Goal: Task Accomplishment & Management: Use online tool/utility

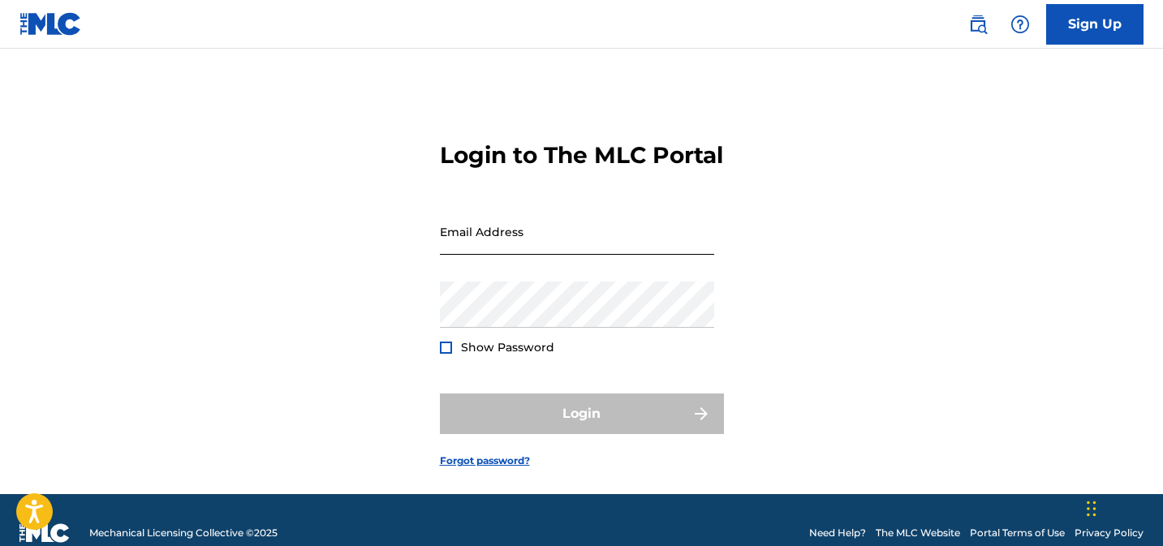
drag, startPoint x: 519, startPoint y: 269, endPoint x: 565, endPoint y: 270, distance: 45.5
click at [519, 255] on input "Email Address" at bounding box center [577, 232] width 274 height 46
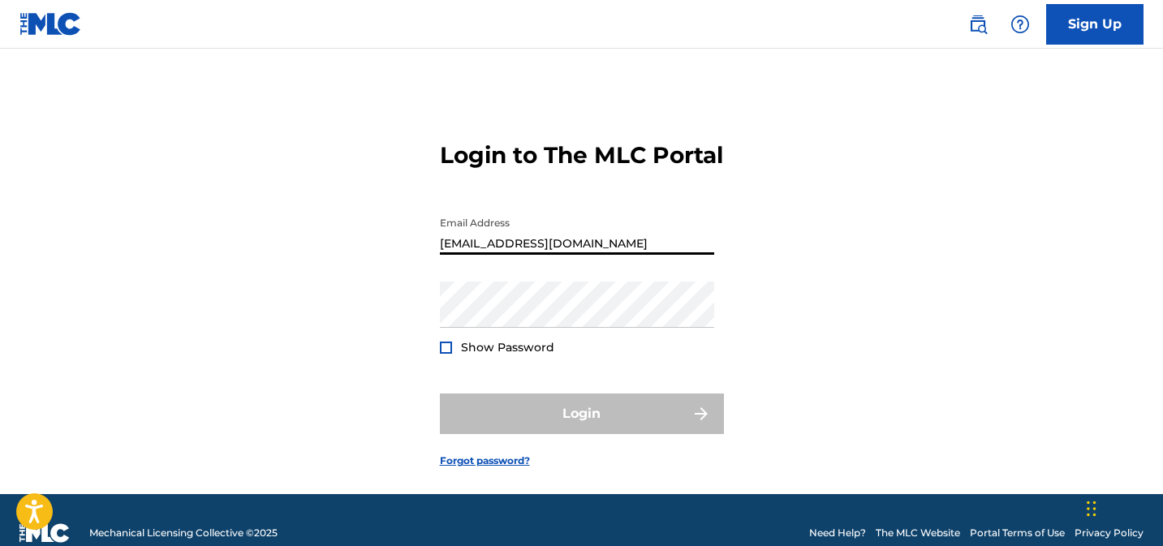
type input "[EMAIL_ADDRESS][DOMAIN_NAME]"
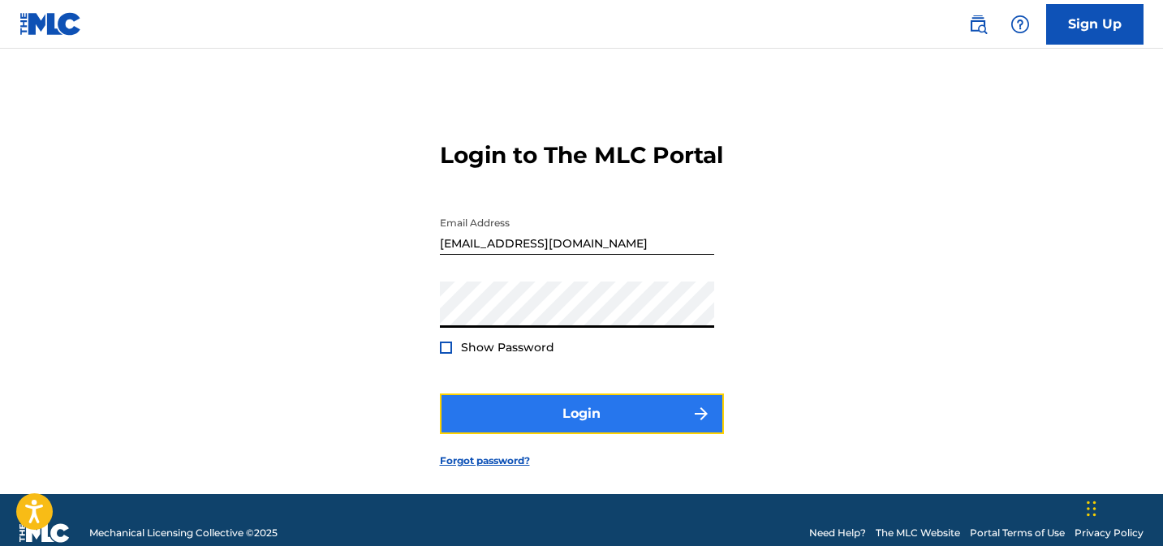
click at [483, 434] on button "Login" at bounding box center [582, 414] width 284 height 41
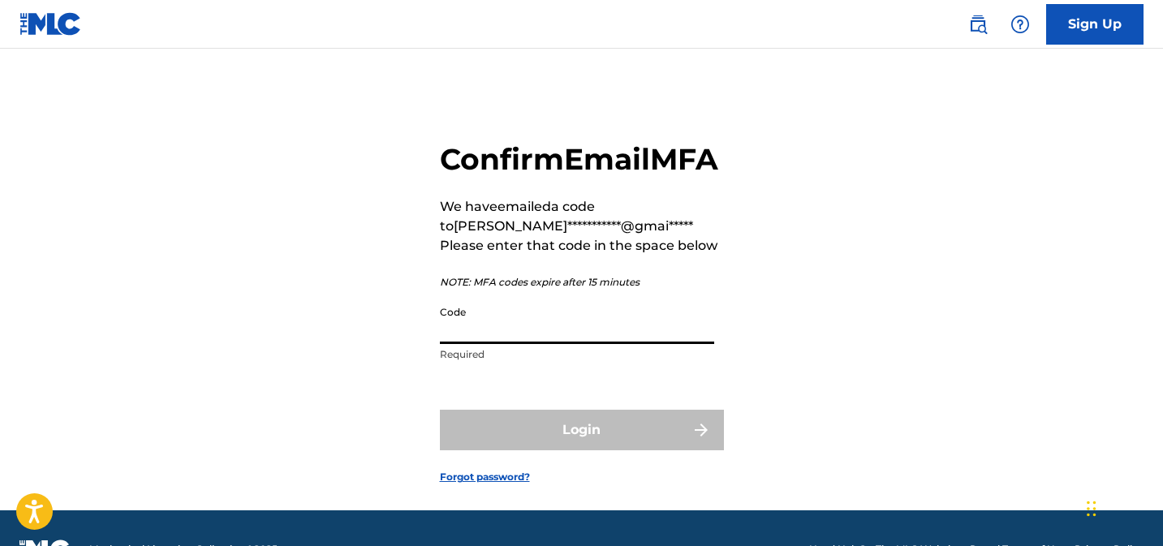
drag, startPoint x: 528, startPoint y: 365, endPoint x: 541, endPoint y: 368, distance: 13.4
click at [528, 344] on input "Code" at bounding box center [577, 321] width 274 height 46
paste input "354612"
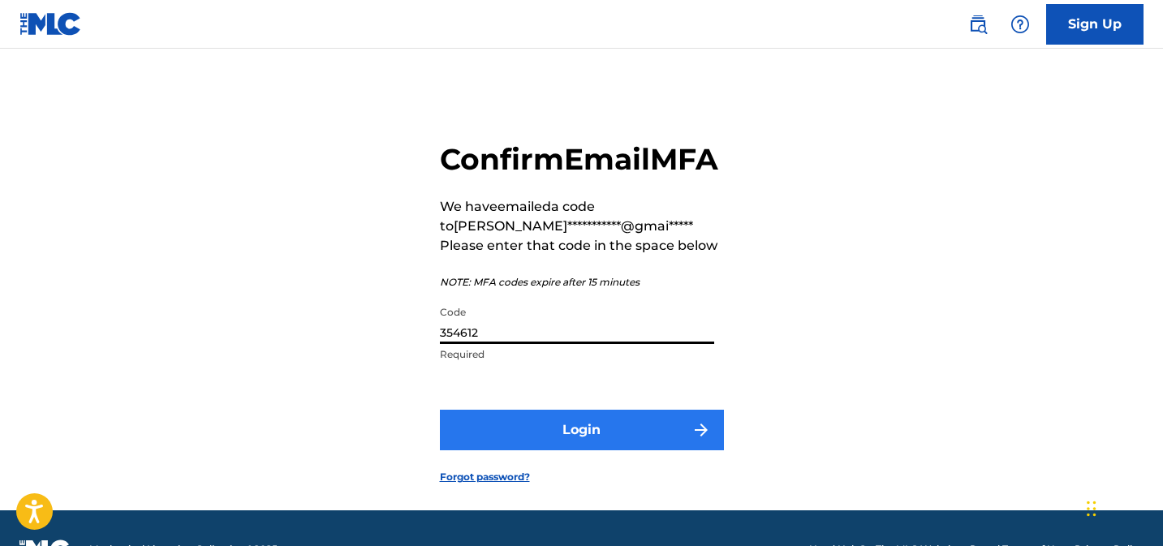
type input "354612"
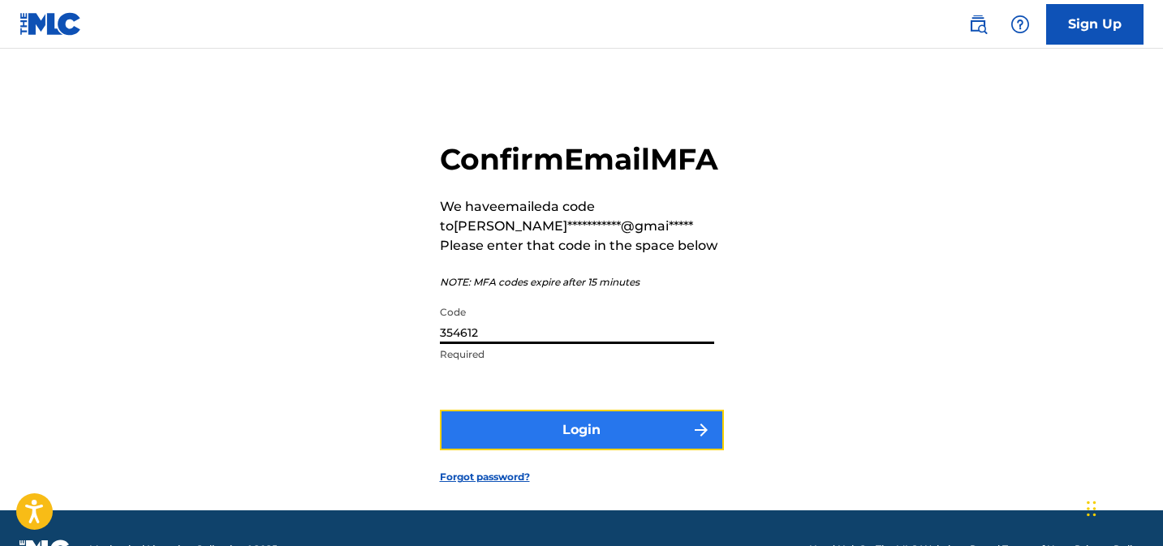
click at [574, 450] on button "Login" at bounding box center [582, 430] width 284 height 41
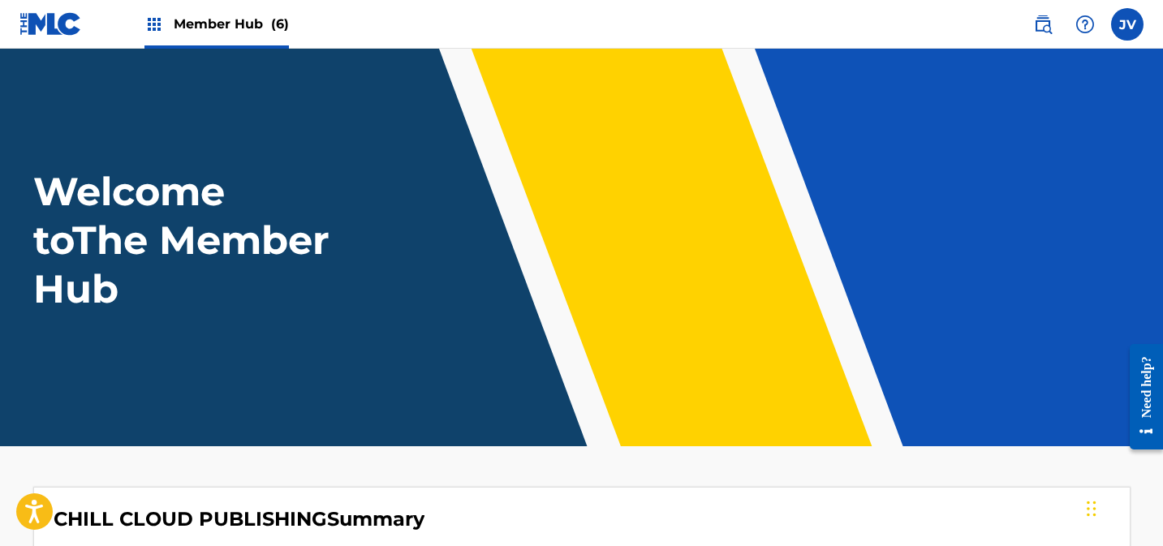
click at [213, 22] on span "Member Hub (6)" at bounding box center [231, 24] width 115 height 19
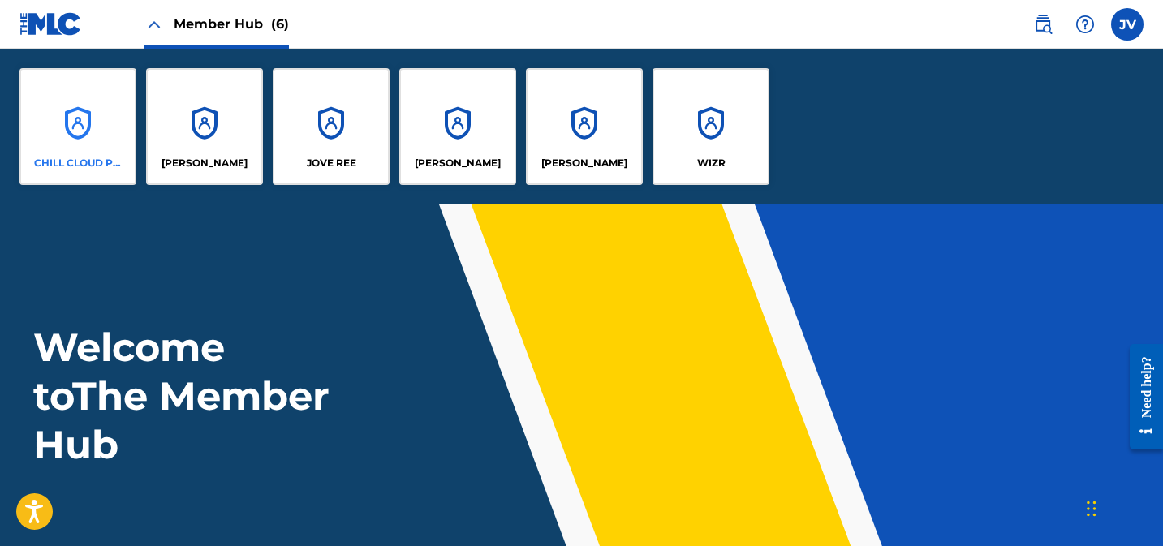
click at [91, 118] on div "CHILL CLOUD PUBLISHING" at bounding box center [77, 126] width 117 height 117
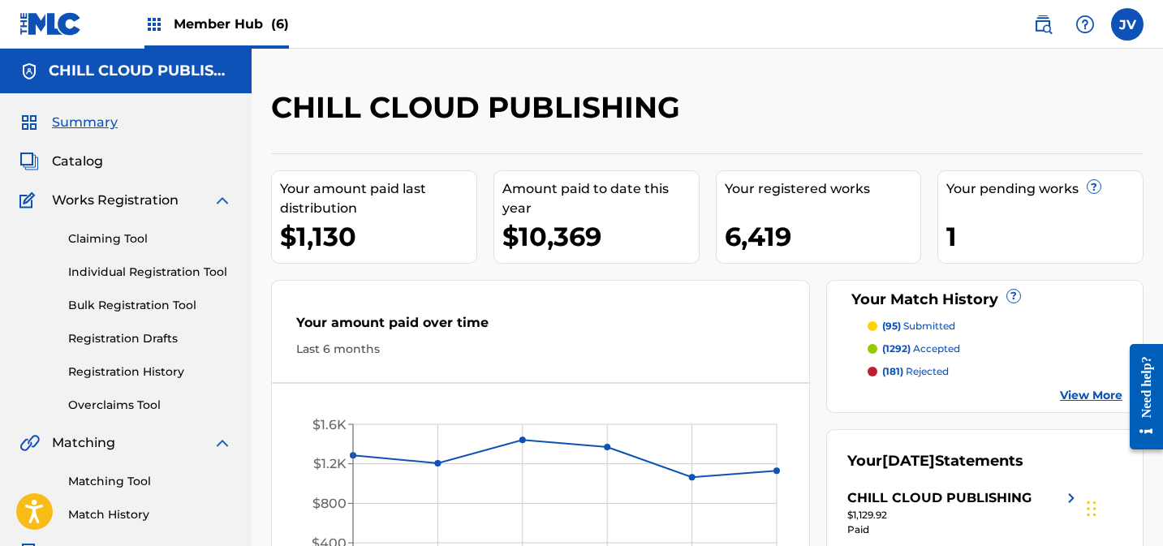
drag, startPoint x: 114, startPoint y: 239, endPoint x: 224, endPoint y: 222, distance: 111.5
click at [114, 239] on link "Claiming Tool" at bounding box center [150, 238] width 164 height 17
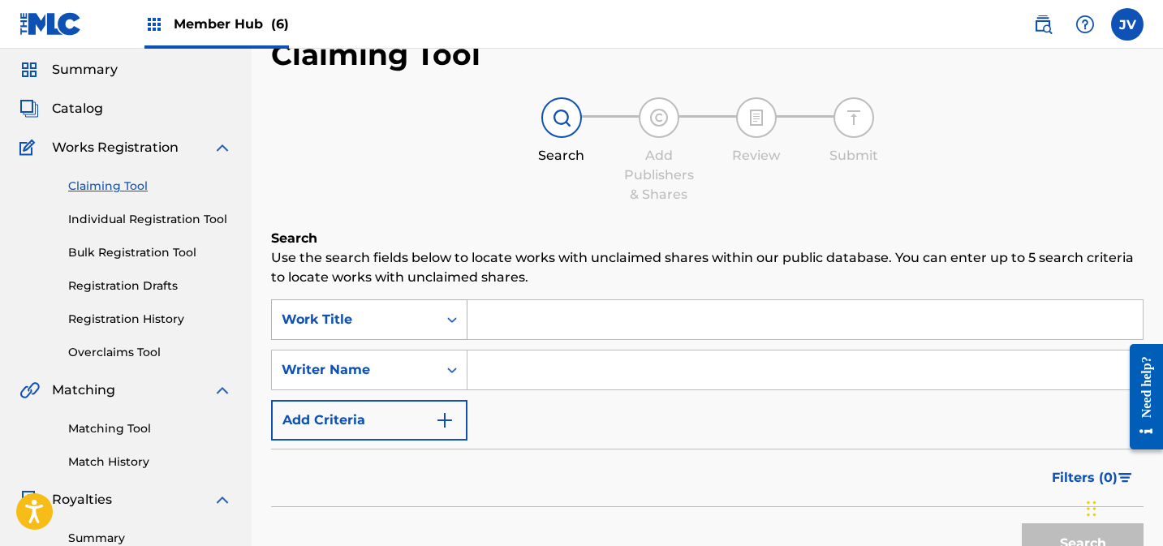
click at [370, 340] on div "Work Title" at bounding box center [369, 319] width 196 height 41
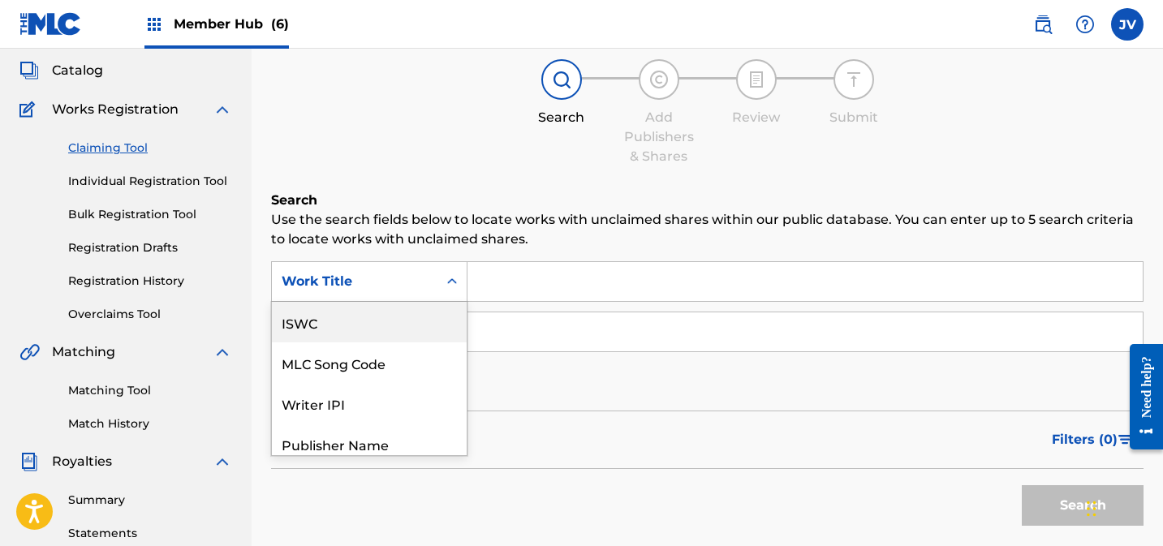
click at [321, 327] on div "ISWC" at bounding box center [369, 322] width 195 height 41
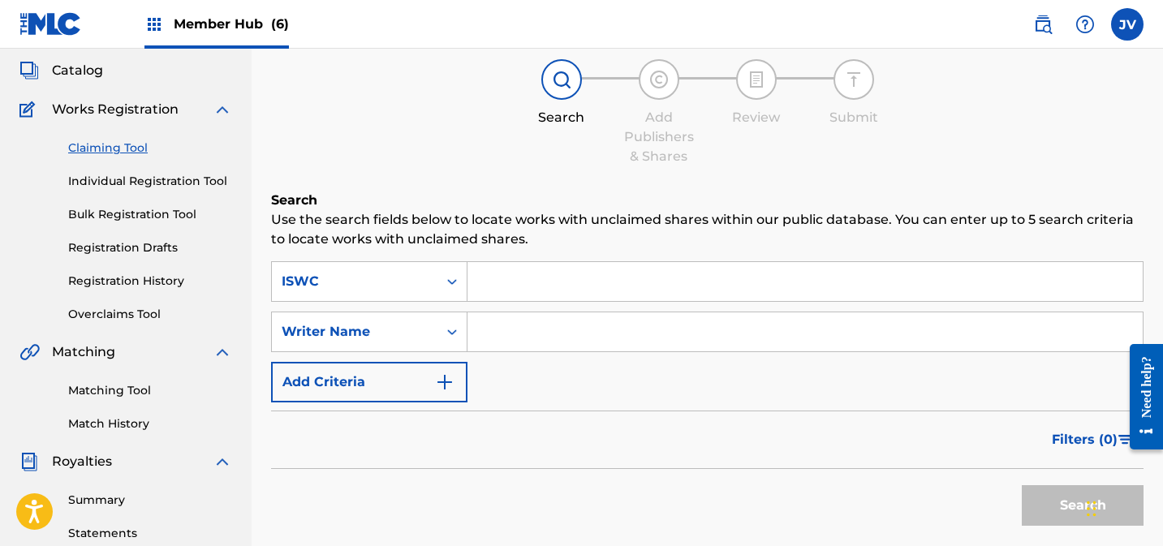
click at [564, 274] on input "Search Form" at bounding box center [804, 281] width 675 height 39
paste input "T3166242526"
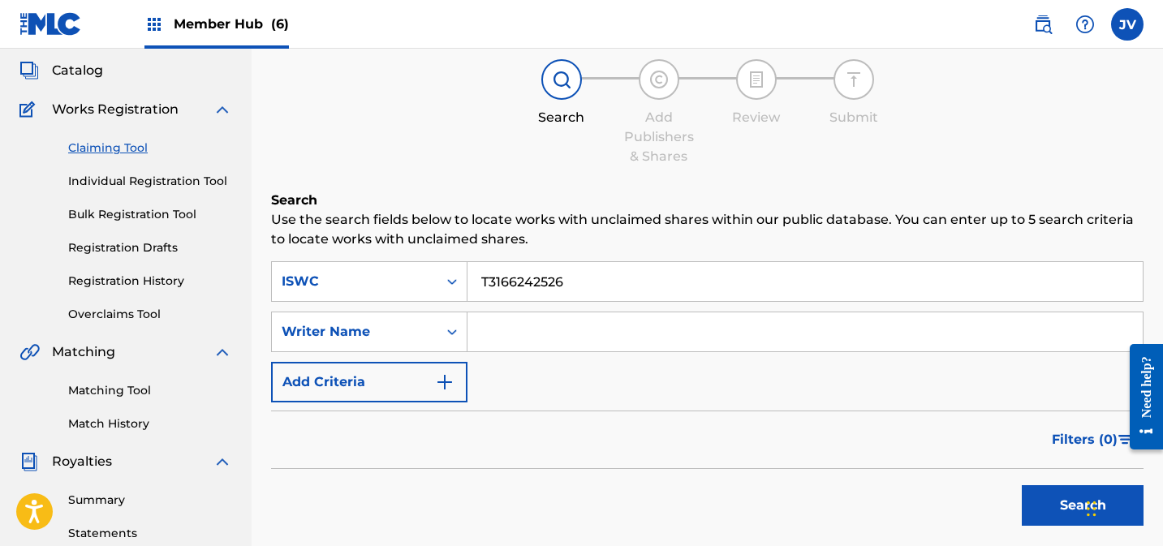
scroll to position [211, 0]
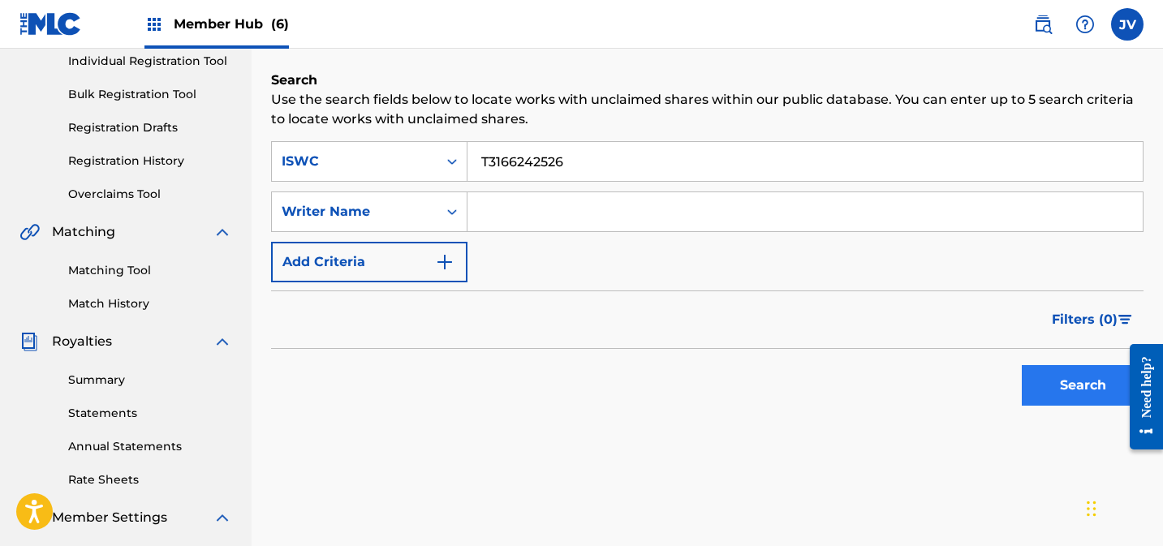
type input "T3166242526"
drag, startPoint x: 1051, startPoint y: 389, endPoint x: 992, endPoint y: 381, distance: 59.8
click at [1051, 389] on button "Search" at bounding box center [1083, 385] width 122 height 41
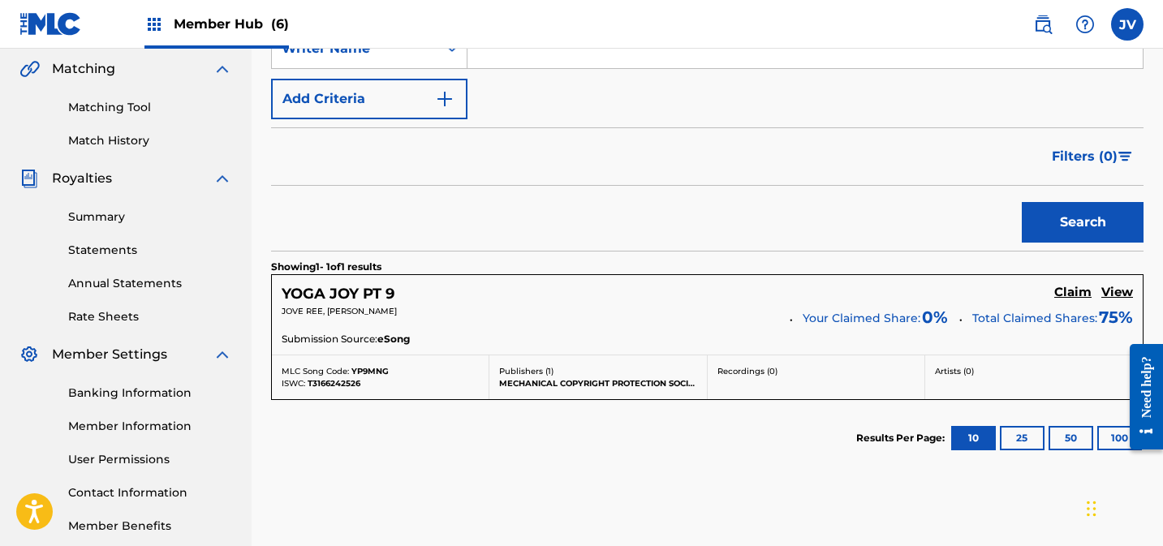
scroll to position [402, 0]
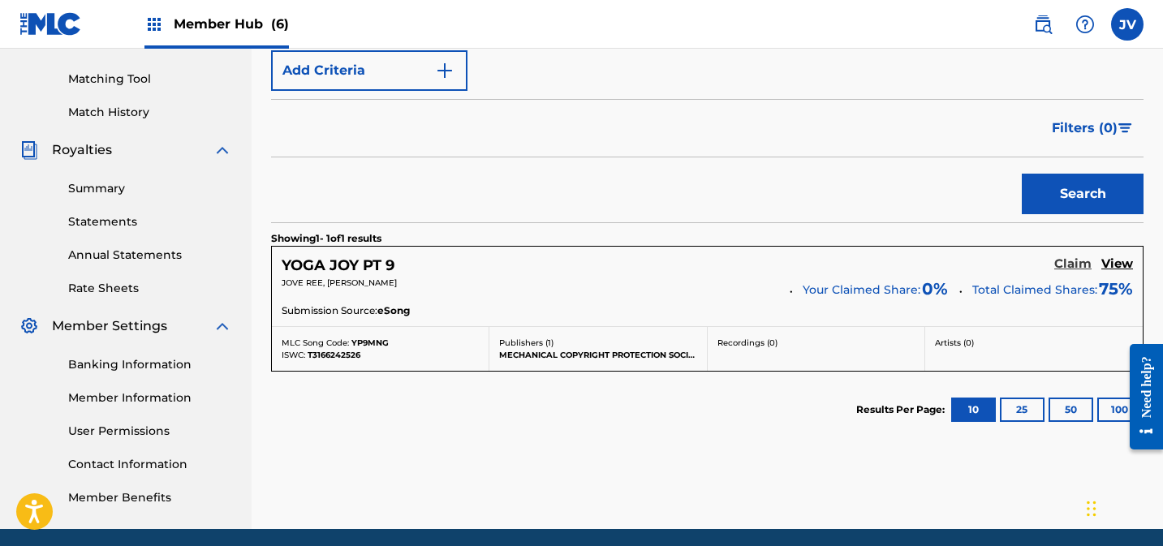
drag, startPoint x: 1069, startPoint y: 265, endPoint x: 1058, endPoint y: 265, distance: 11.4
click at [1069, 265] on h5 "Claim" at bounding box center [1072, 263] width 37 height 15
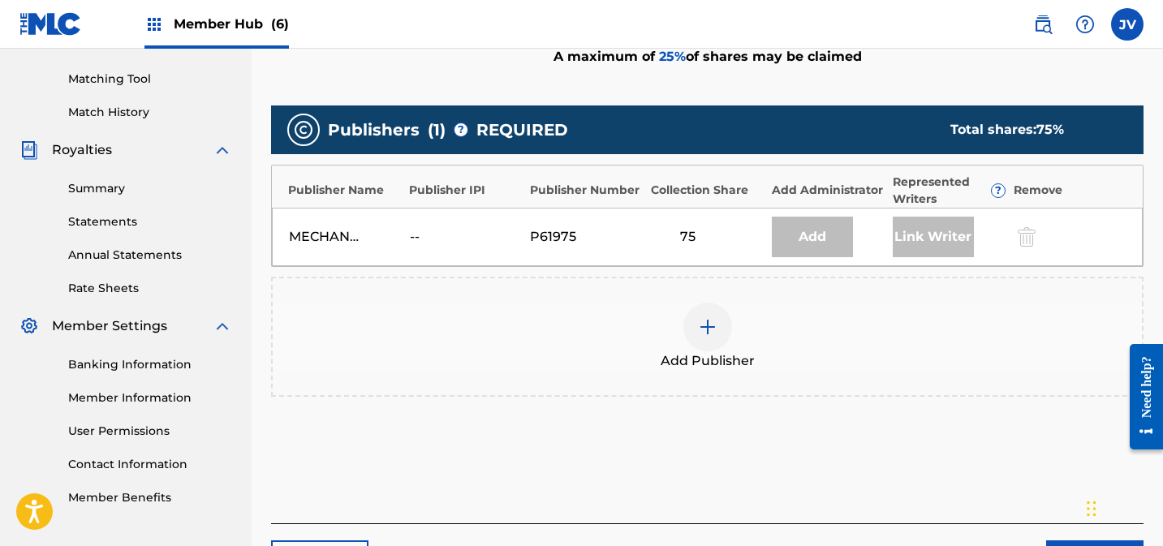
click at [710, 325] on img at bounding box center [707, 326] width 19 height 19
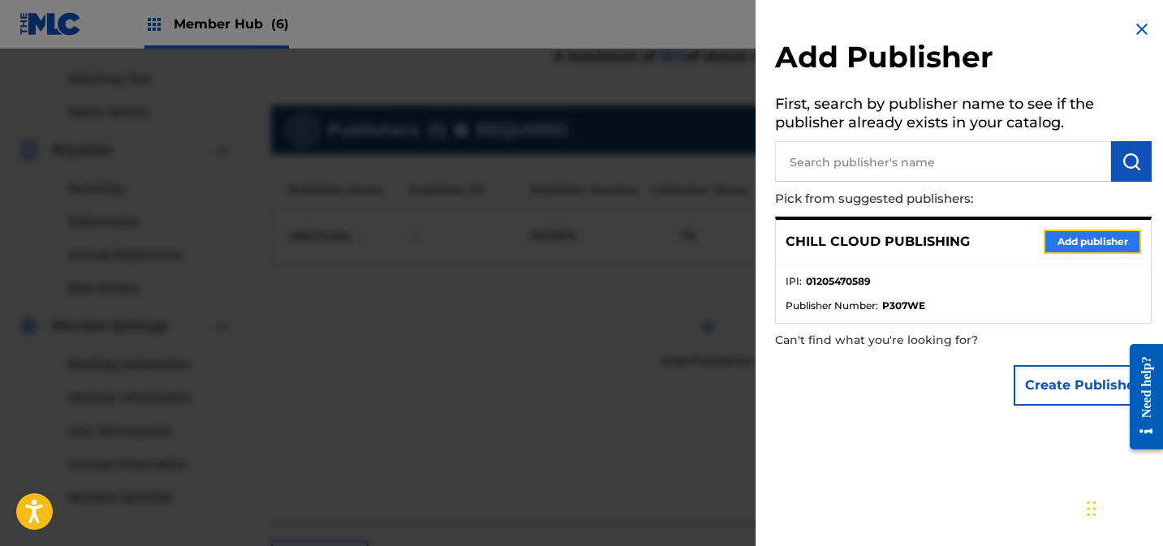
click at [1091, 240] on button "Add publisher" at bounding box center [1092, 242] width 97 height 24
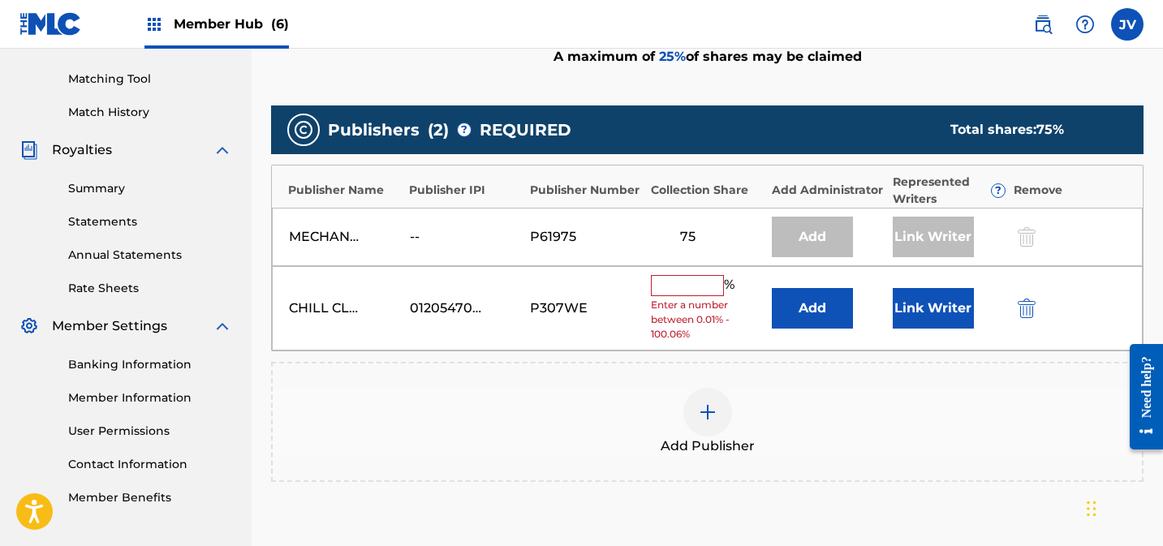
click at [697, 280] on input "text" at bounding box center [687, 285] width 73 height 21
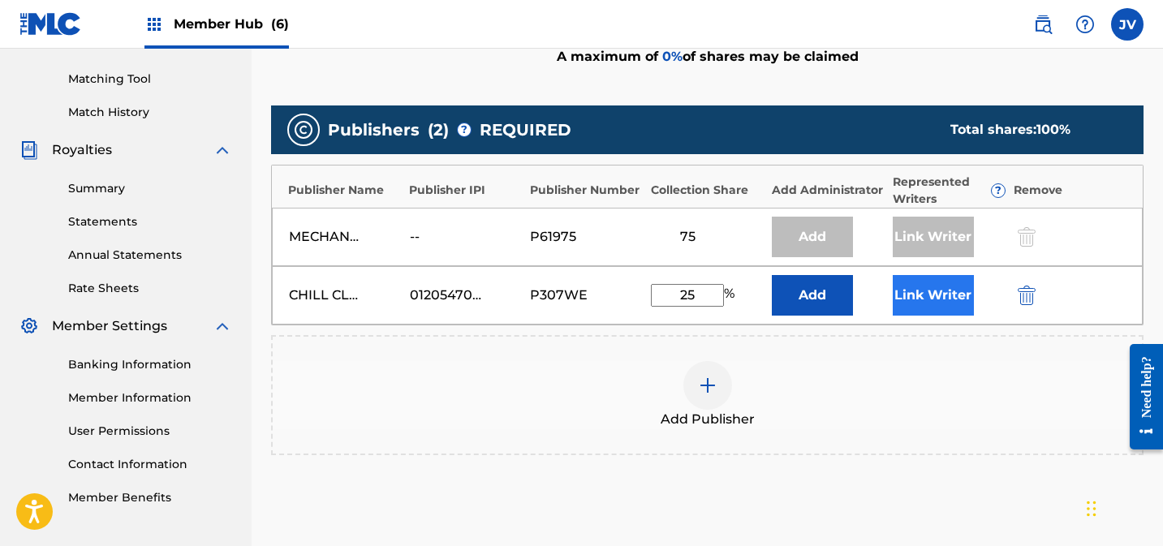
type input "25"
click at [923, 292] on button "Link Writer" at bounding box center [933, 295] width 81 height 41
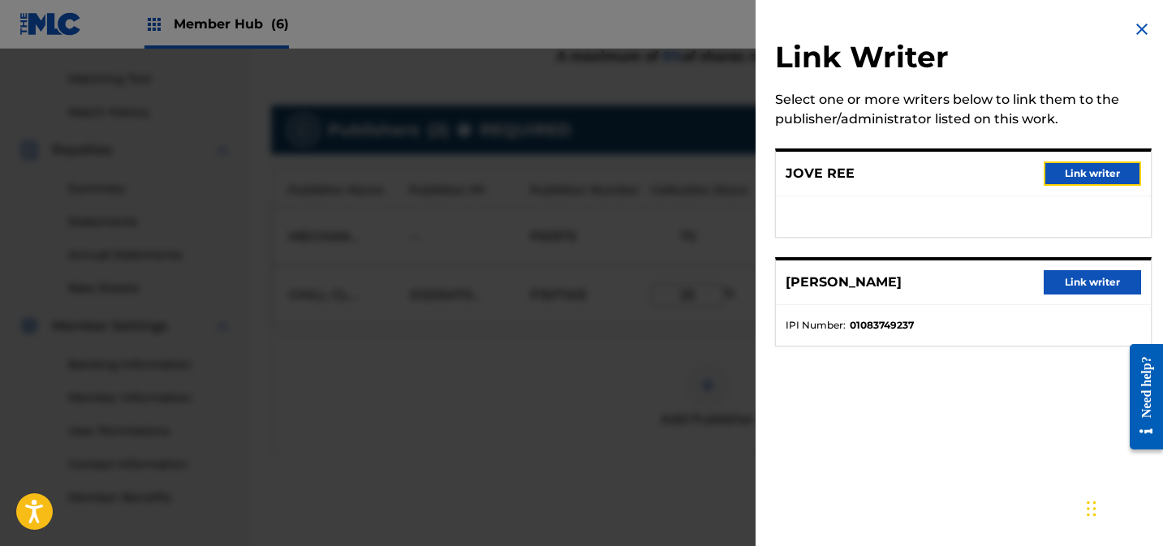
drag, startPoint x: 1087, startPoint y: 168, endPoint x: 1039, endPoint y: 224, distance: 73.7
click at [1087, 168] on button "Link writer" at bounding box center [1092, 173] width 97 height 24
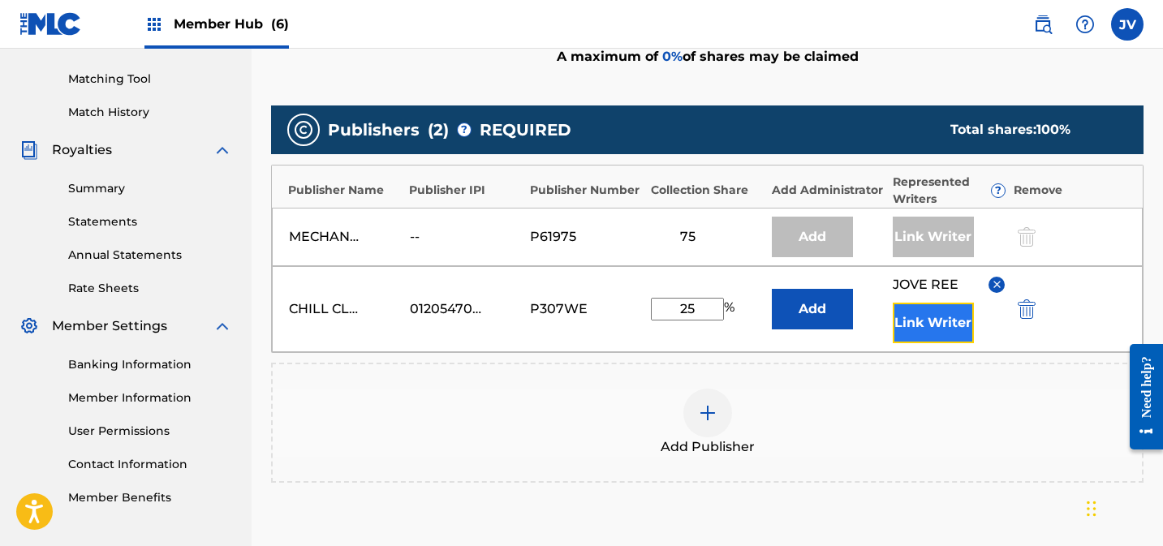
click at [916, 328] on button "Link Writer" at bounding box center [933, 323] width 81 height 41
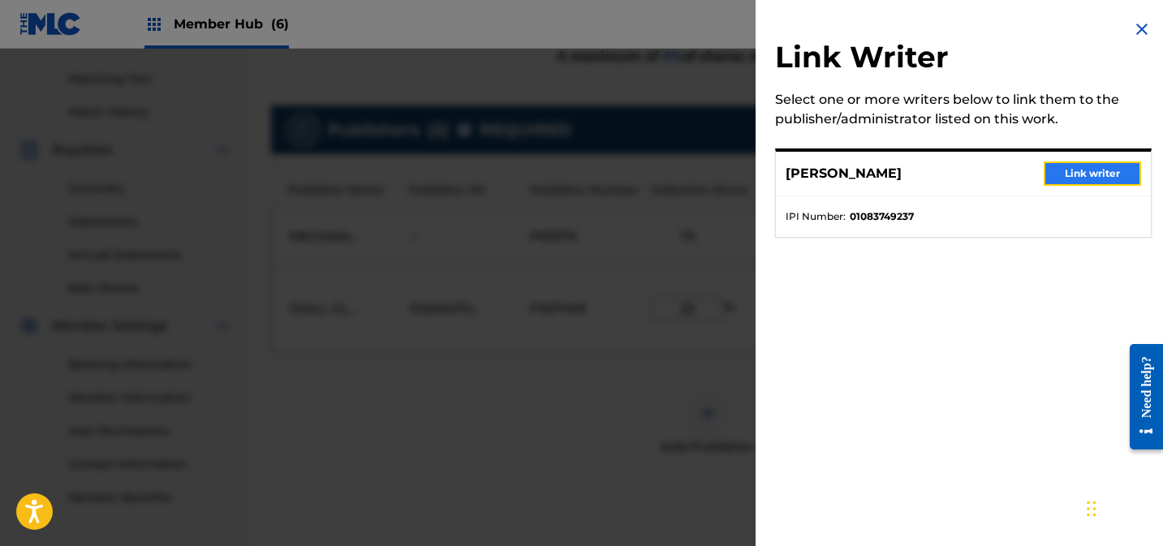
click at [1072, 169] on button "Link writer" at bounding box center [1092, 173] width 97 height 24
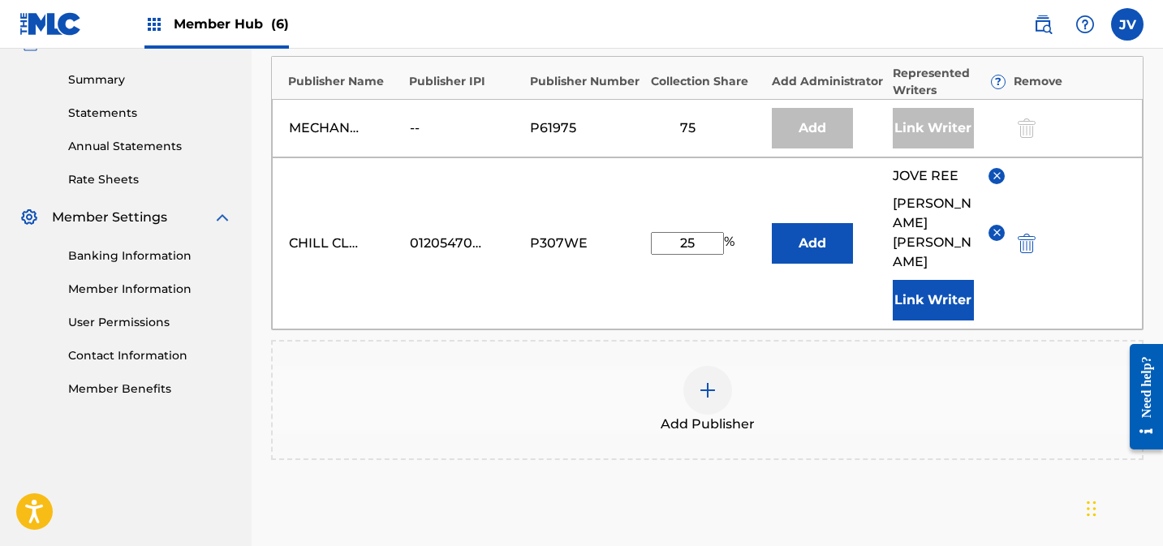
scroll to position [648, 0]
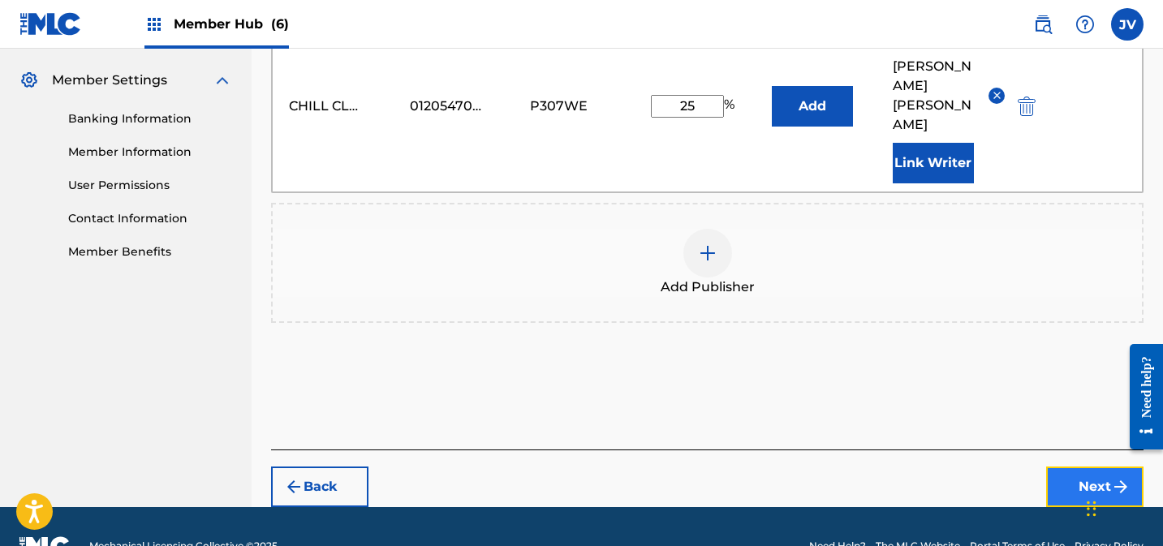
click at [1082, 467] on button "Next" at bounding box center [1094, 487] width 97 height 41
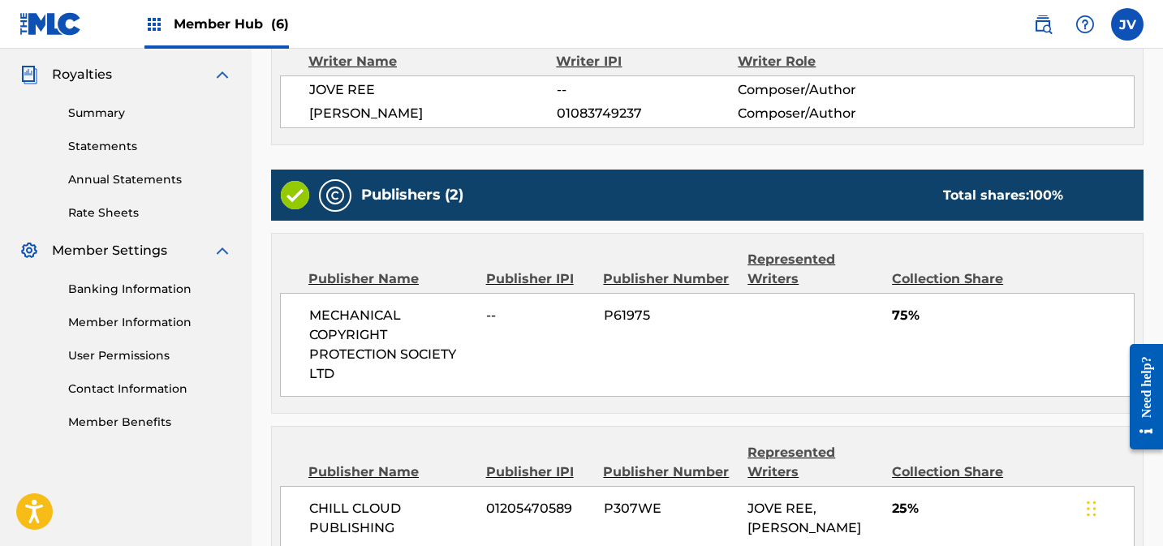
scroll to position [657, 0]
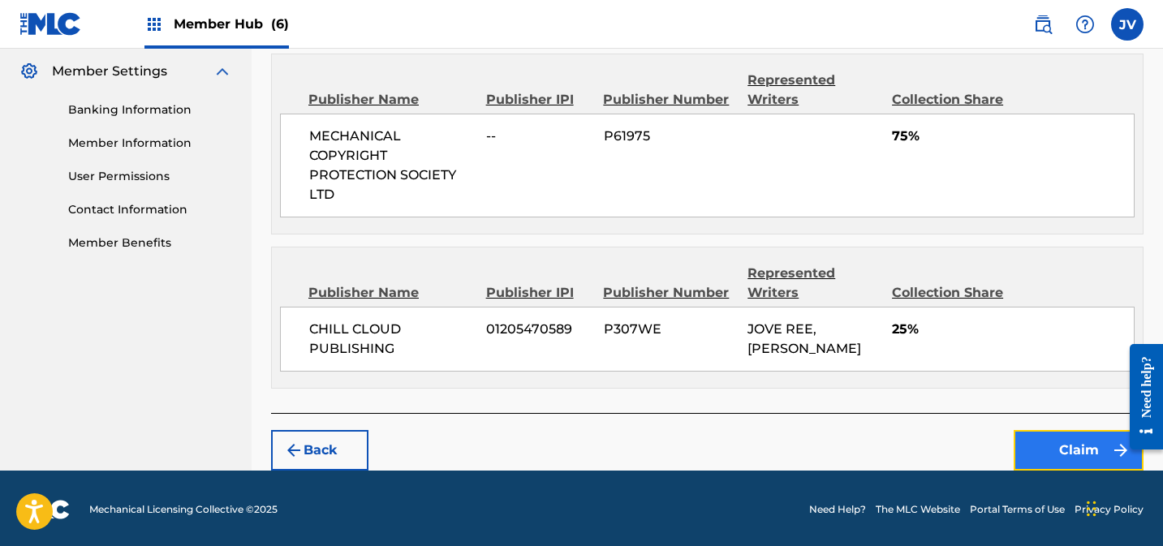
click at [1063, 448] on button "Claim" at bounding box center [1078, 450] width 130 height 41
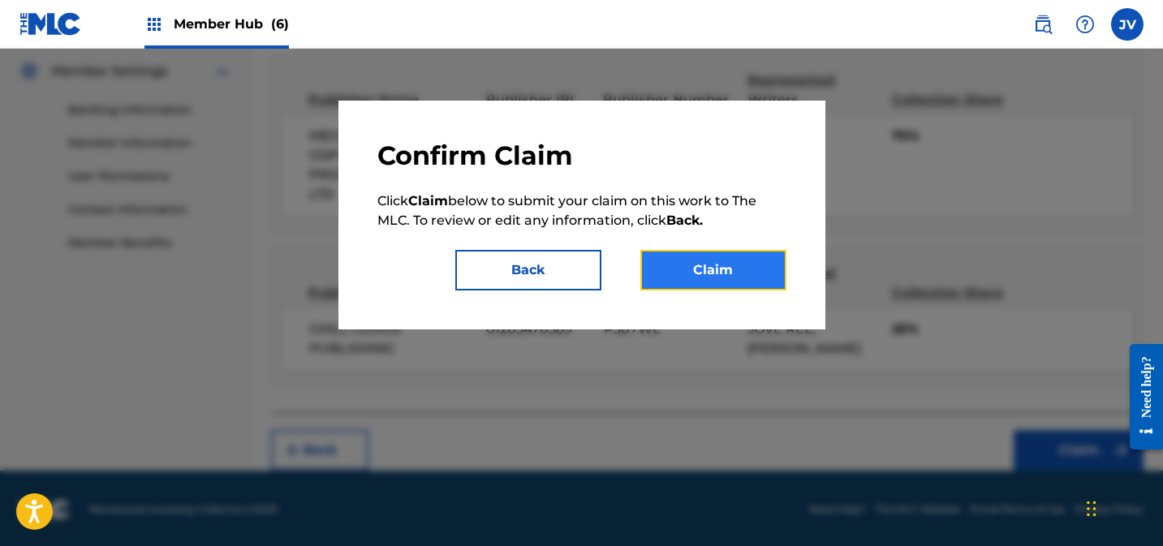
click at [677, 274] on button "Claim" at bounding box center [713, 270] width 146 height 41
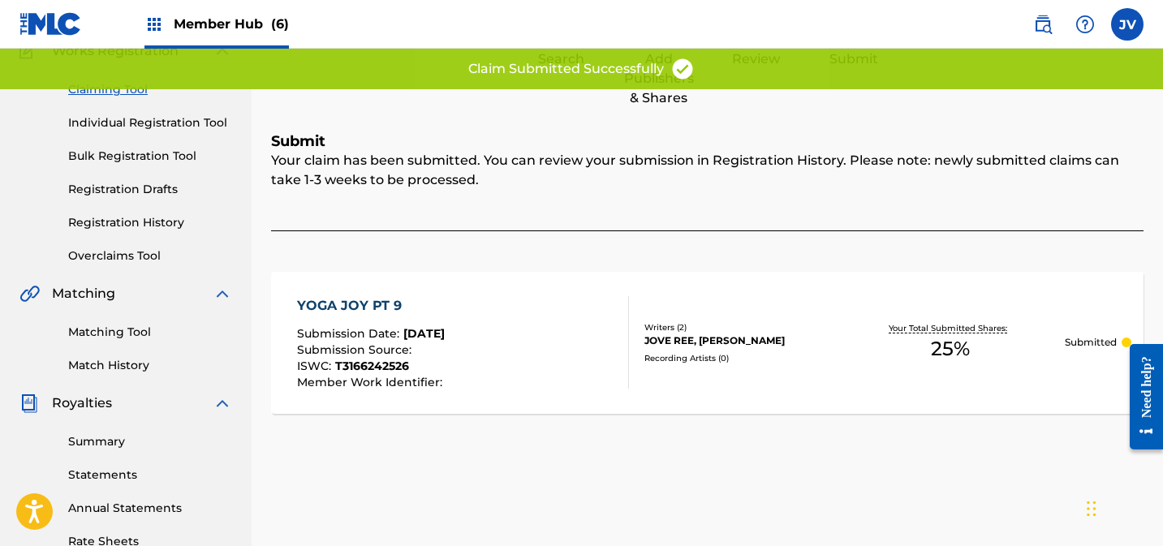
scroll to position [156, 0]
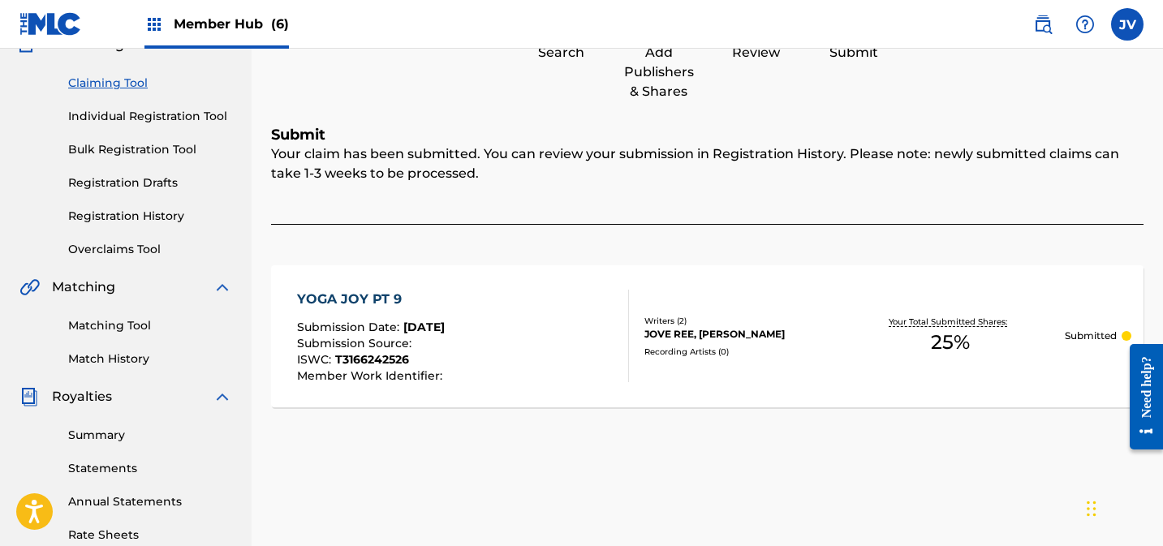
click at [372, 298] on div "YOGA JOY PT 9" at bounding box center [371, 299] width 149 height 19
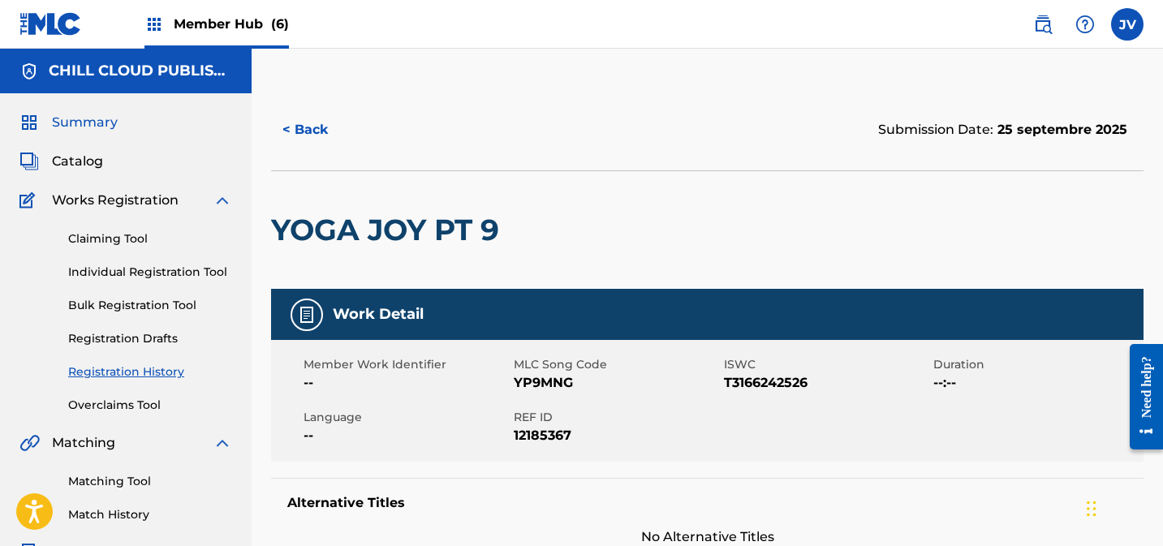
click at [66, 127] on span "Summary" at bounding box center [85, 122] width 66 height 19
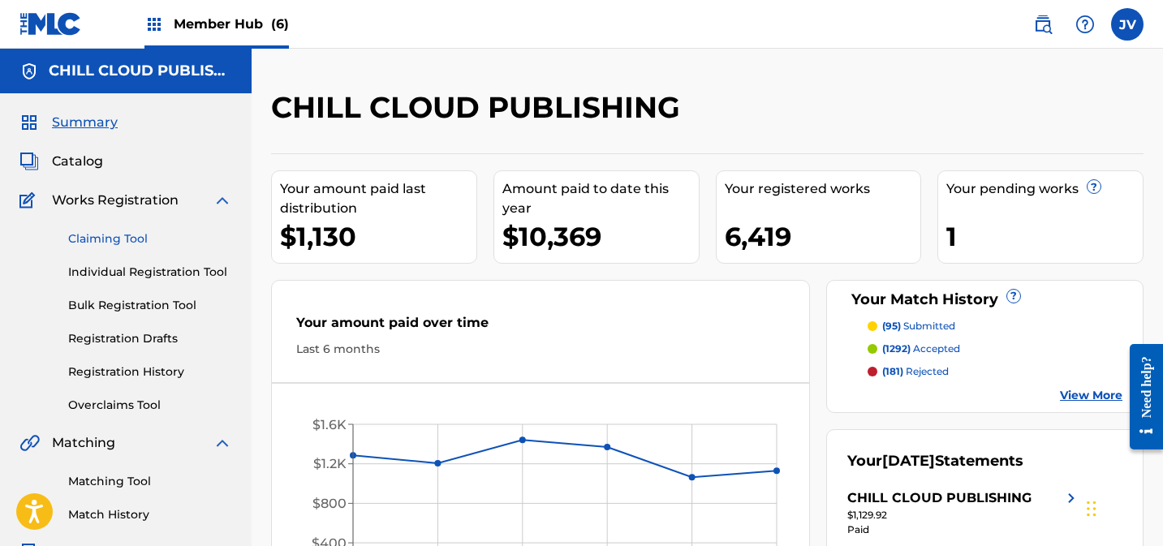
click at [118, 235] on link "Claiming Tool" at bounding box center [150, 238] width 164 height 17
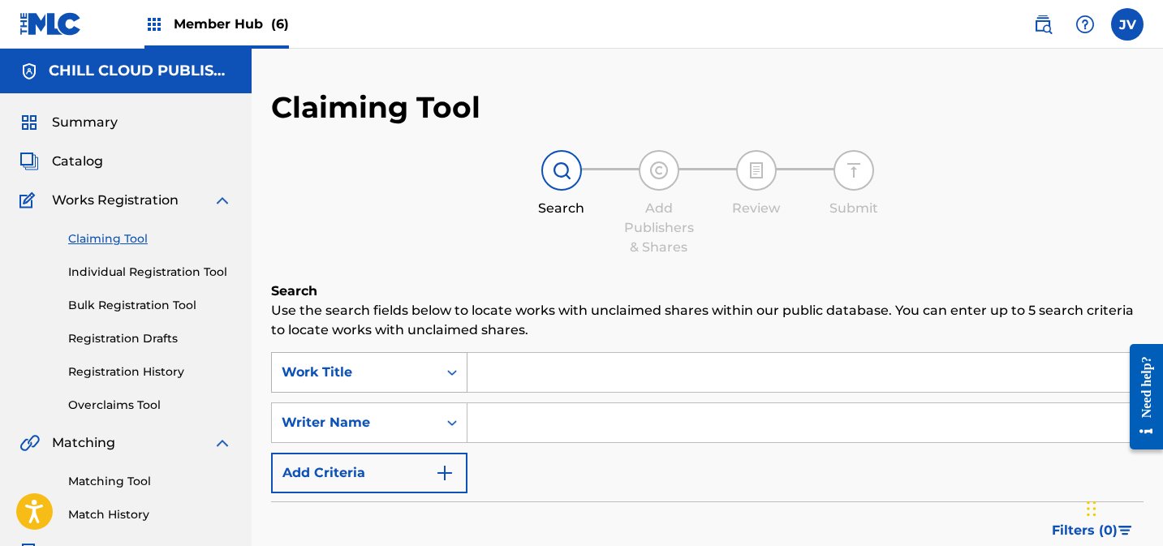
click at [391, 375] on div "Work Title" at bounding box center [369, 372] width 196 height 41
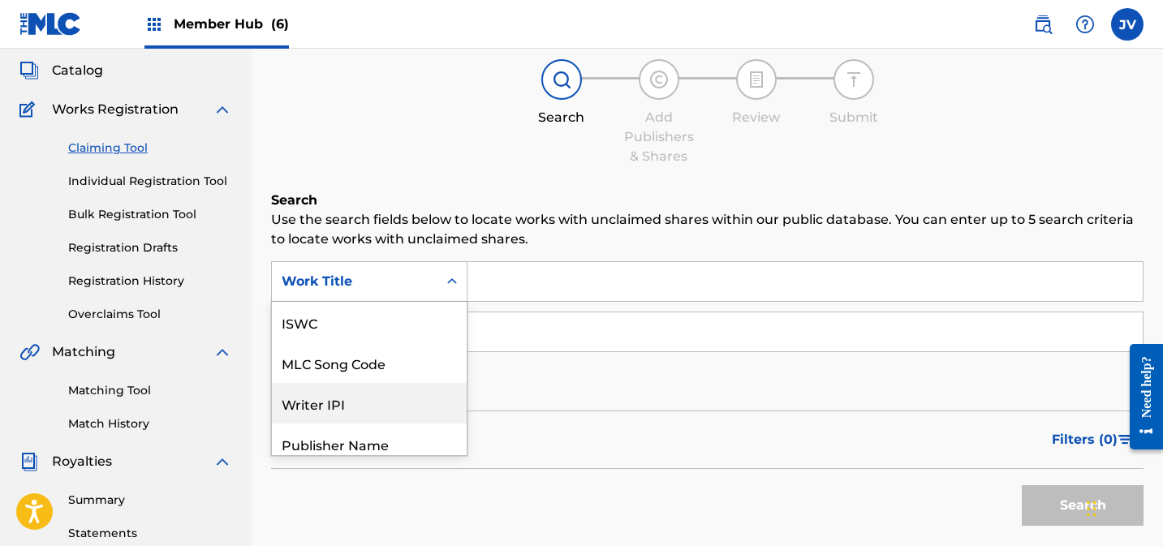
scroll to position [41, 0]
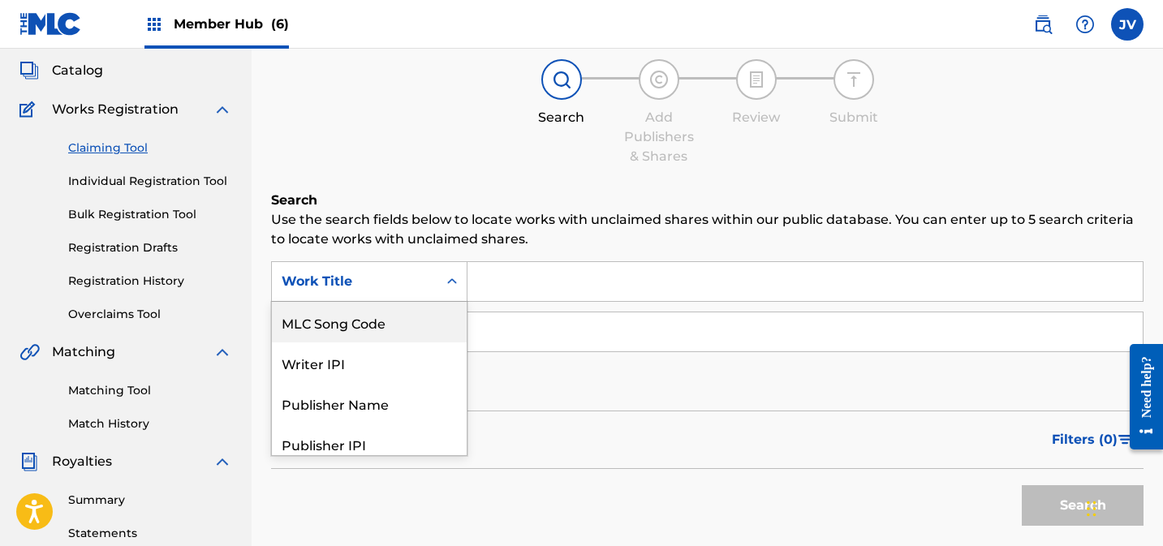
drag, startPoint x: 364, startPoint y: 332, endPoint x: 456, endPoint y: 309, distance: 94.5
click at [365, 332] on div "MLC Song Code" at bounding box center [369, 322] width 195 height 41
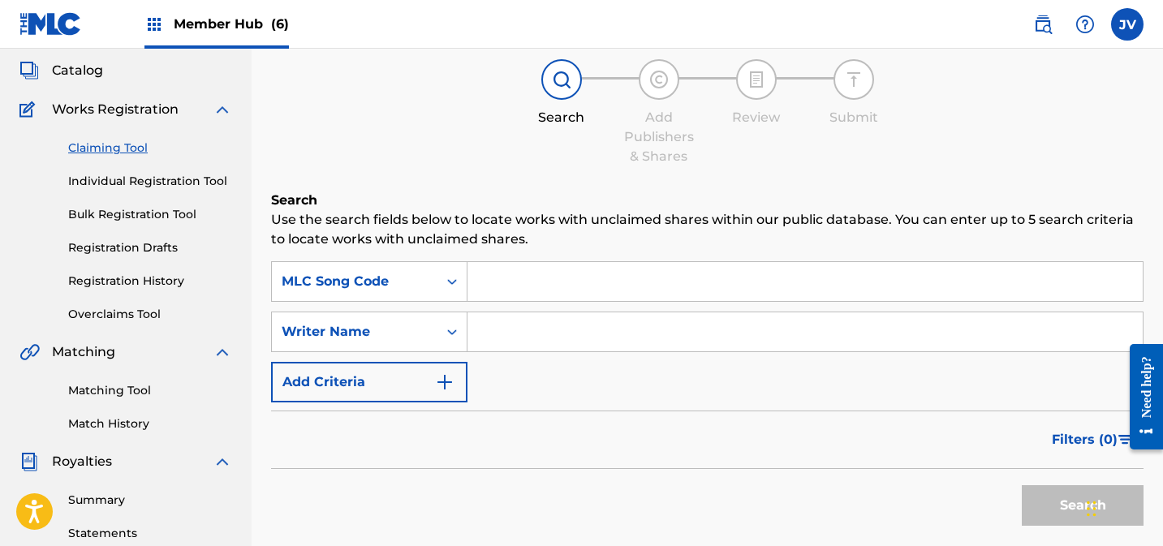
click at [531, 284] on input "Search Form" at bounding box center [804, 281] width 675 height 39
paste input "AD84CH"
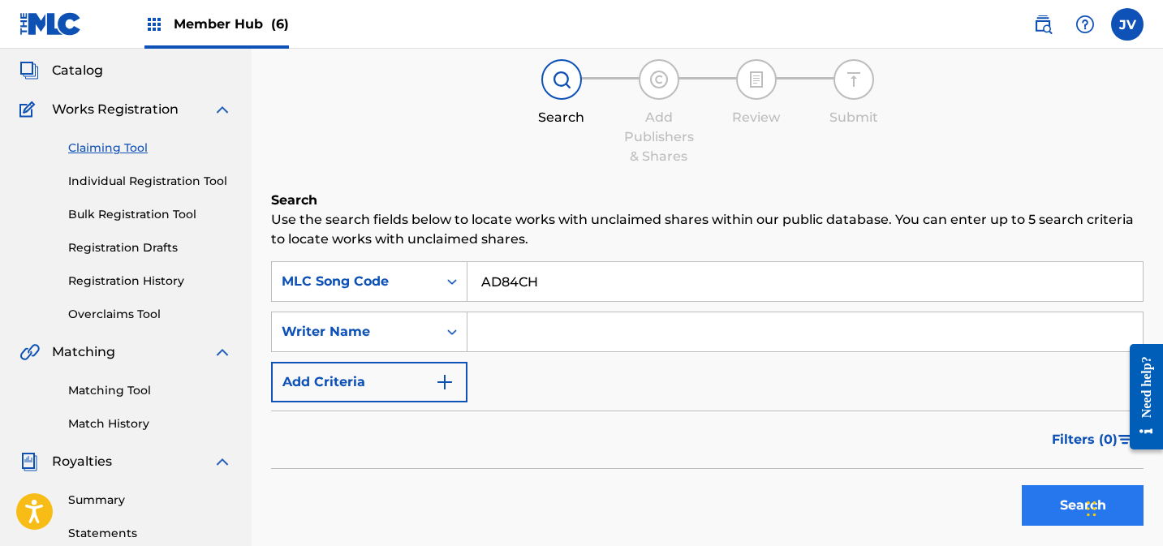
type input "AD84CH"
click at [1052, 499] on button "Search" at bounding box center [1083, 505] width 122 height 41
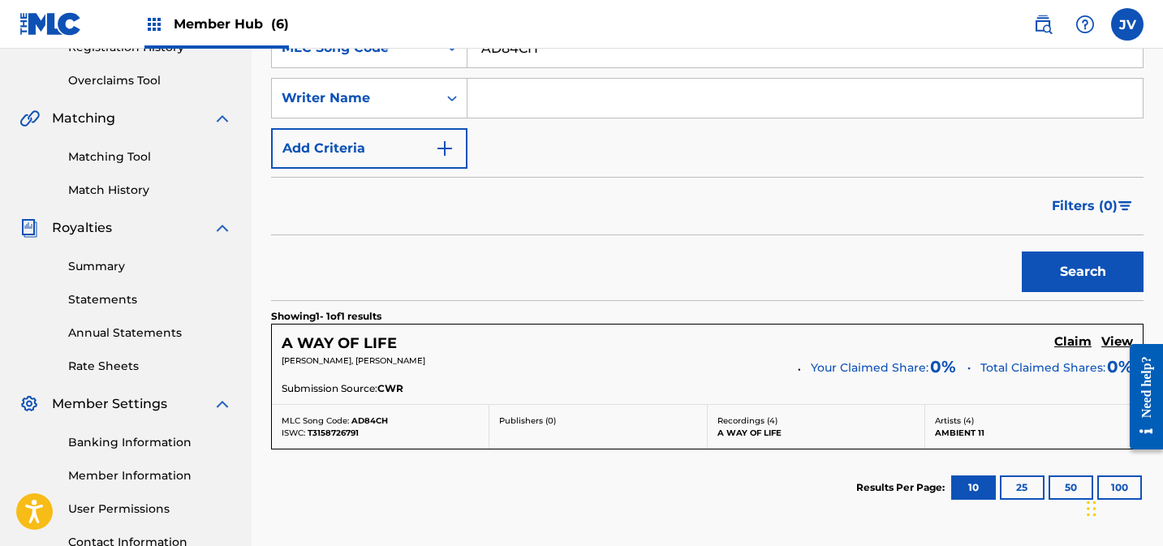
scroll to position [342, 0]
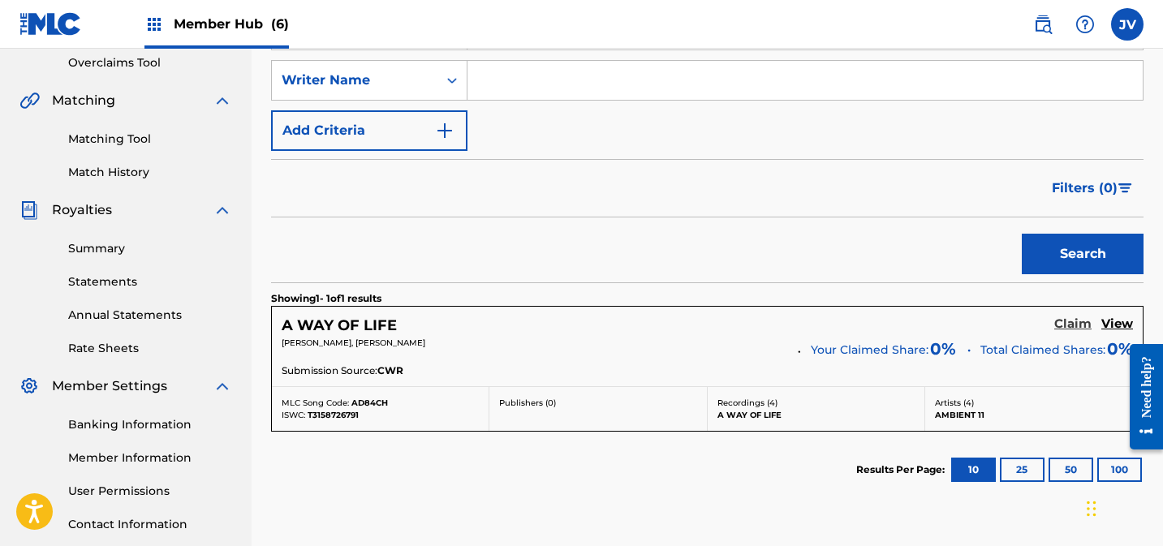
click at [1065, 325] on h5 "Claim" at bounding box center [1072, 323] width 37 height 15
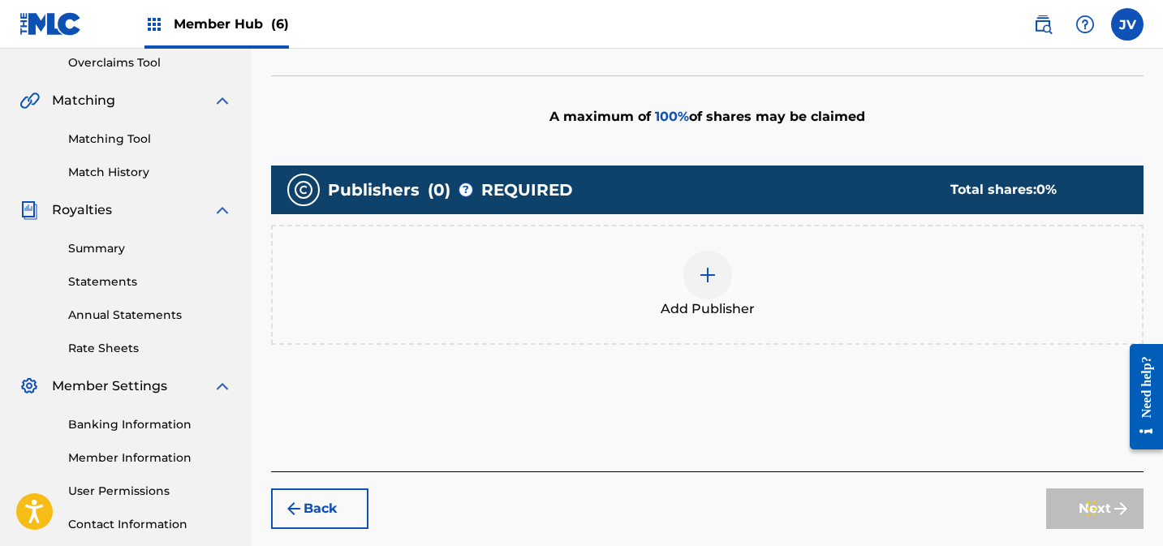
click at [702, 269] on img at bounding box center [707, 274] width 19 height 19
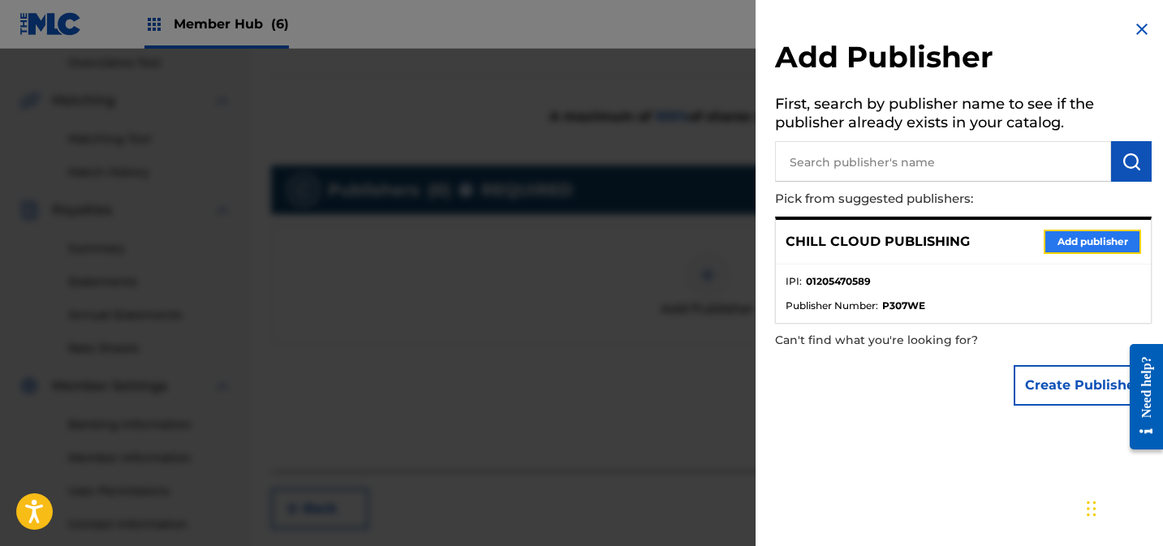
click at [1096, 238] on button "Add publisher" at bounding box center [1092, 242] width 97 height 24
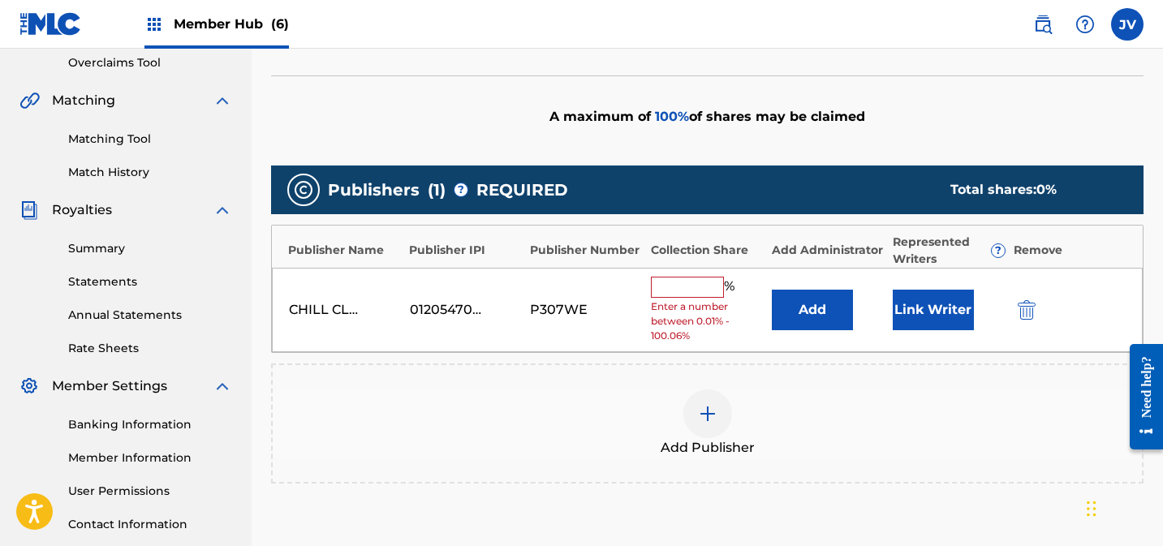
click at [683, 281] on input "text" at bounding box center [687, 287] width 73 height 21
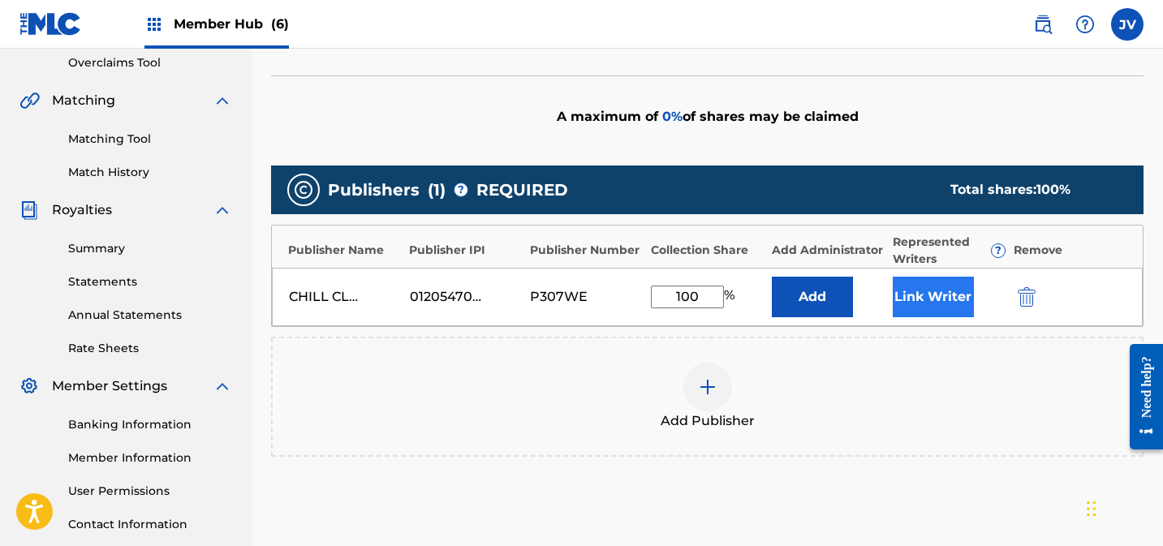
type input "100"
click at [949, 299] on button "Link Writer" at bounding box center [933, 297] width 81 height 41
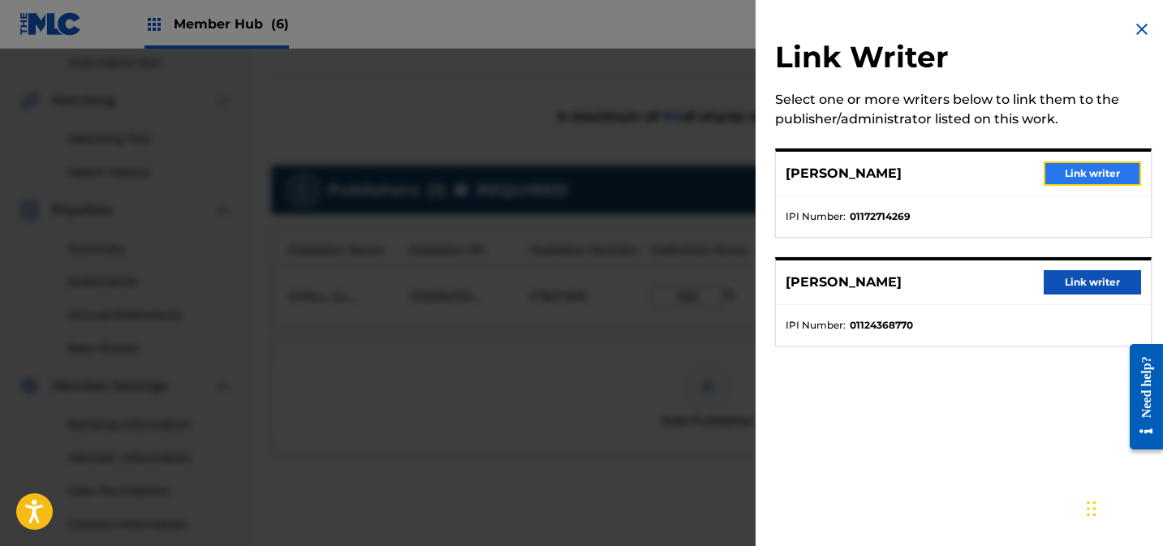
click at [1073, 180] on button "Link writer" at bounding box center [1092, 173] width 97 height 24
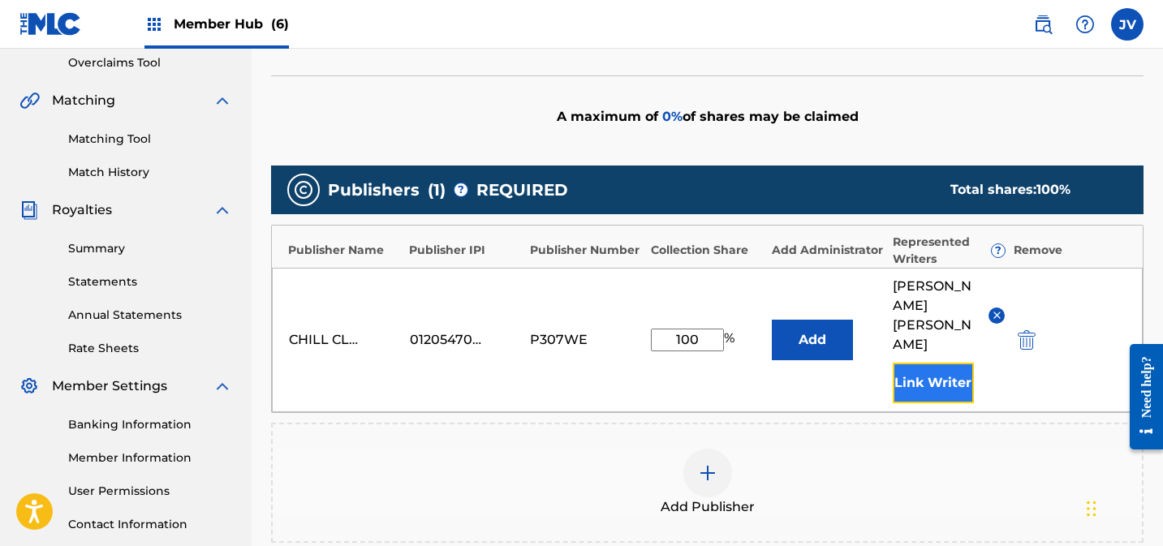
click at [919, 363] on button "Link Writer" at bounding box center [933, 383] width 81 height 41
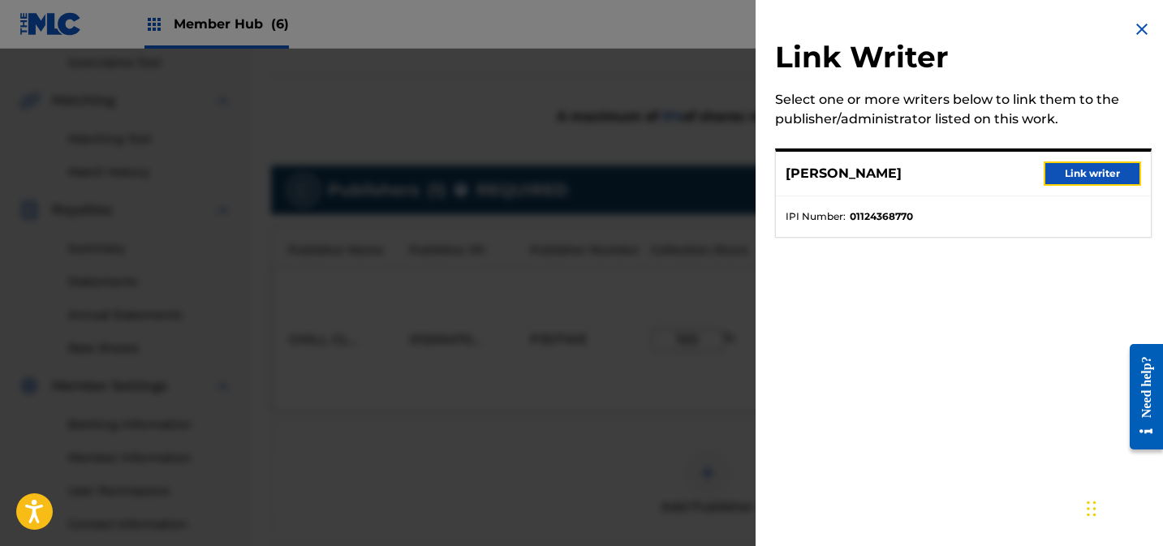
drag, startPoint x: 1075, startPoint y: 174, endPoint x: 1056, endPoint y: 232, distance: 60.6
click at [1075, 175] on button "Link writer" at bounding box center [1092, 173] width 97 height 24
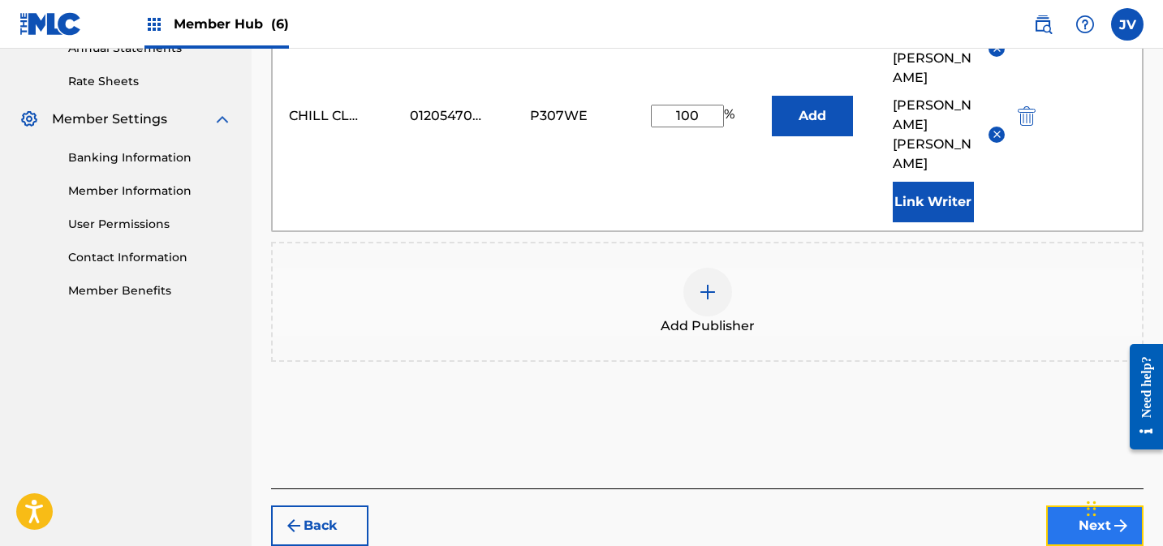
click at [1095, 506] on button "Next" at bounding box center [1094, 526] width 97 height 41
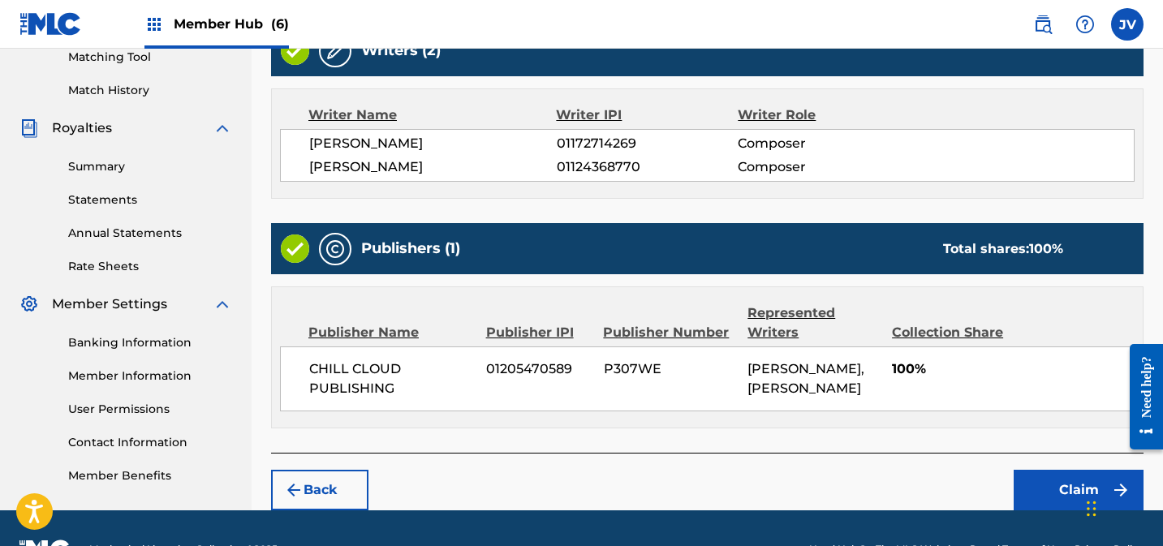
scroll to position [465, 0]
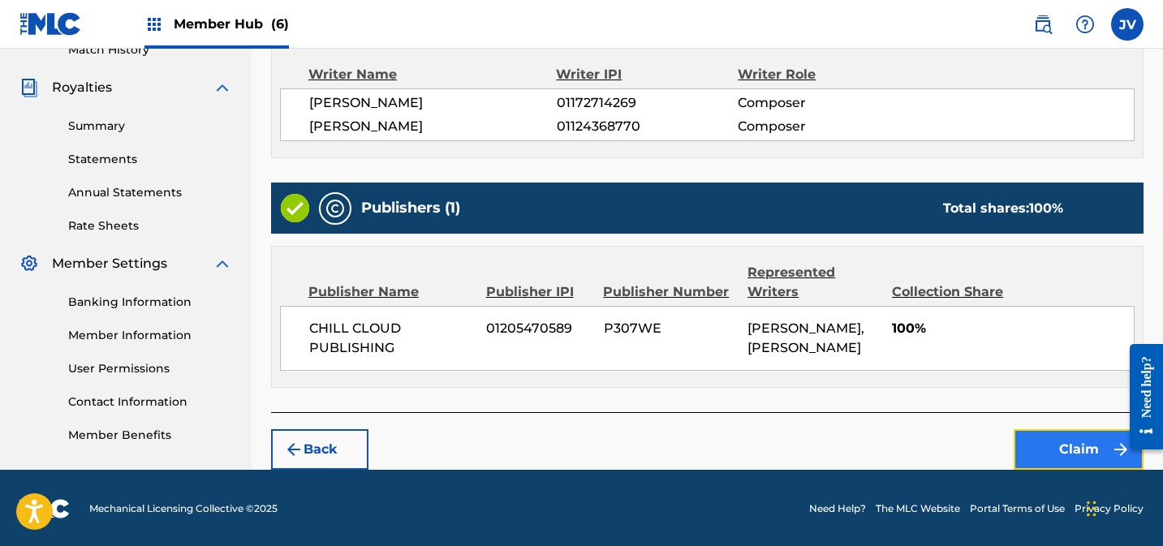
click at [1065, 443] on button "Claim" at bounding box center [1078, 449] width 130 height 41
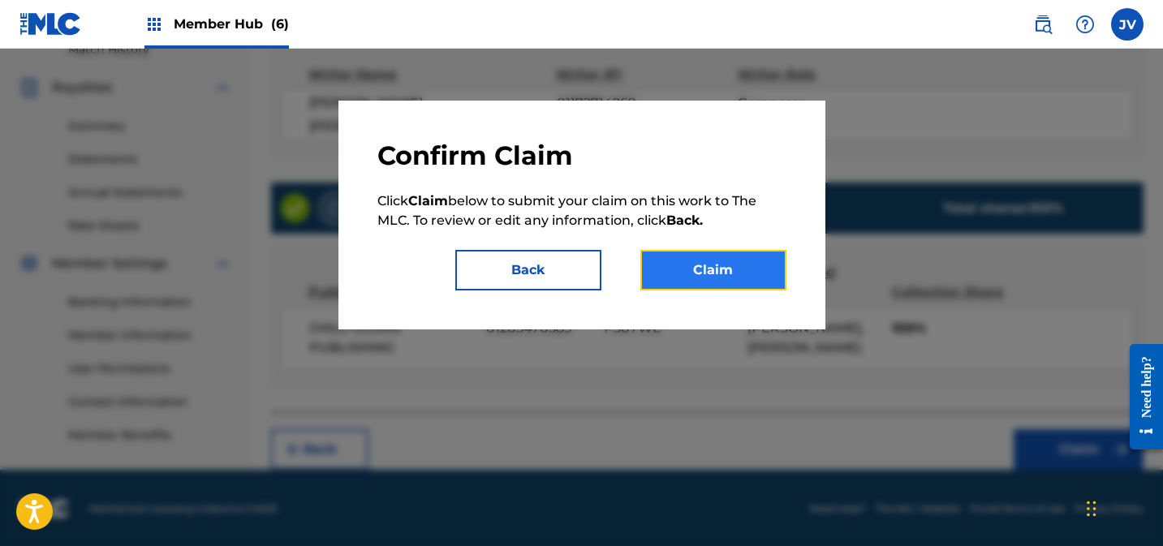
click at [678, 276] on button "Claim" at bounding box center [713, 270] width 146 height 41
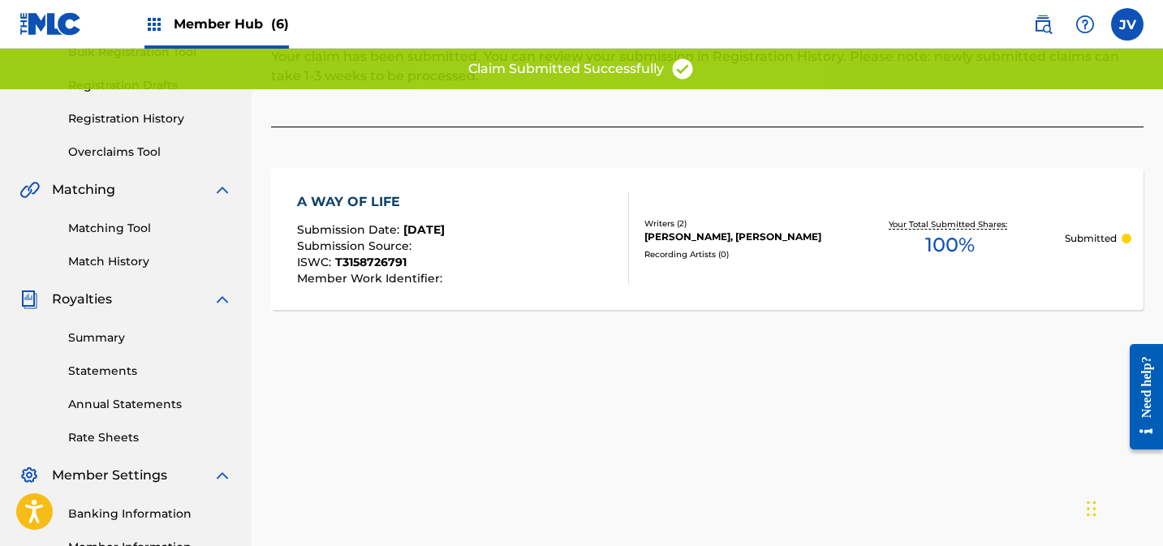
scroll to position [0, 0]
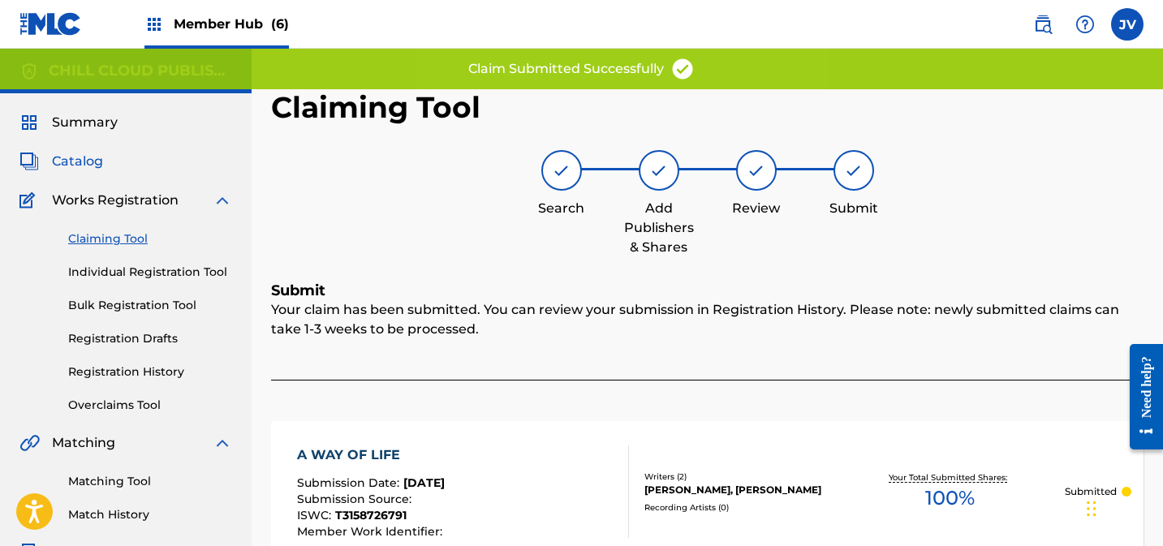
click at [78, 157] on span "Catalog" at bounding box center [77, 161] width 51 height 19
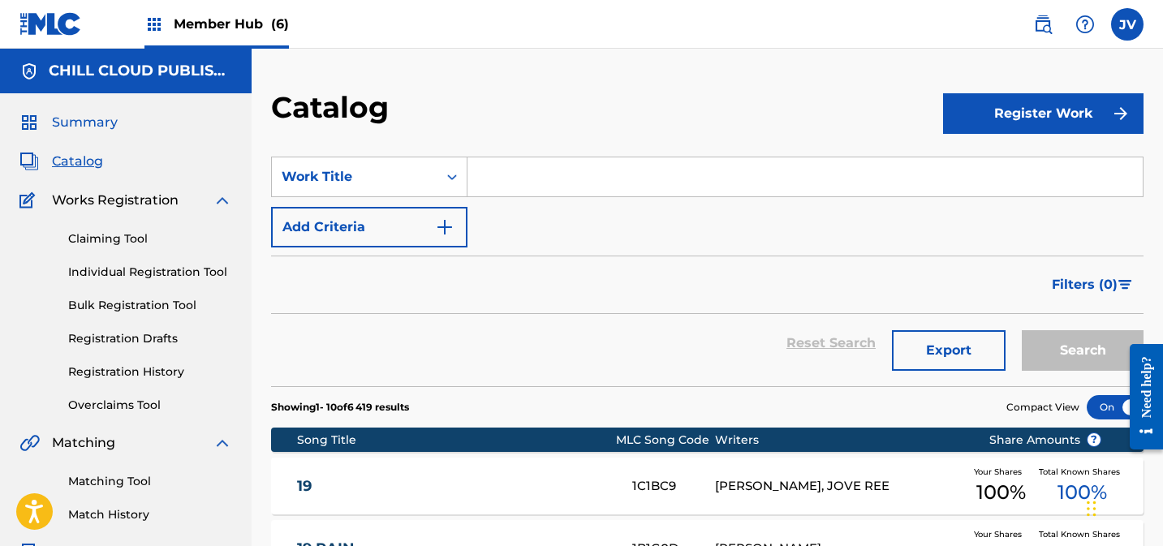
click at [93, 125] on span "Summary" at bounding box center [85, 122] width 66 height 19
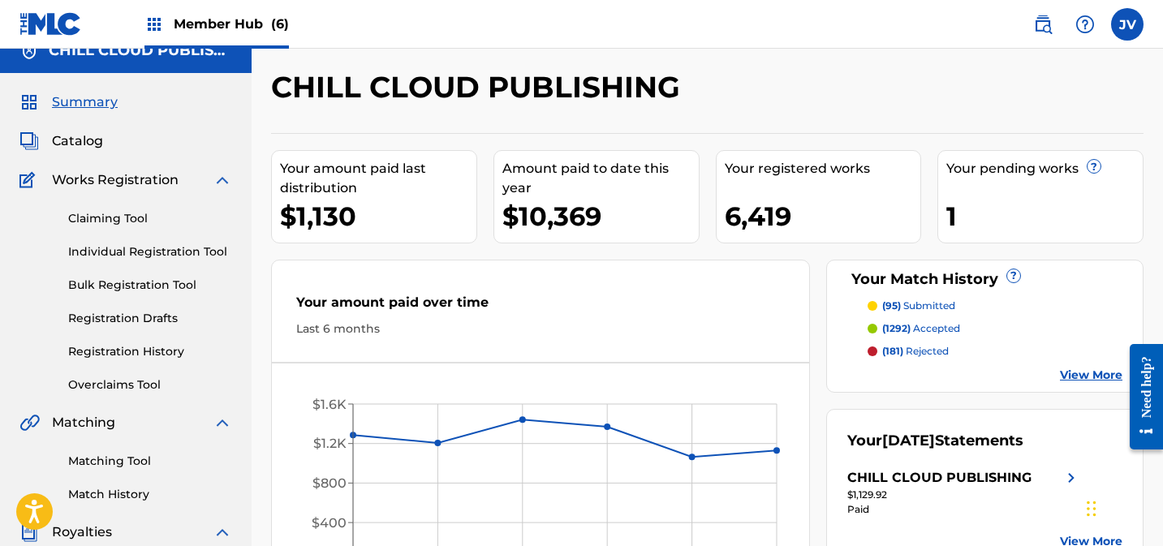
scroll to position [15, 0]
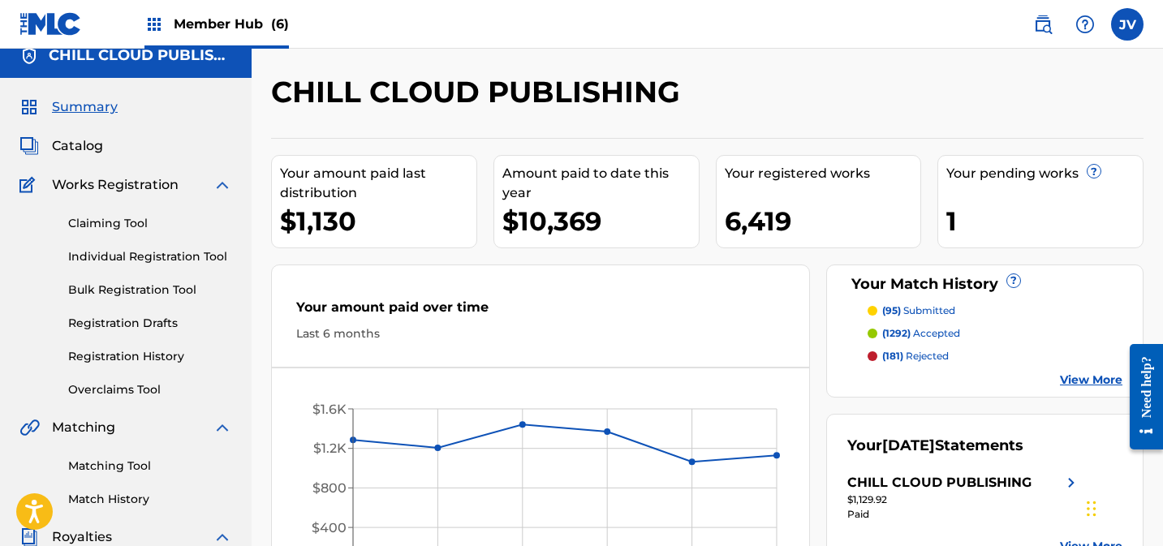
click at [1079, 375] on link "View More" at bounding box center [1091, 380] width 62 height 17
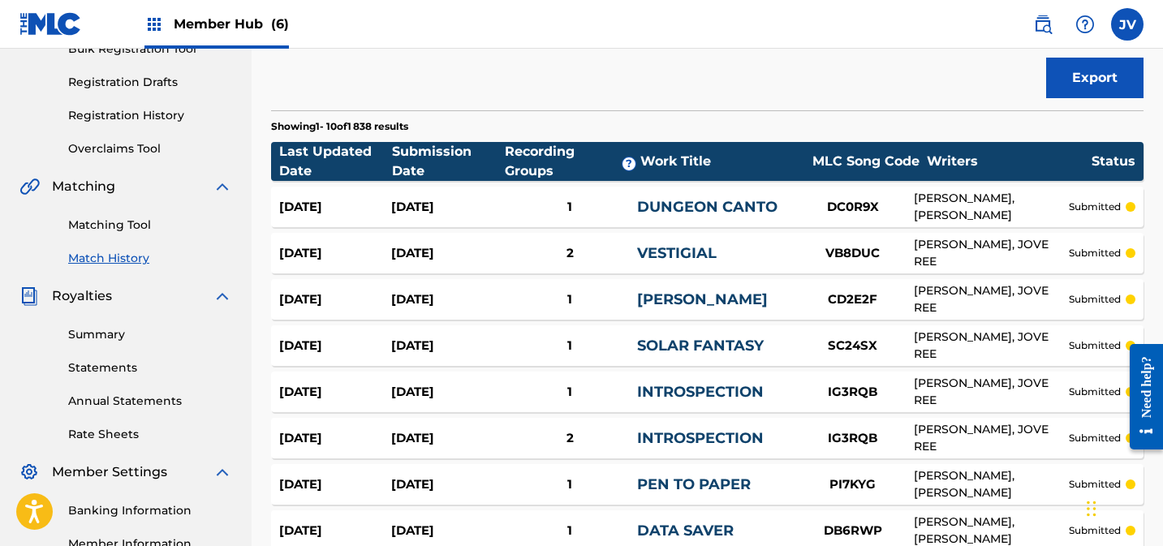
scroll to position [522, 0]
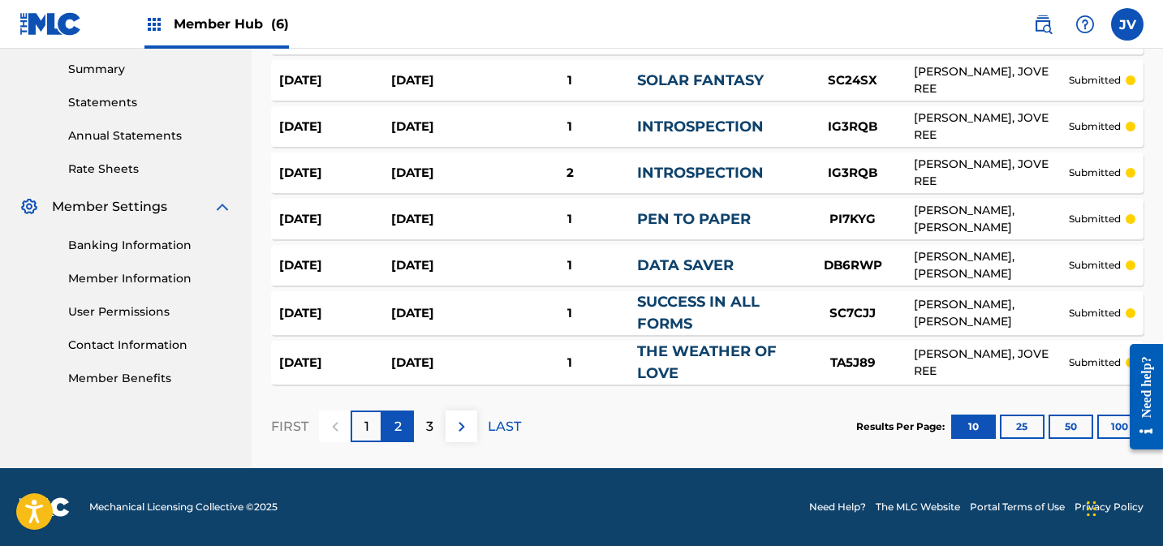
click at [400, 432] on p "2" at bounding box center [397, 426] width 7 height 19
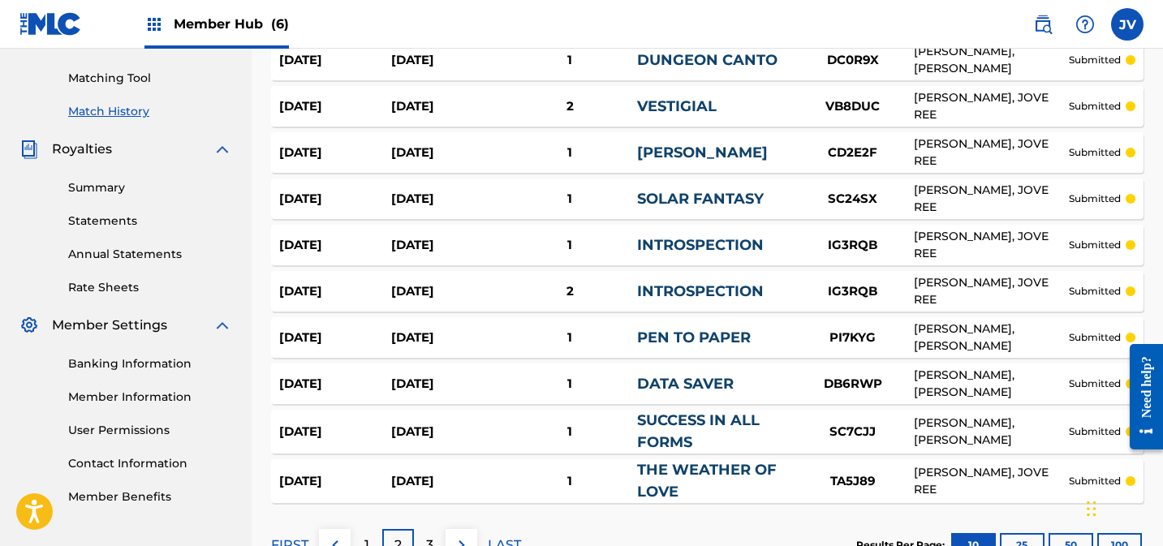
scroll to position [0, 0]
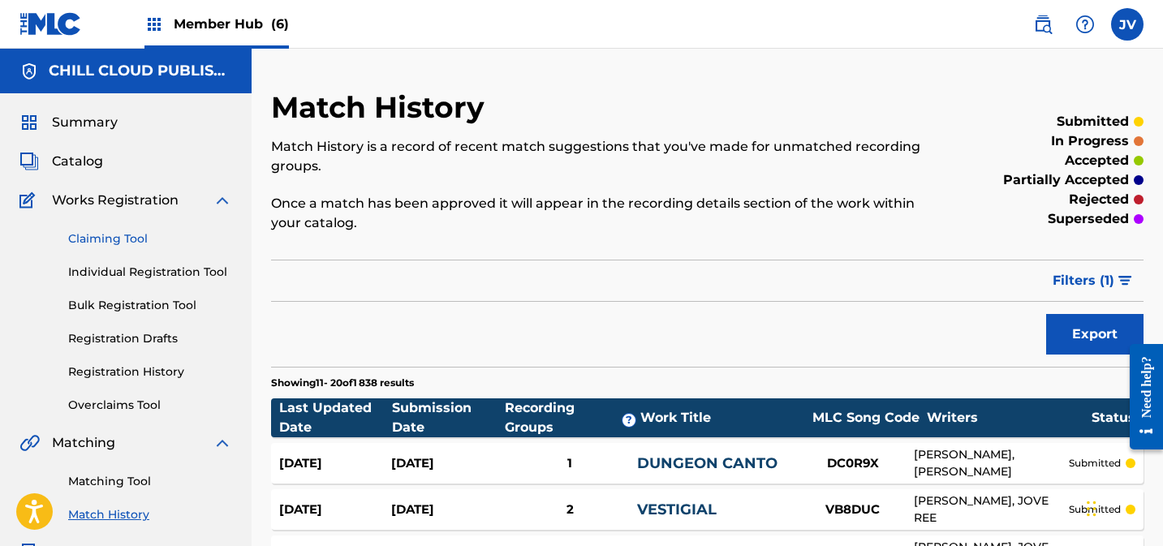
click at [92, 243] on link "Claiming Tool" at bounding box center [150, 238] width 164 height 17
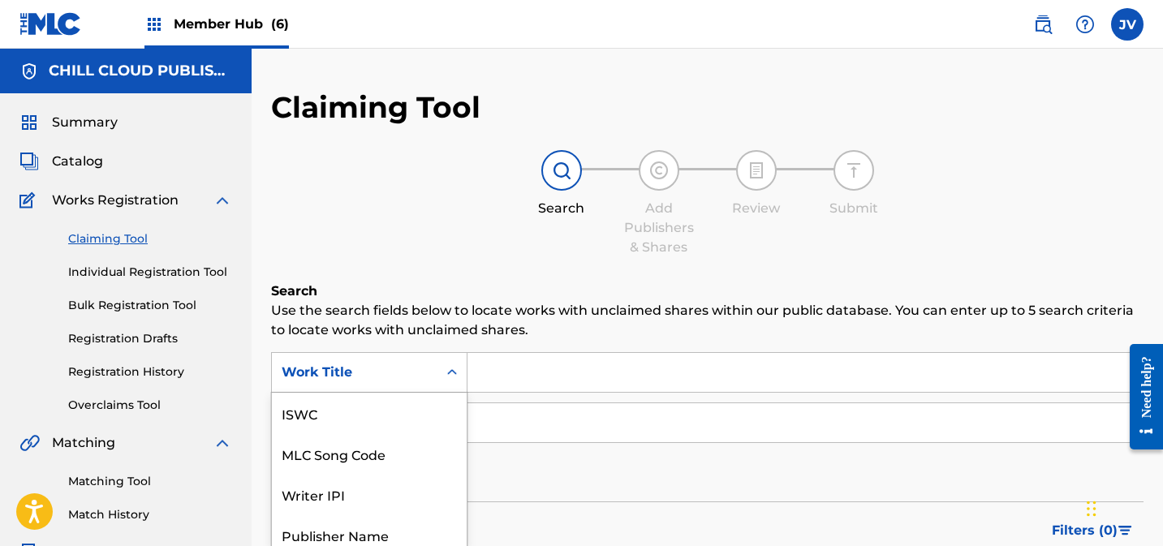
scroll to position [80, 0]
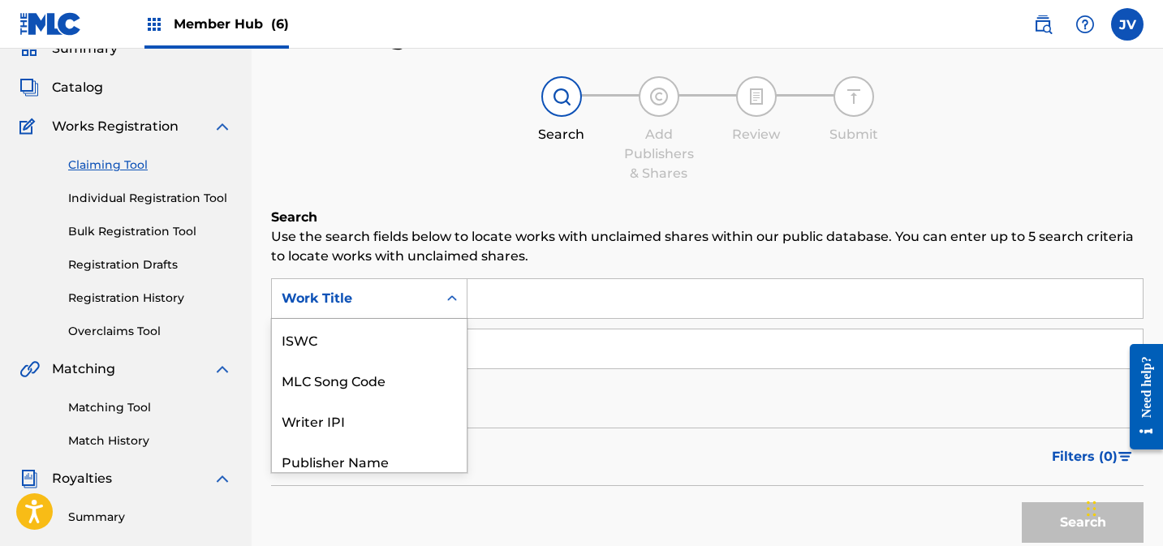
click at [386, 319] on div "Work Title selected, 7 of 7. 7 results available. Use Up and Down to choose opt…" at bounding box center [369, 298] width 196 height 41
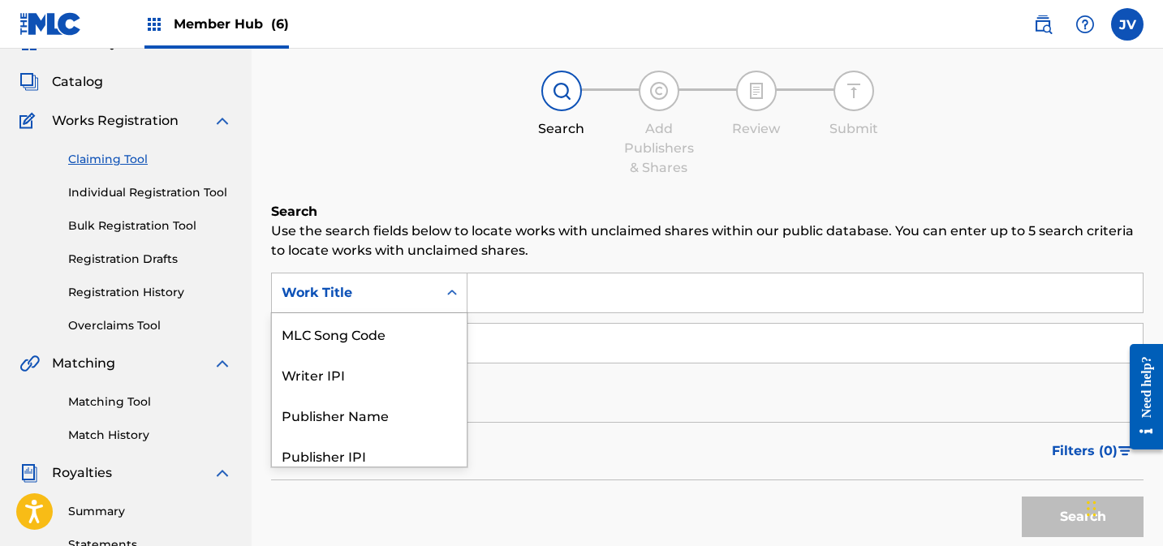
scroll to position [91, 0]
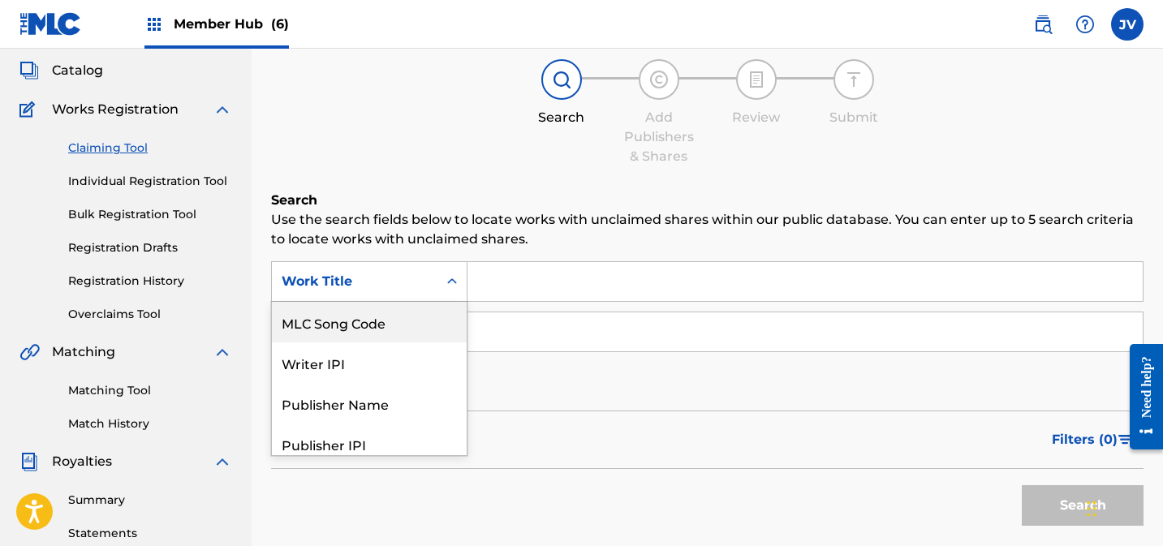
click at [348, 326] on div "MLC Song Code" at bounding box center [369, 322] width 195 height 41
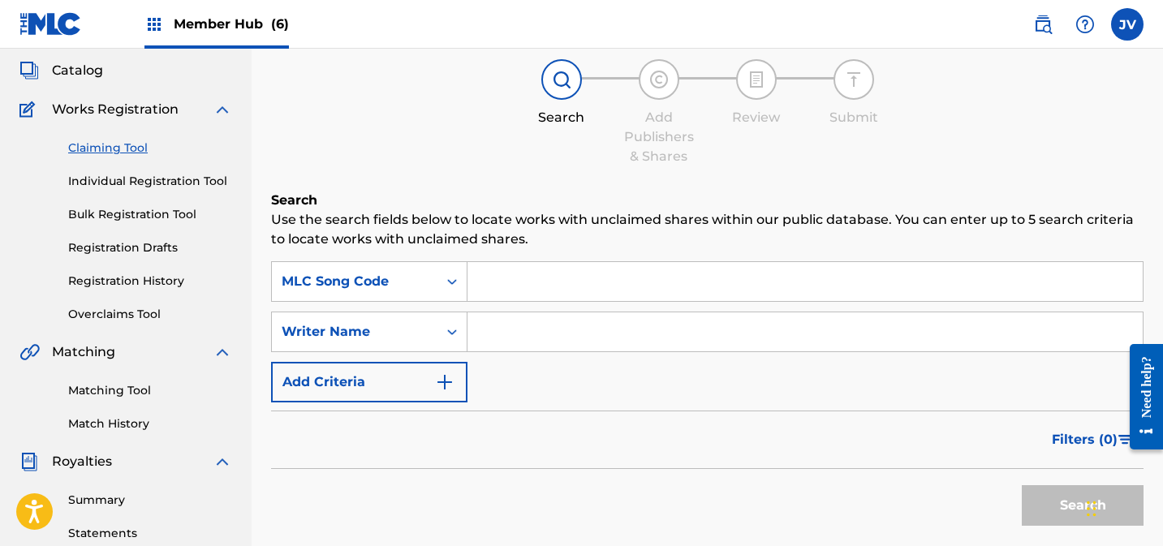
click at [546, 280] on input "Search Form" at bounding box center [804, 281] width 675 height 39
paste input "AD8PH9"
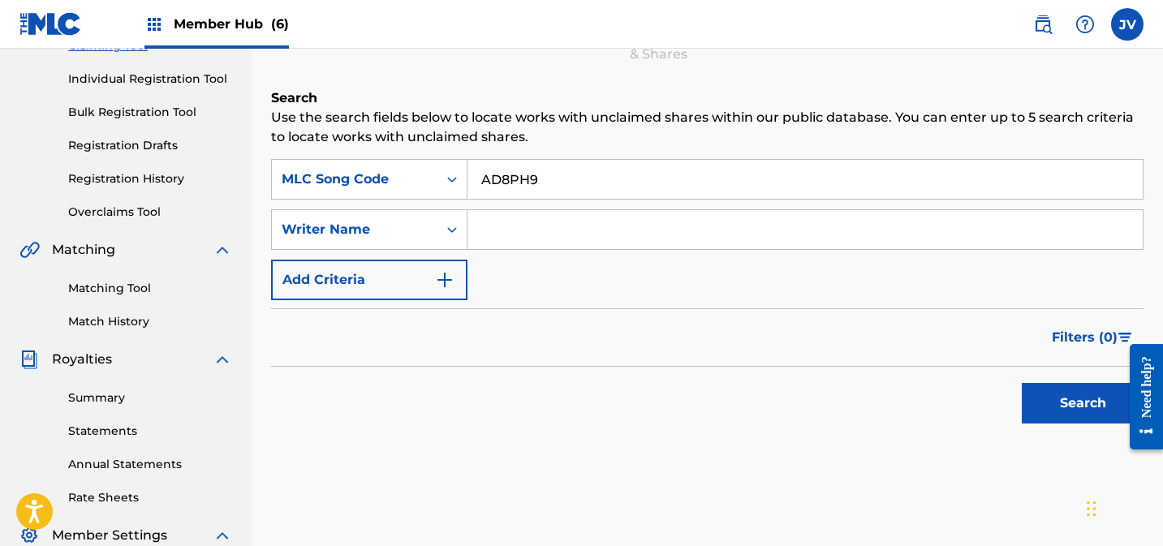
scroll to position [423, 0]
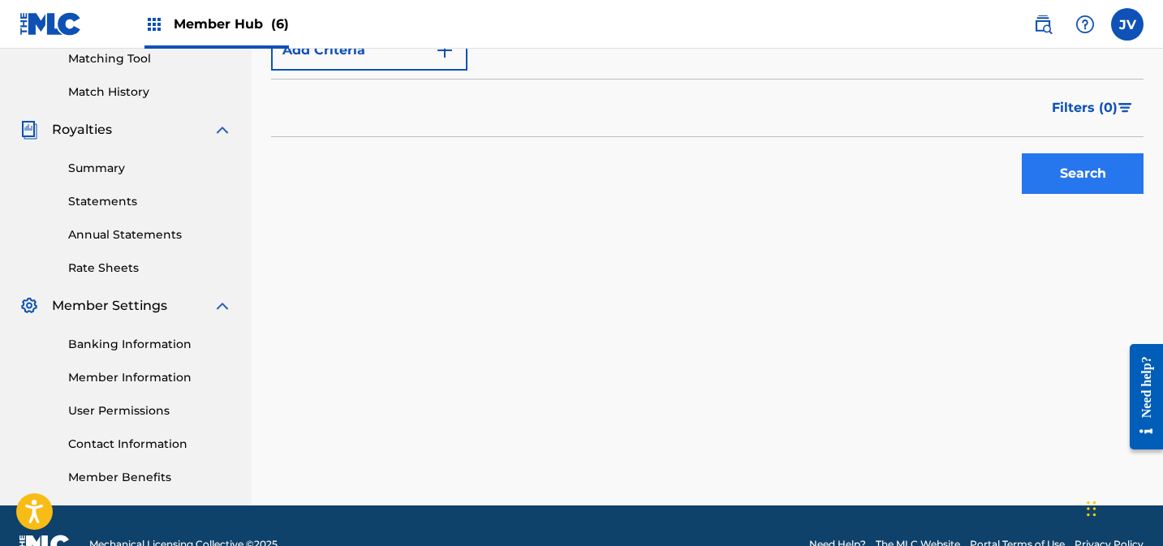
type input "AD8PH9"
click at [1112, 165] on button "Search" at bounding box center [1083, 173] width 122 height 41
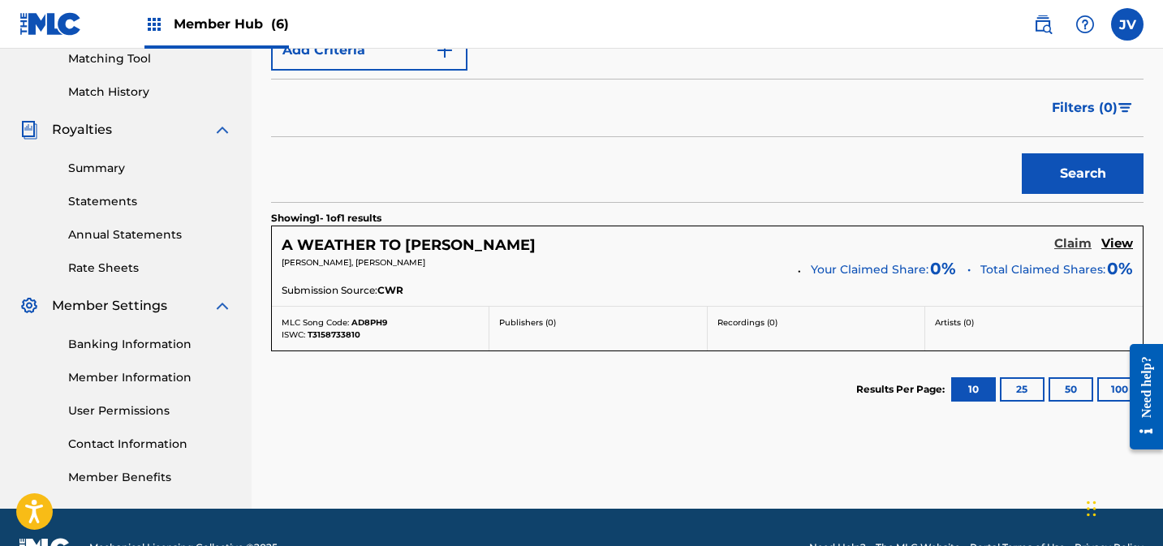
click at [1065, 243] on h5 "Claim" at bounding box center [1072, 243] width 37 height 15
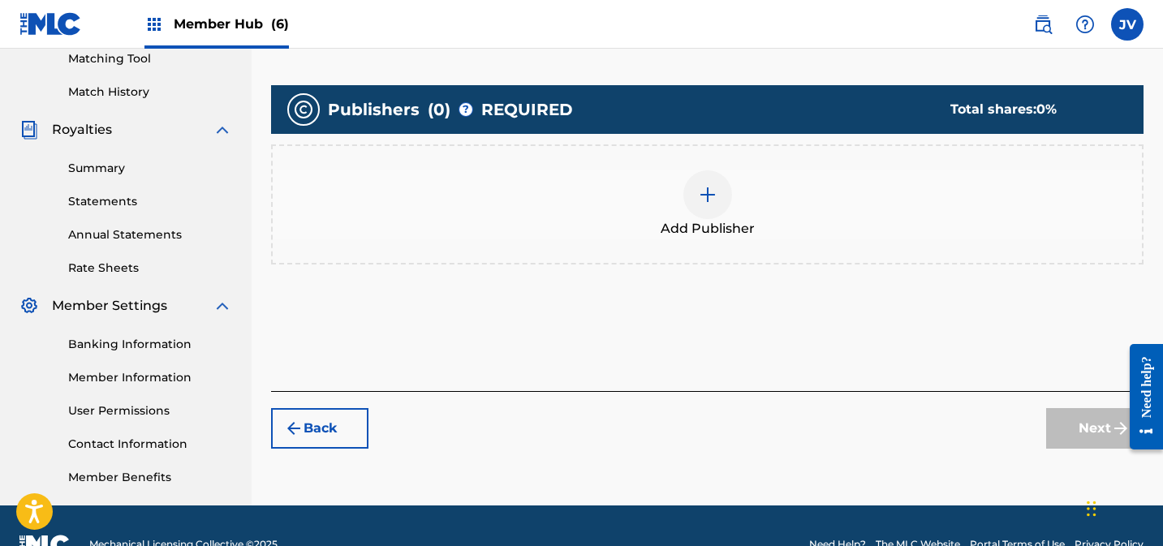
click at [724, 210] on div at bounding box center [707, 194] width 49 height 49
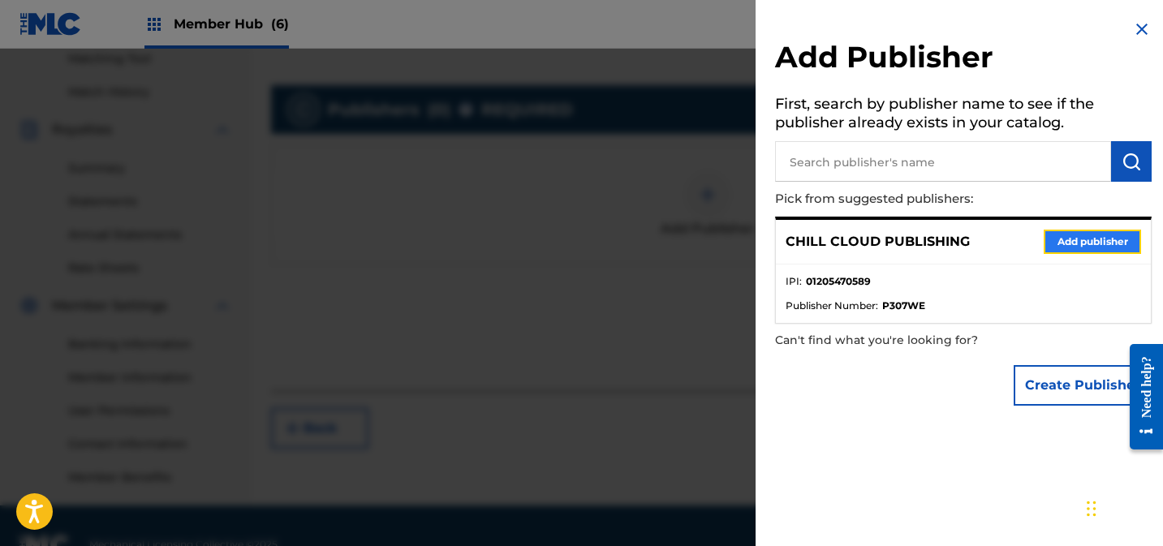
click at [1069, 243] on button "Add publisher" at bounding box center [1092, 242] width 97 height 24
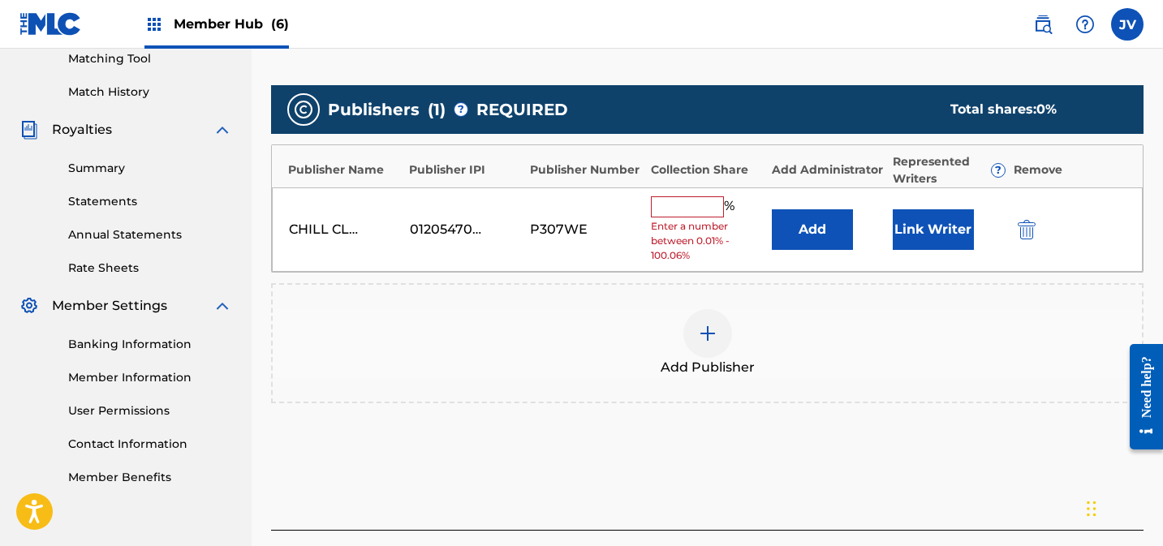
drag, startPoint x: 686, startPoint y: 207, endPoint x: 702, endPoint y: 211, distance: 16.7
click at [686, 208] on input "text" at bounding box center [687, 206] width 73 height 21
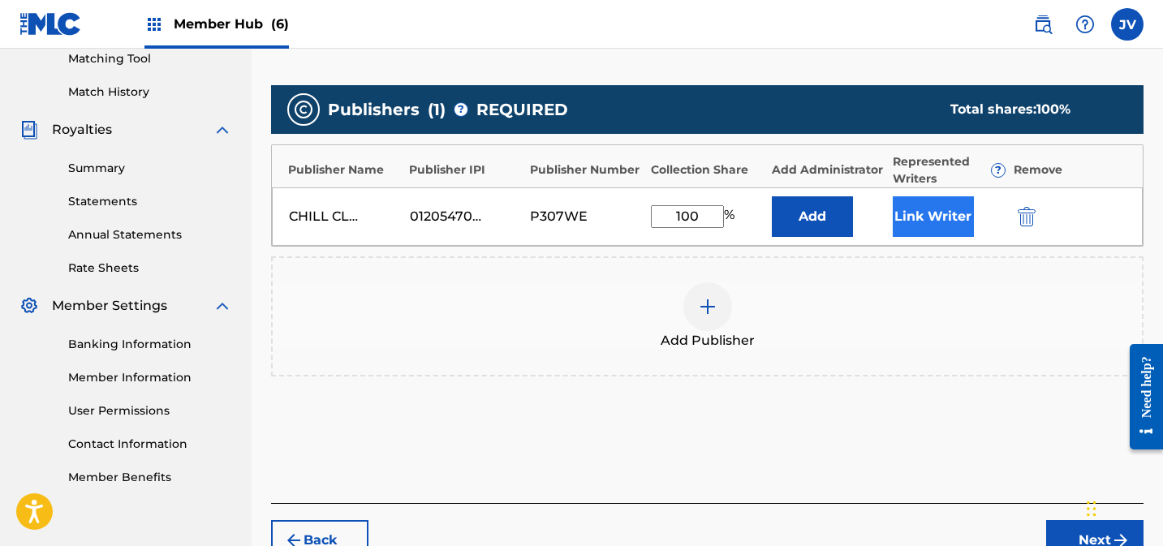
type input "100"
click at [932, 217] on button "Link Writer" at bounding box center [933, 216] width 81 height 41
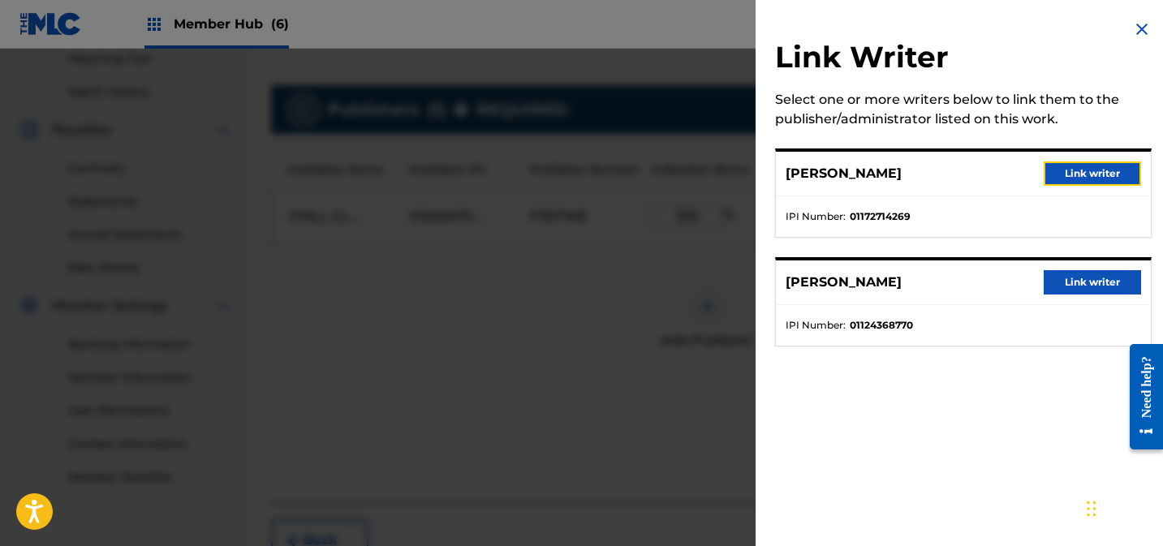
drag, startPoint x: 1096, startPoint y: 180, endPoint x: 1095, endPoint y: 191, distance: 10.7
click at [1096, 180] on button "Link writer" at bounding box center [1092, 173] width 97 height 24
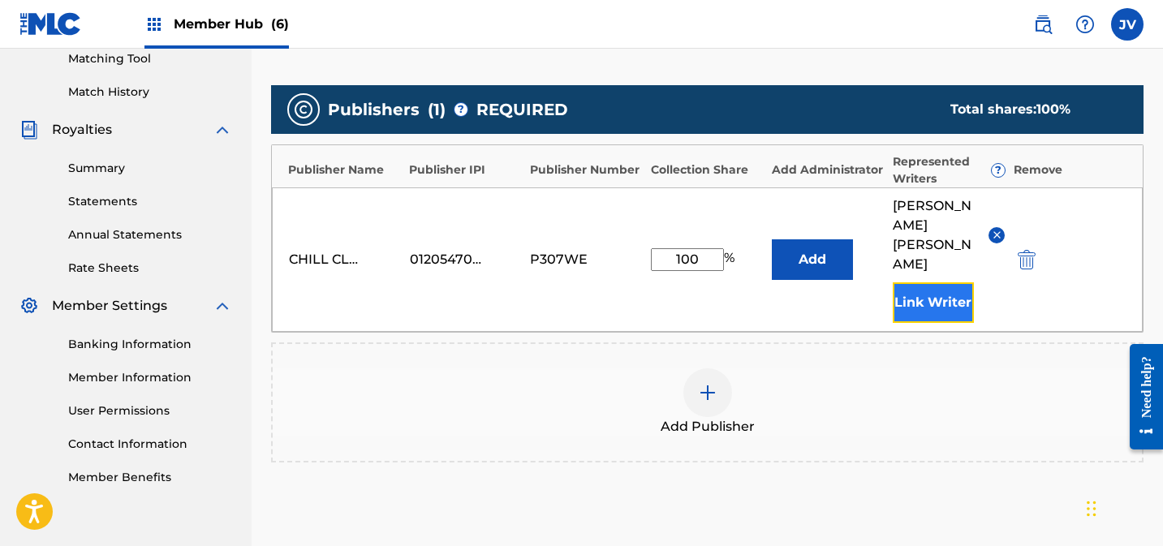
click at [933, 282] on button "Link Writer" at bounding box center [933, 302] width 81 height 41
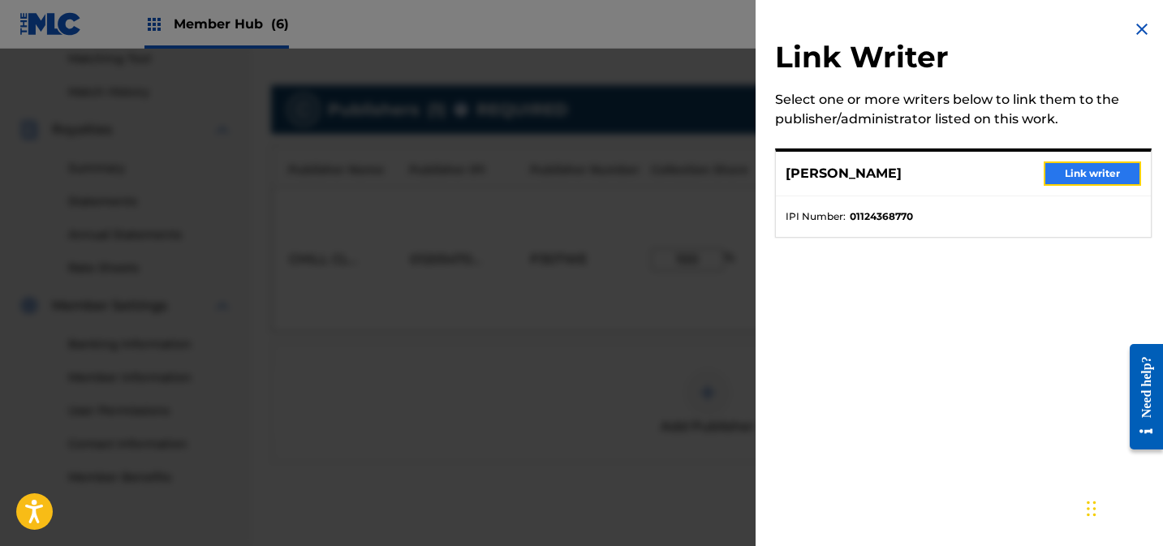
click at [1100, 174] on button "Link writer" at bounding box center [1092, 173] width 97 height 24
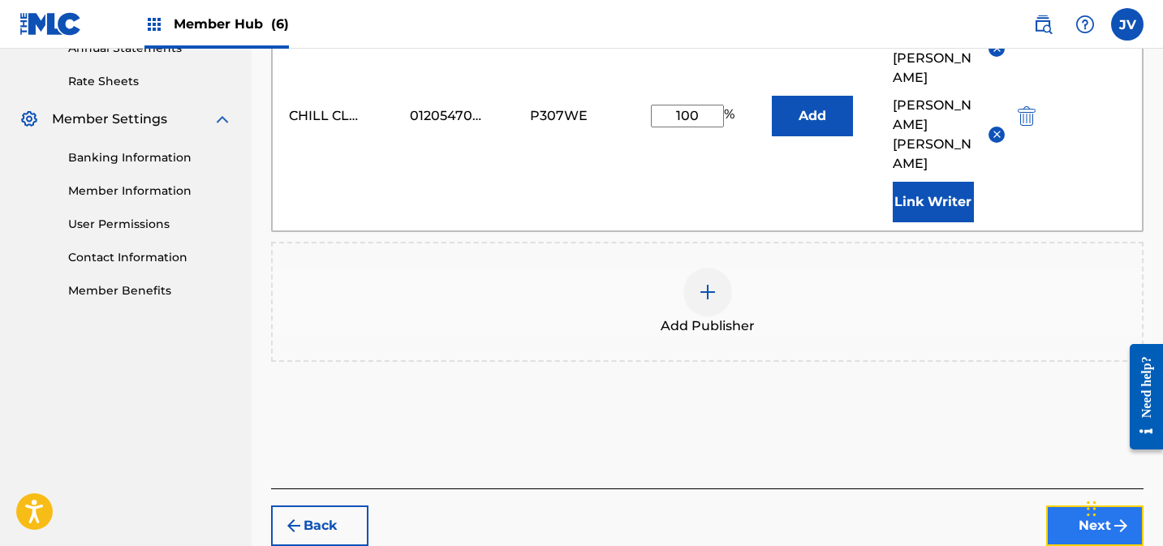
click at [1084, 506] on button "Next" at bounding box center [1094, 526] width 97 height 41
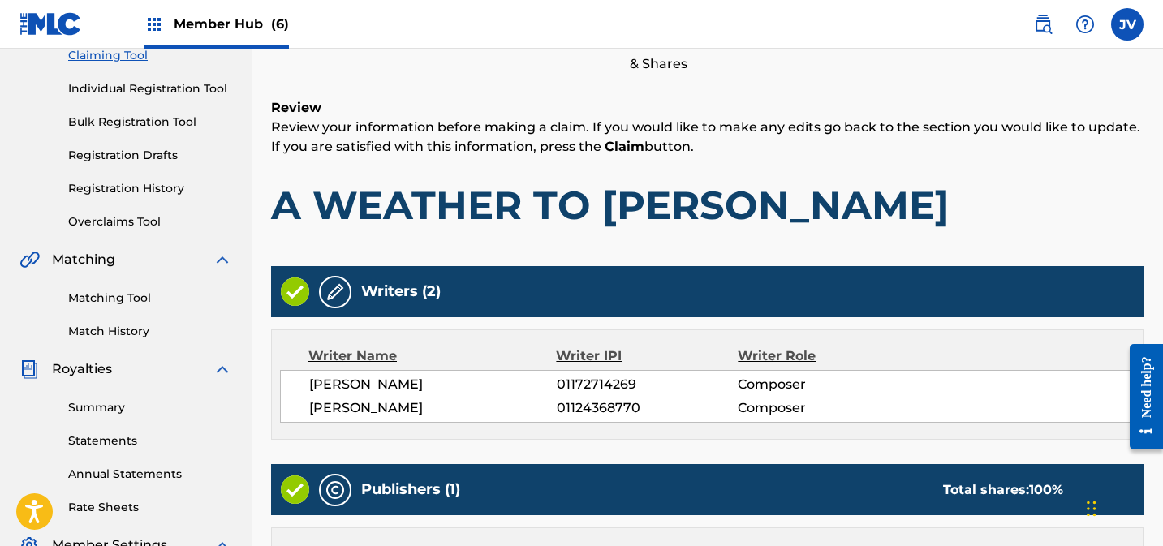
scroll to position [465, 0]
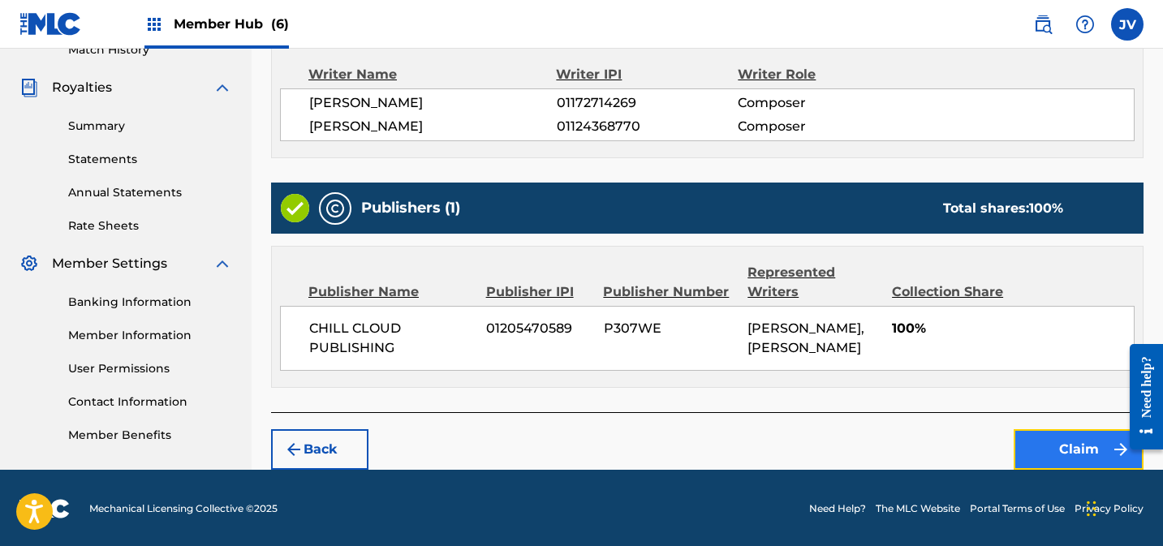
click at [1058, 436] on button "Claim" at bounding box center [1078, 449] width 130 height 41
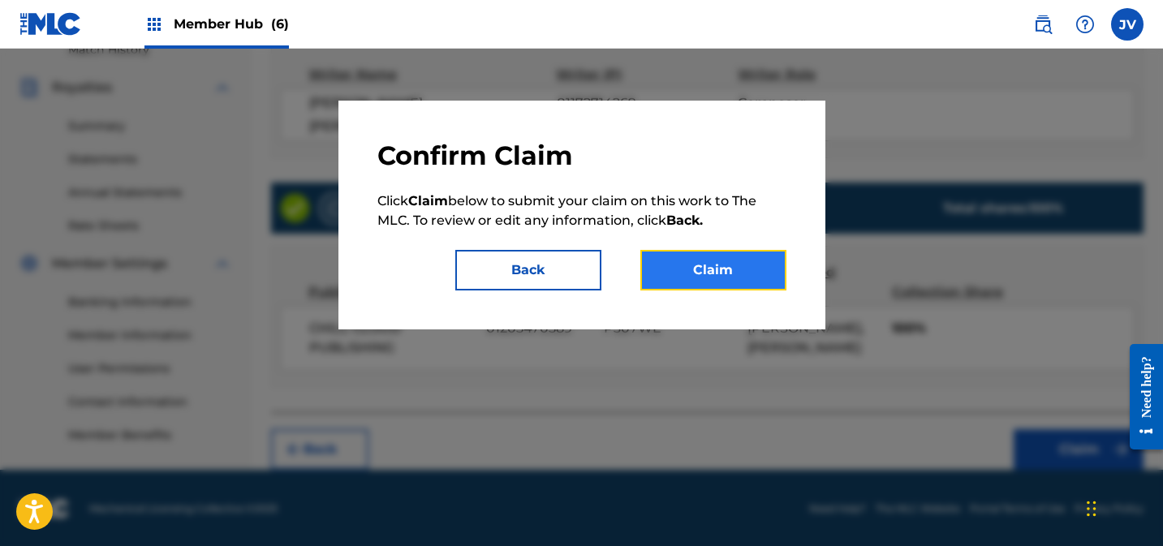
click at [768, 263] on button "Claim" at bounding box center [713, 270] width 146 height 41
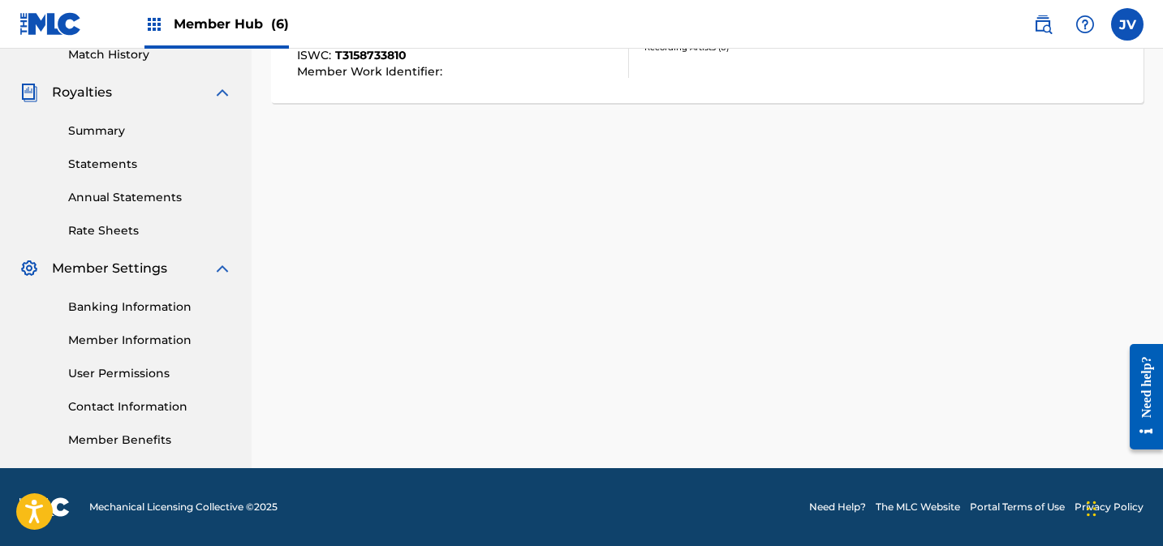
scroll to position [0, 0]
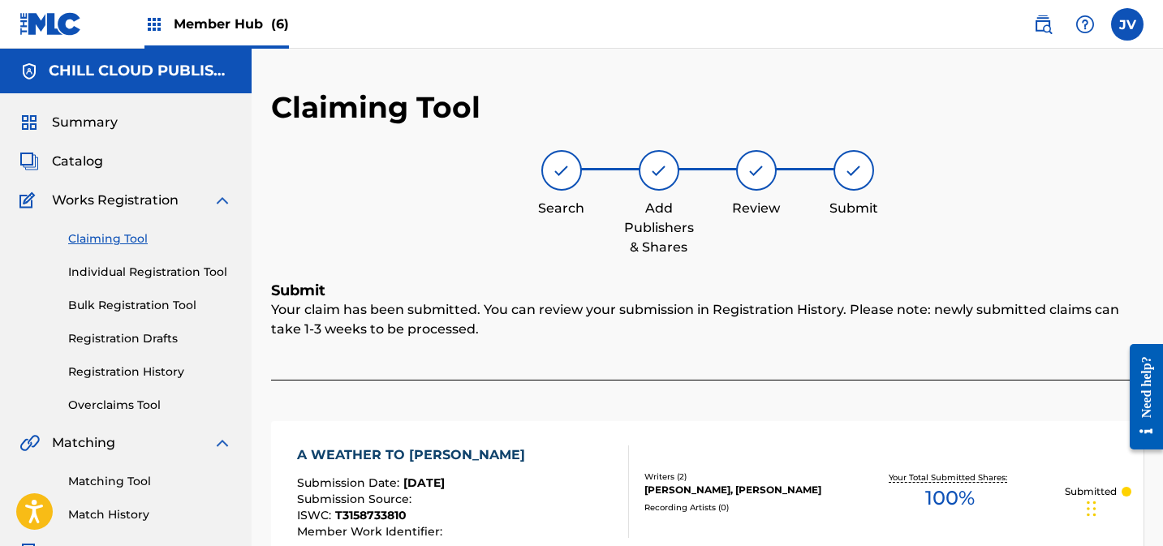
click at [110, 232] on link "Claiming Tool" at bounding box center [150, 238] width 164 height 17
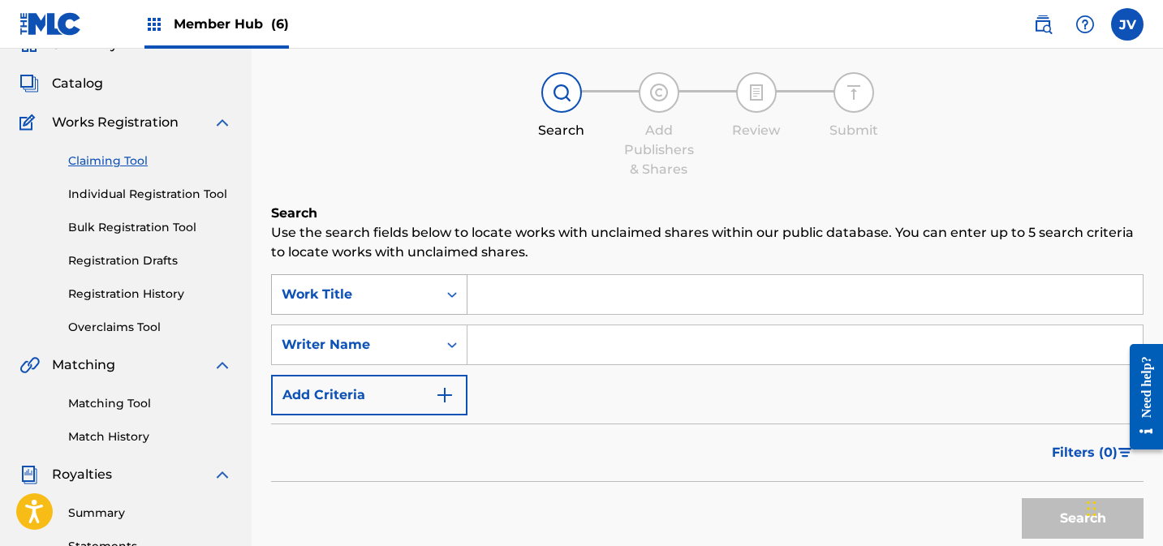
click at [357, 315] on div "Work Title" at bounding box center [369, 294] width 196 height 41
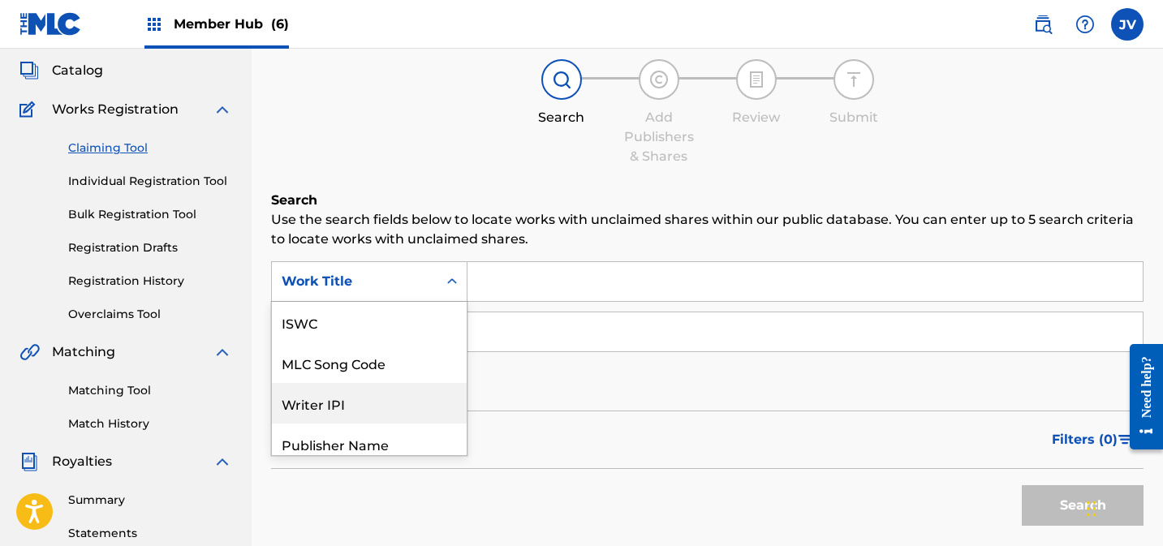
scroll to position [41, 0]
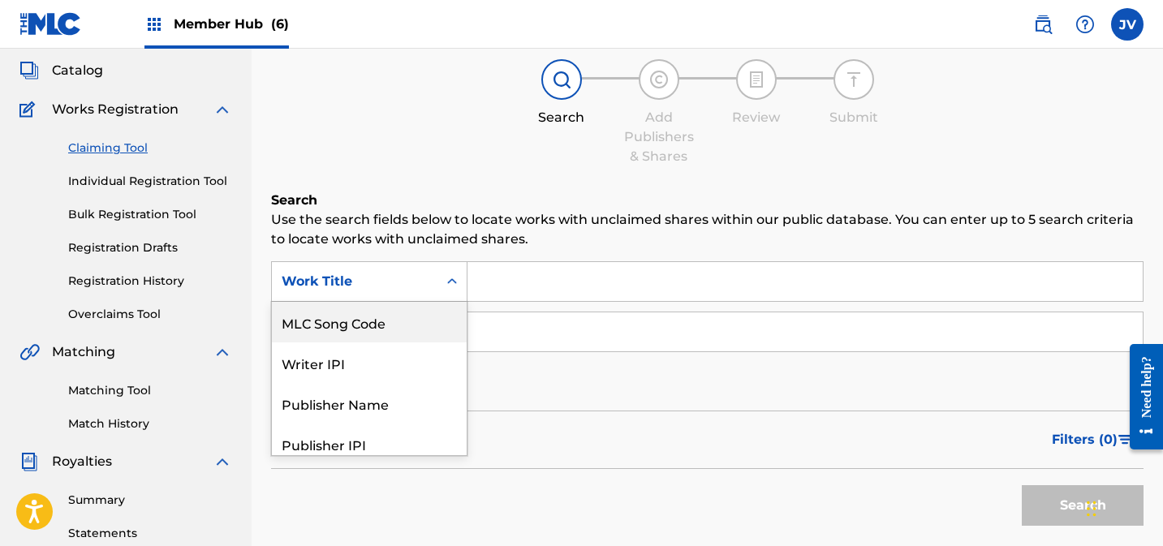
click at [352, 323] on div "MLC Song Code" at bounding box center [369, 322] width 195 height 41
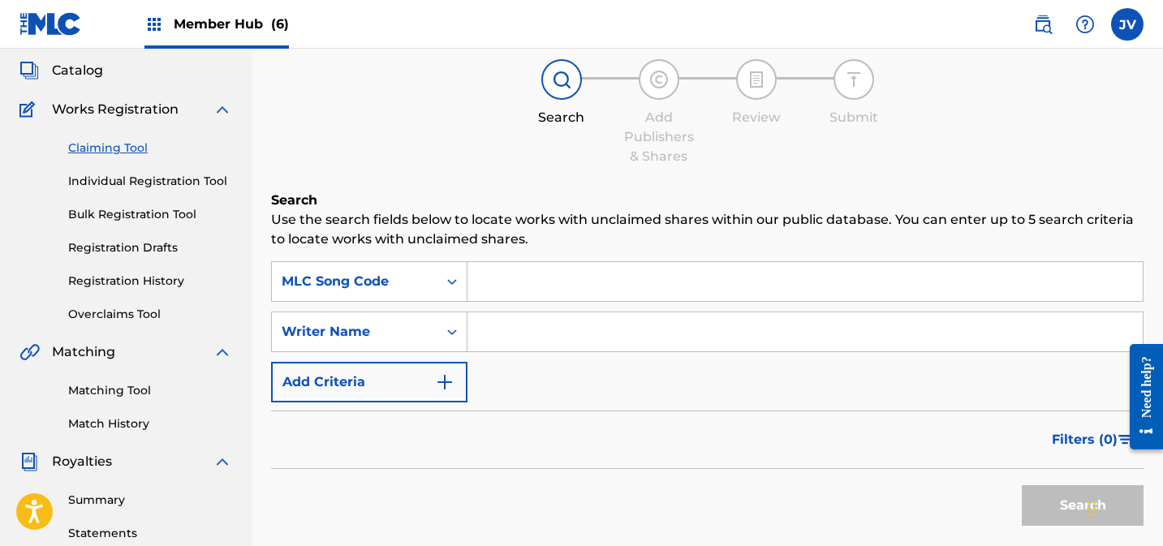
click at [554, 288] on input "Search Form" at bounding box center [804, 281] width 675 height 39
paste input "AD6K27"
type input "AD6K27"
click at [1044, 498] on button "Search" at bounding box center [1083, 505] width 122 height 41
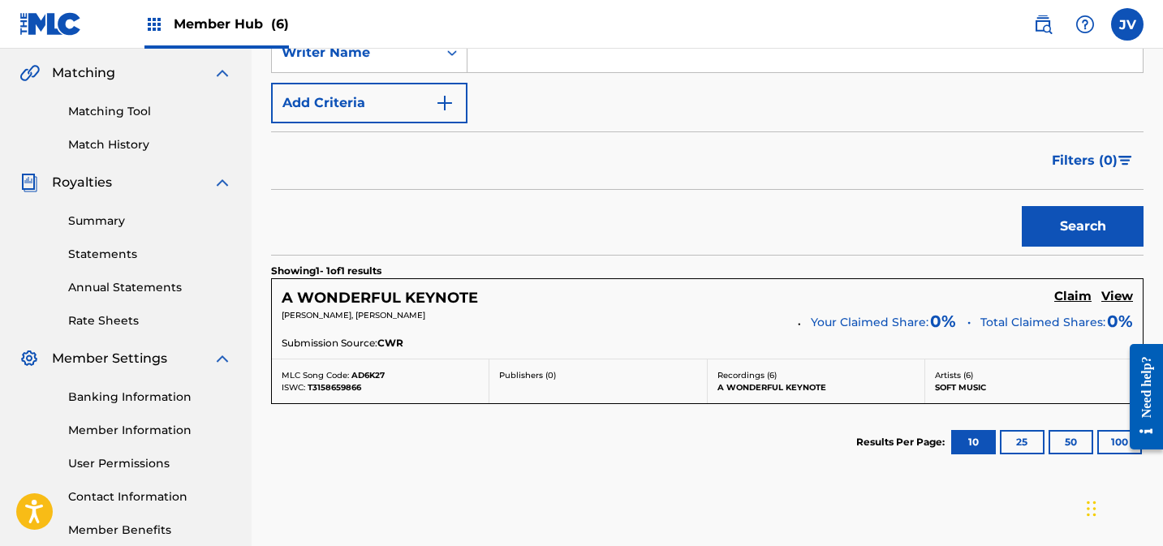
scroll to position [463, 0]
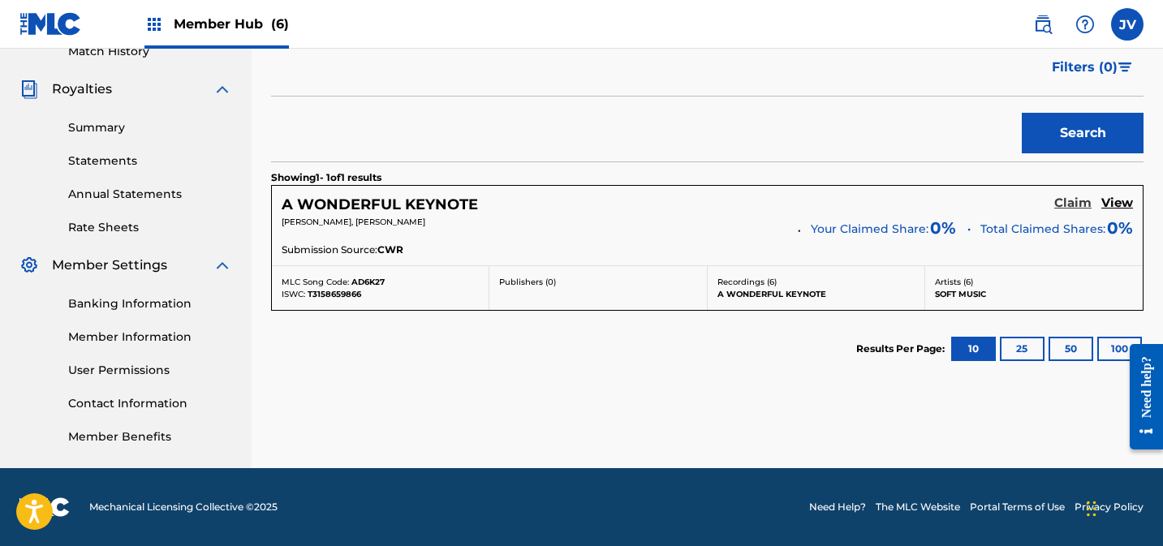
click at [1068, 196] on h5 "Claim" at bounding box center [1072, 203] width 37 height 15
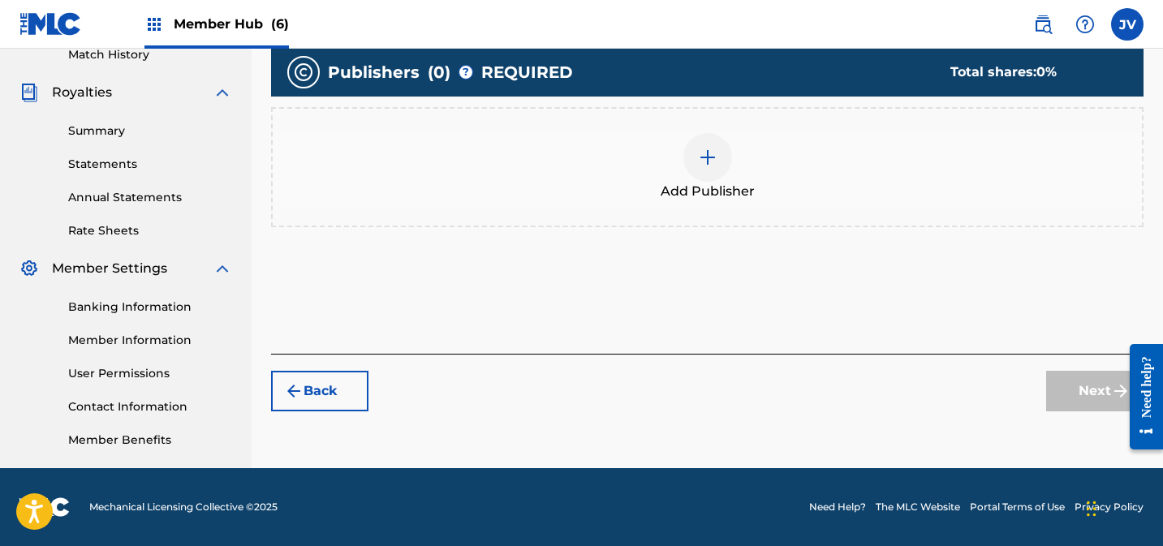
click at [686, 170] on div at bounding box center [707, 157] width 49 height 49
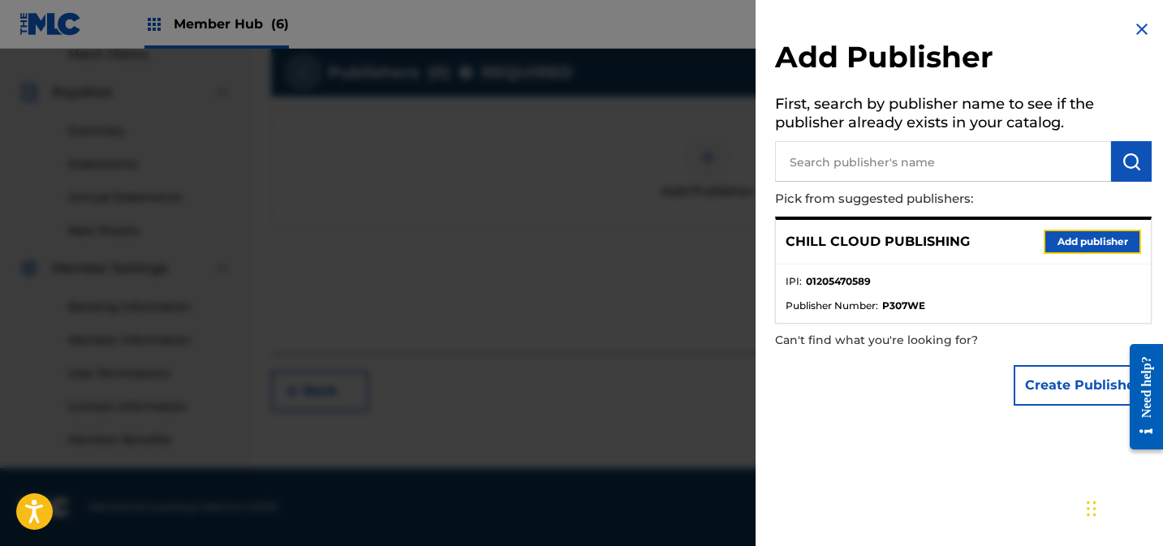
click at [1116, 243] on button "Add publisher" at bounding box center [1092, 242] width 97 height 24
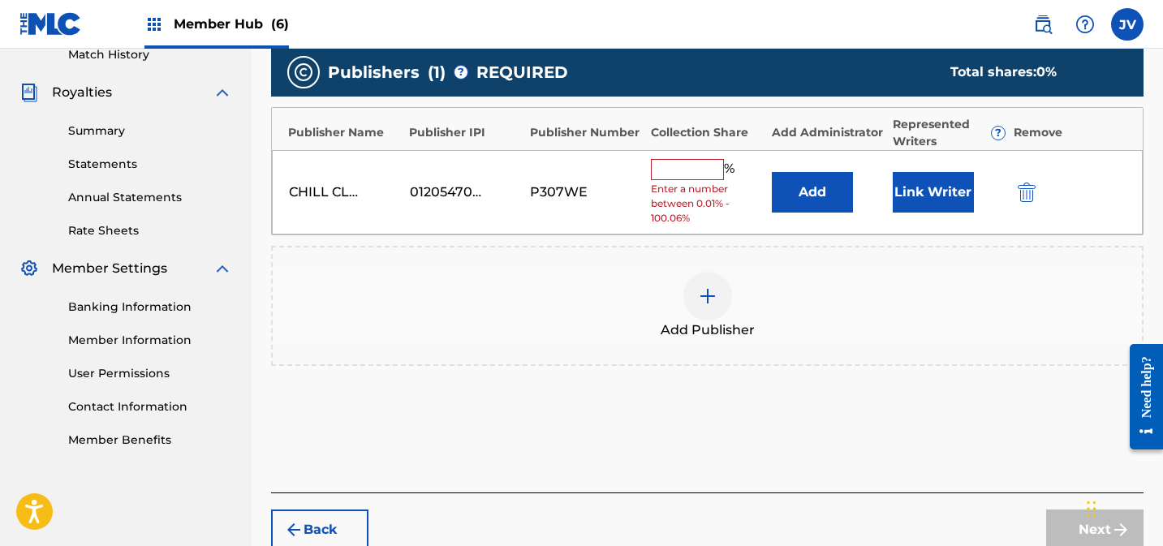
click at [716, 177] on input "text" at bounding box center [687, 169] width 73 height 21
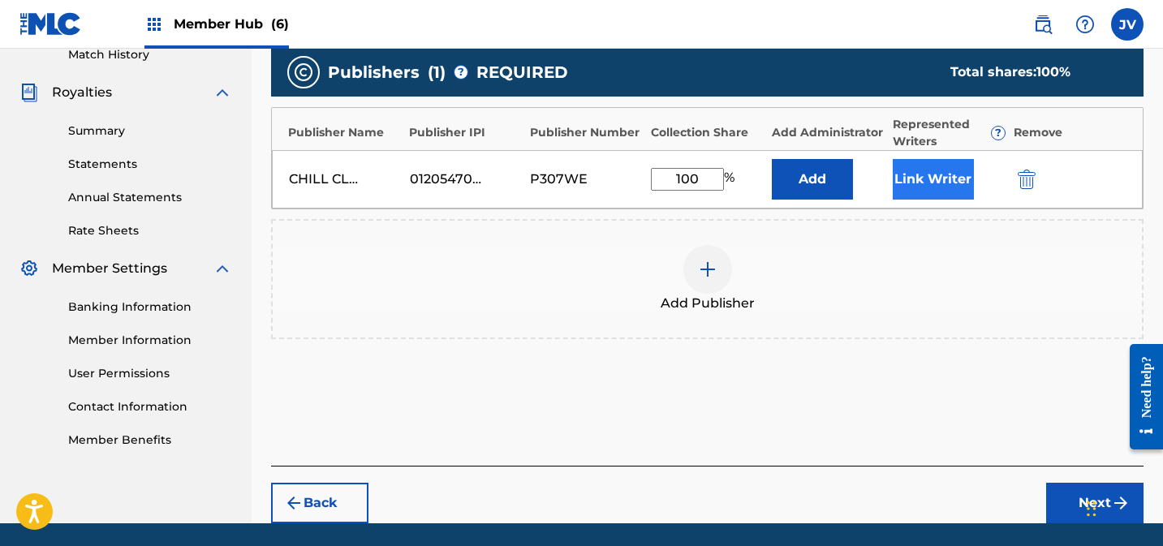
type input "100"
click at [959, 187] on button "Link Writer" at bounding box center [933, 179] width 81 height 41
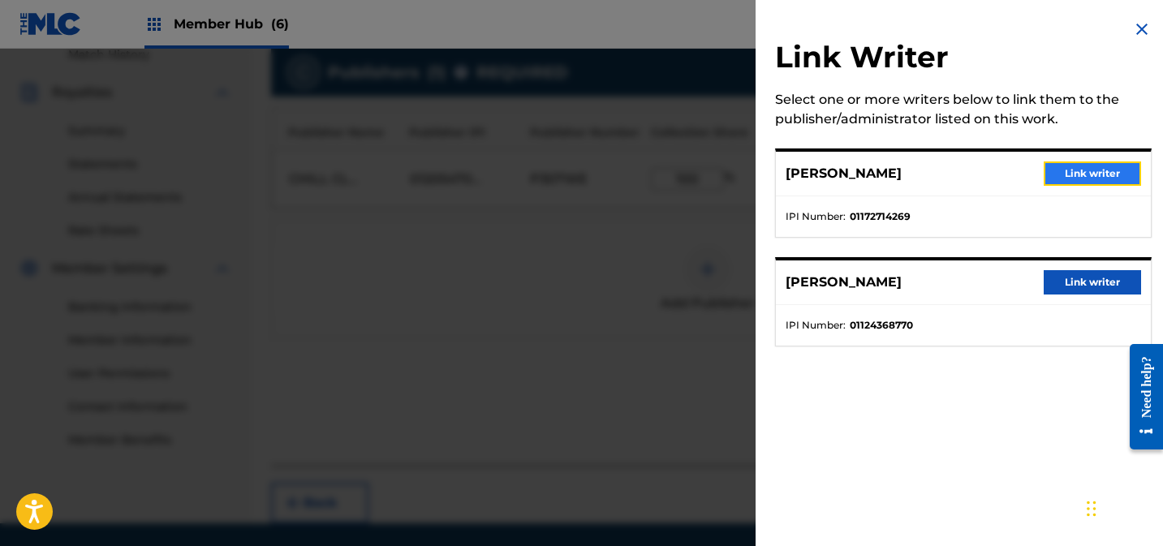
click at [1094, 172] on button "Link writer" at bounding box center [1092, 173] width 97 height 24
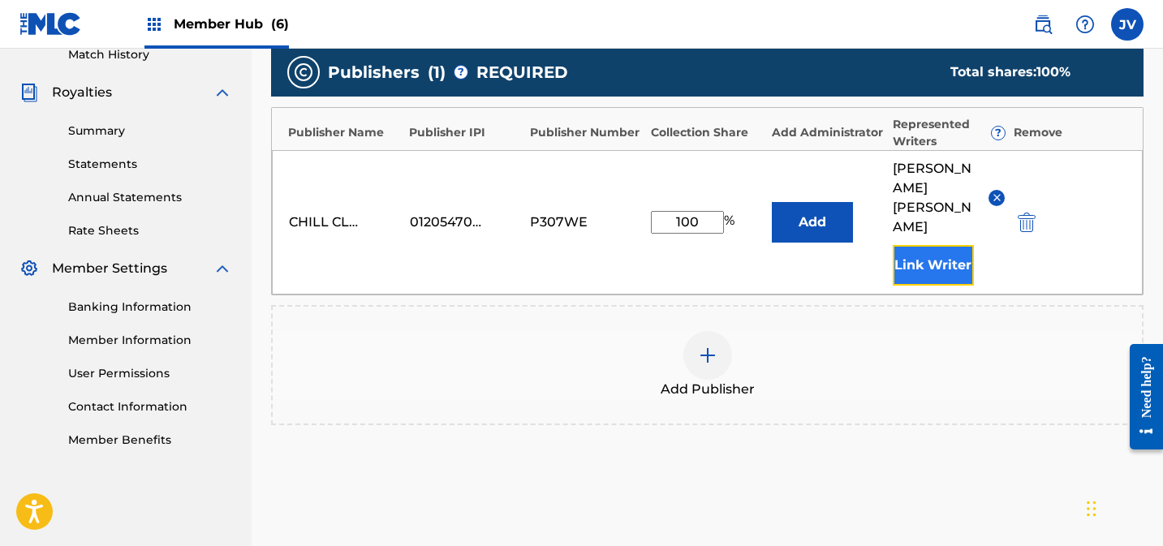
click at [941, 245] on button "Link Writer" at bounding box center [933, 265] width 81 height 41
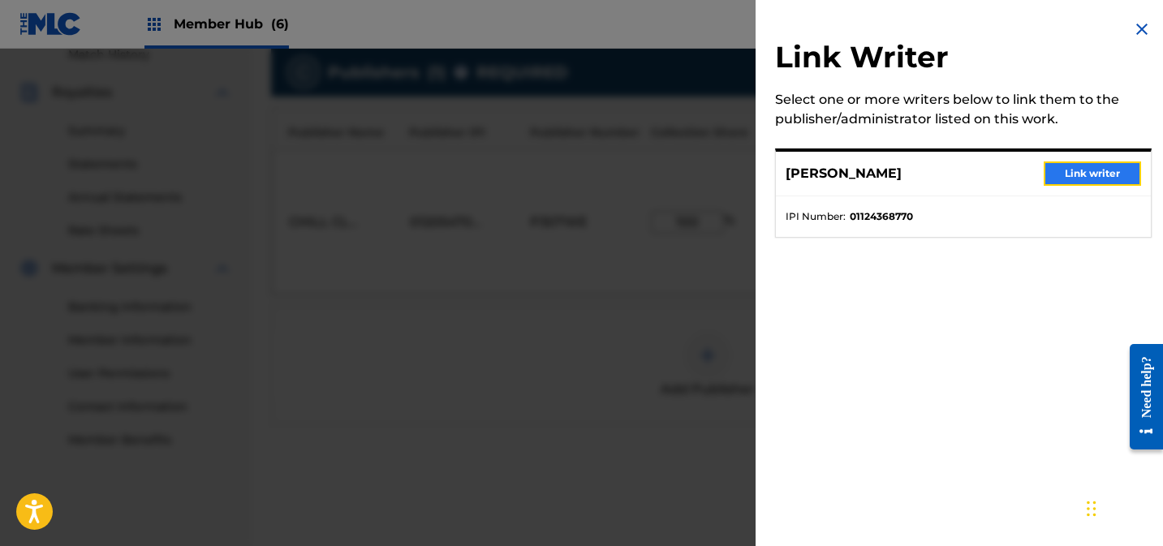
click at [1091, 171] on button "Link writer" at bounding box center [1092, 173] width 97 height 24
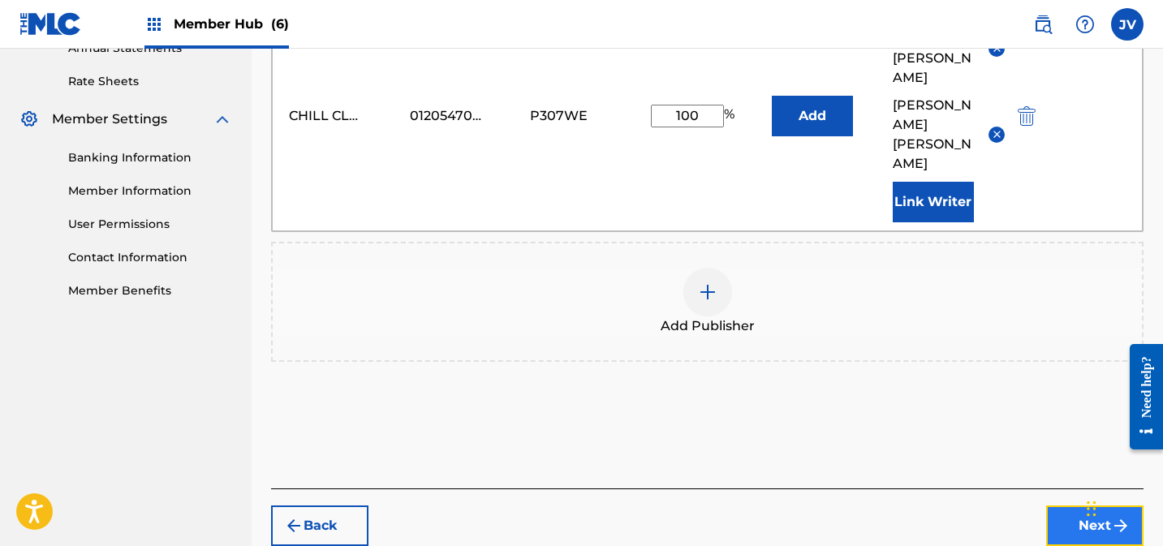
click at [1082, 506] on button "Next" at bounding box center [1094, 526] width 97 height 41
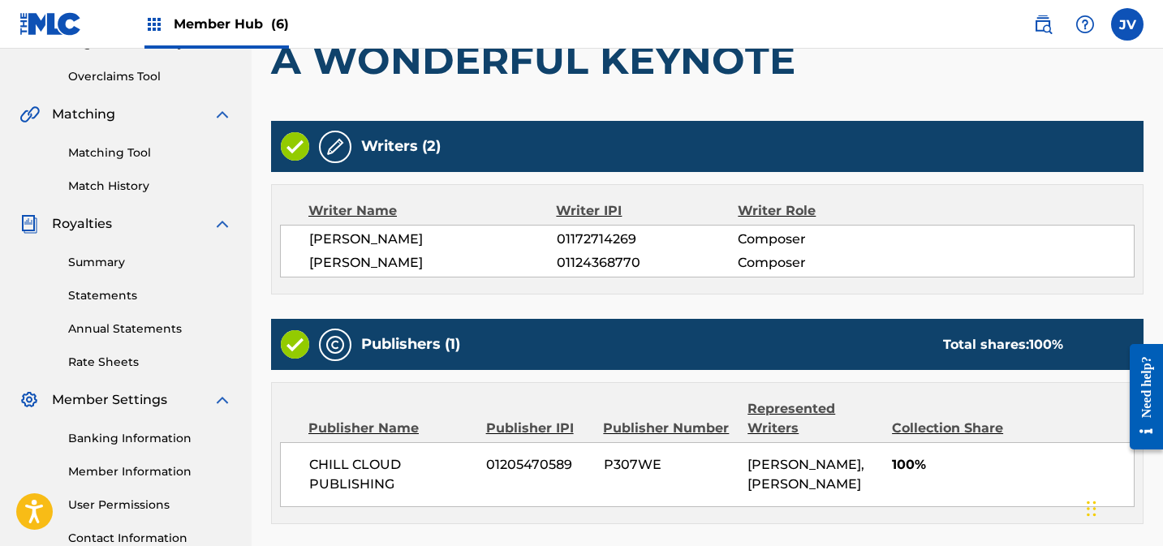
scroll to position [465, 0]
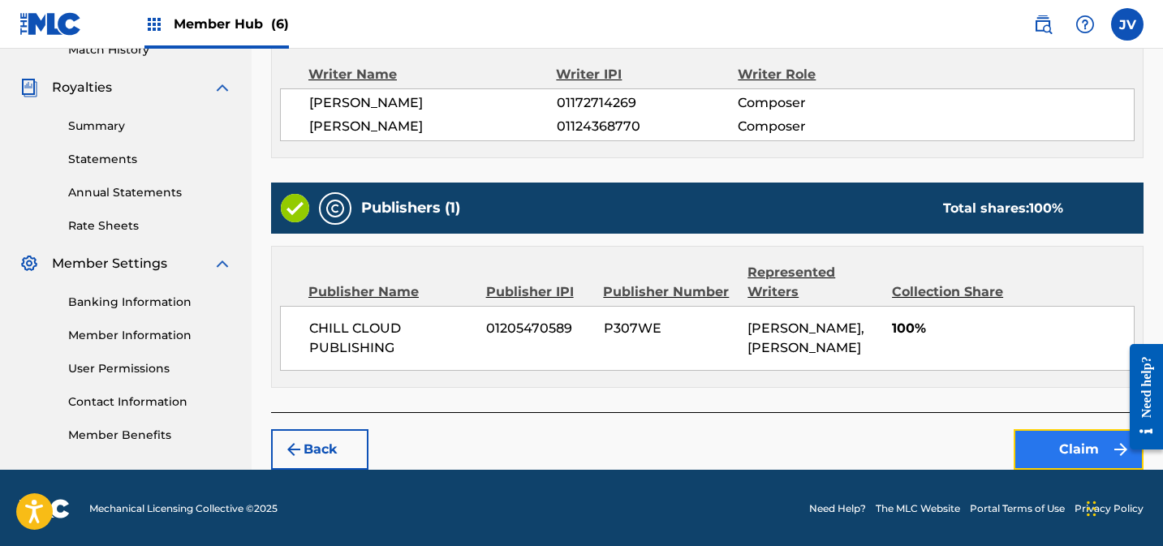
click at [1069, 436] on button "Claim" at bounding box center [1078, 449] width 130 height 41
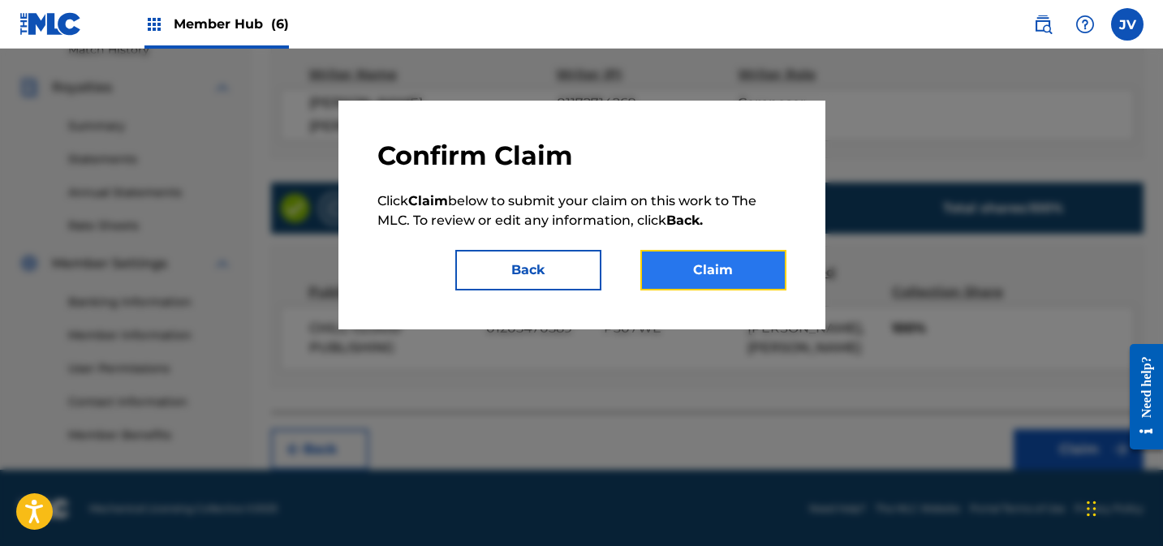
click at [700, 273] on button "Claim" at bounding box center [713, 270] width 146 height 41
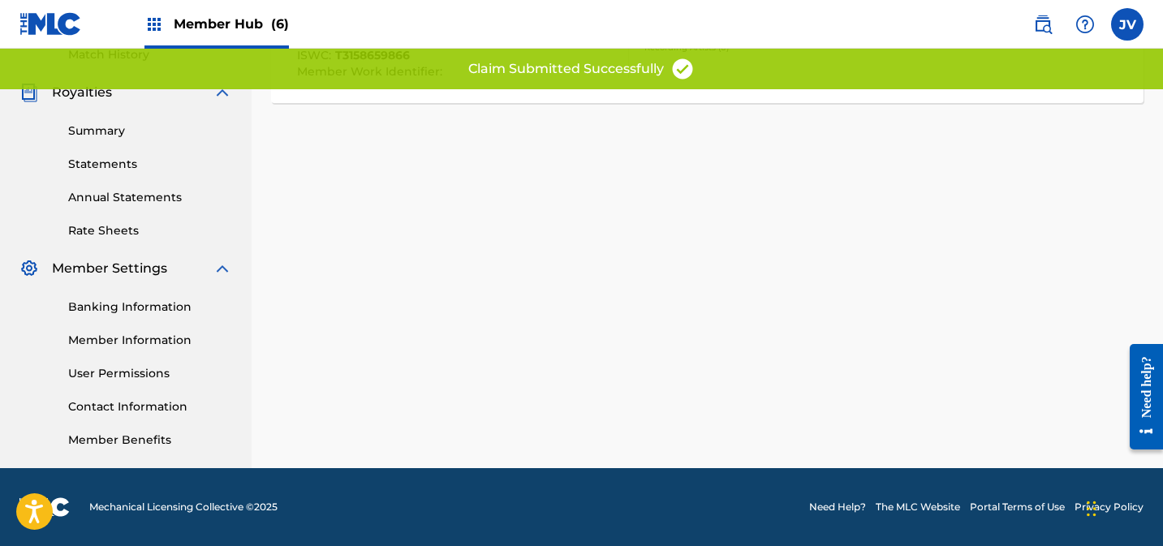
scroll to position [0, 0]
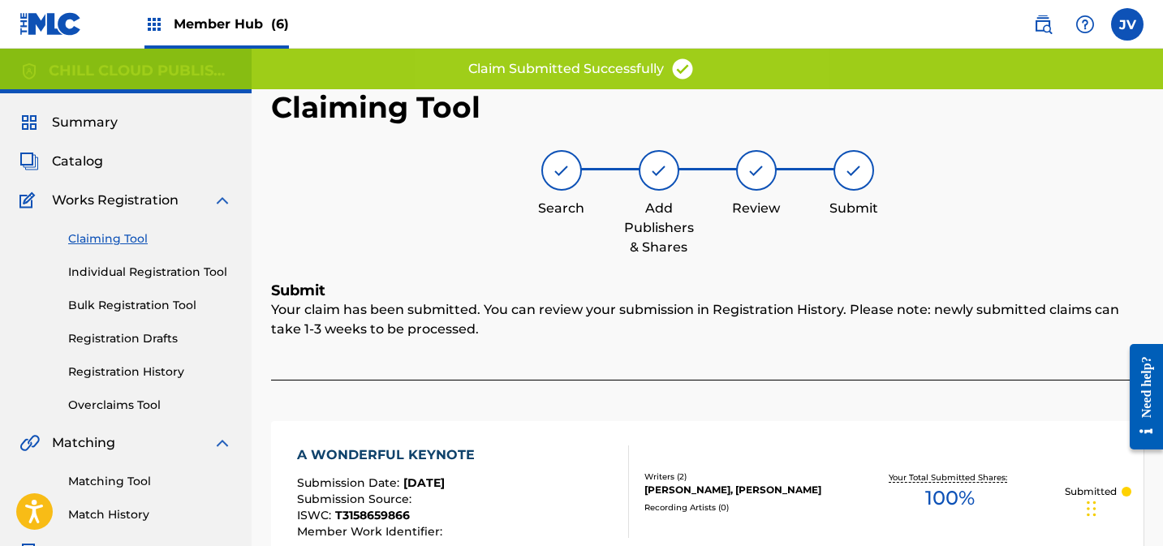
click at [116, 239] on link "Claiming Tool" at bounding box center [150, 238] width 164 height 17
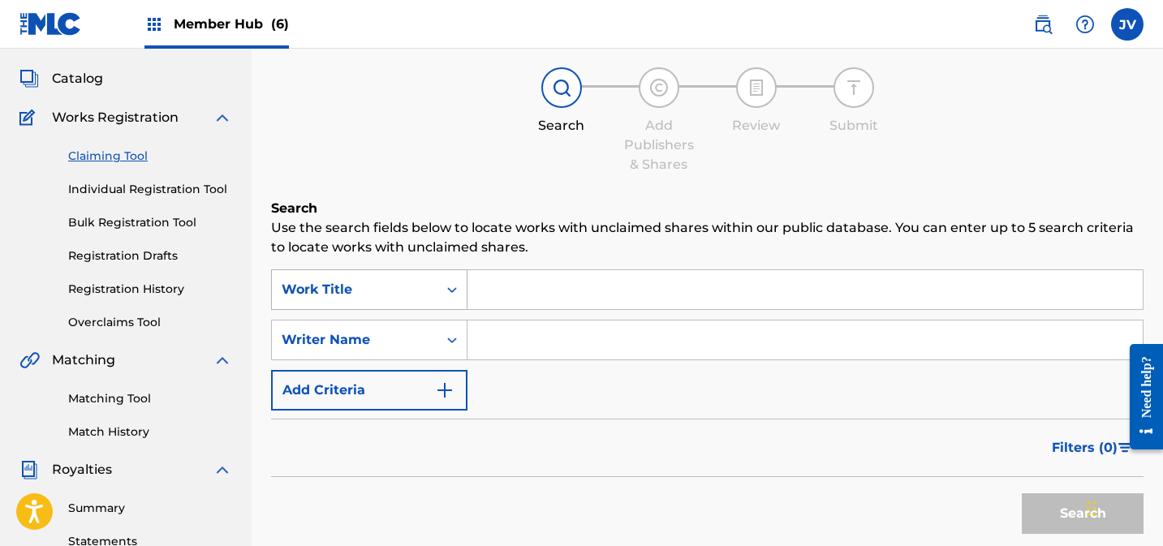
click at [418, 310] on div "Work Title" at bounding box center [369, 289] width 196 height 41
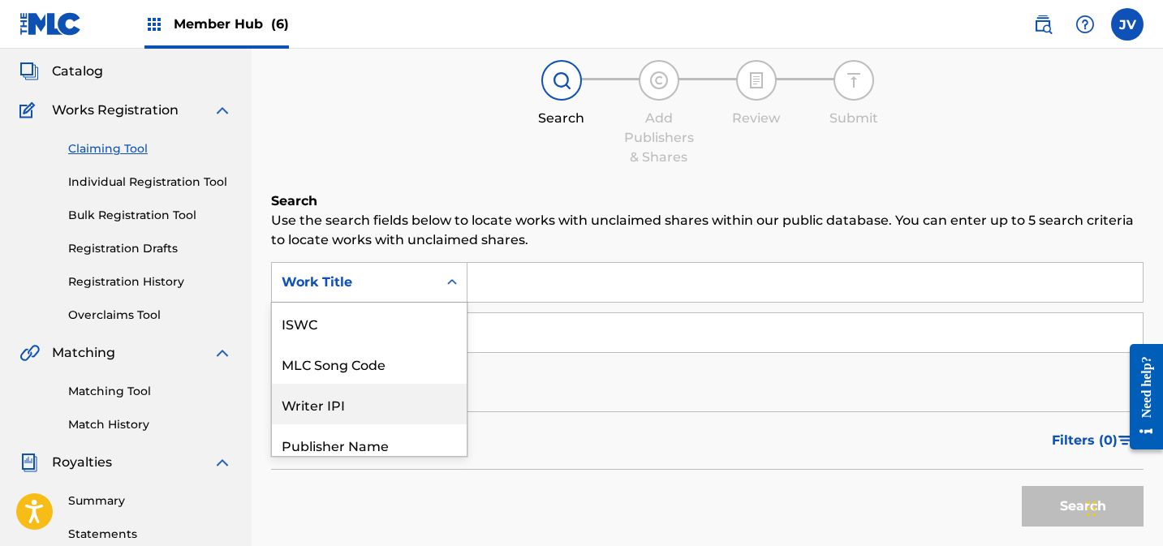
scroll to position [41, 0]
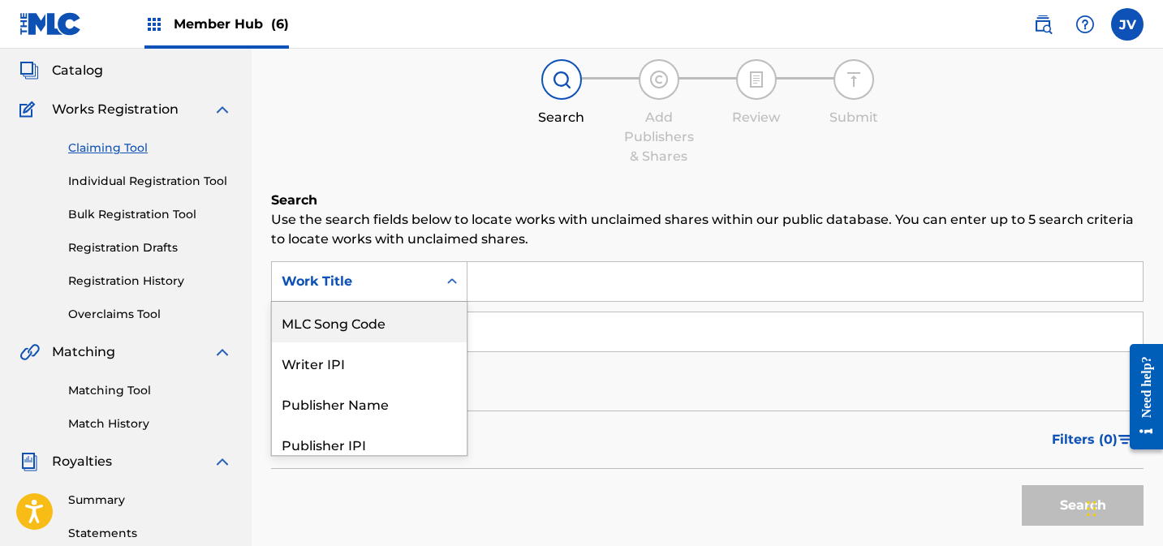
click at [384, 333] on div "MLC Song Code" at bounding box center [369, 322] width 195 height 41
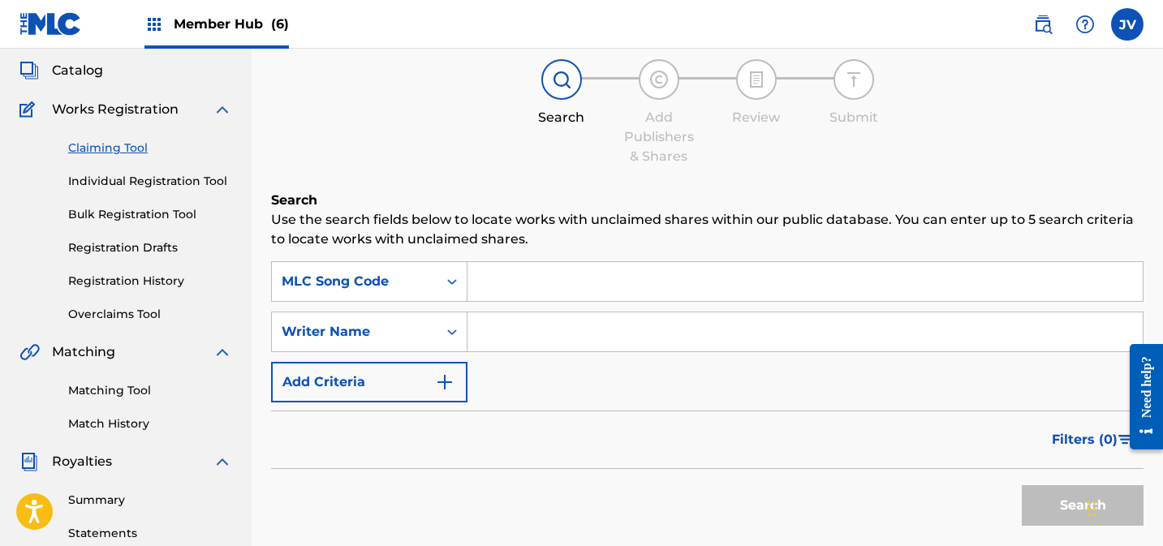
click at [570, 272] on input "Search Form" at bounding box center [804, 281] width 675 height 39
paste input "AD6DHG"
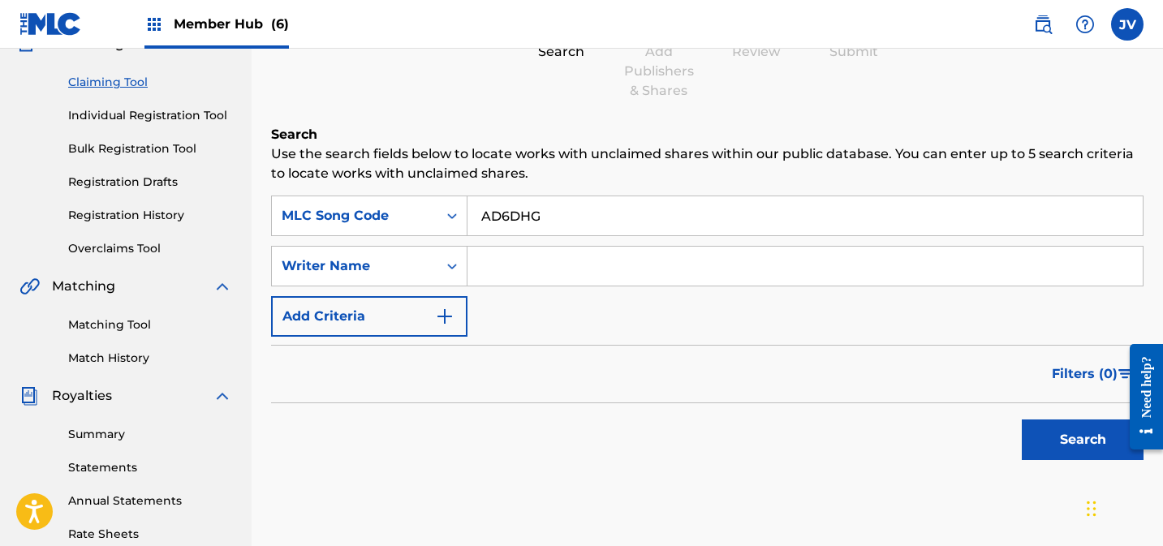
scroll to position [209, 0]
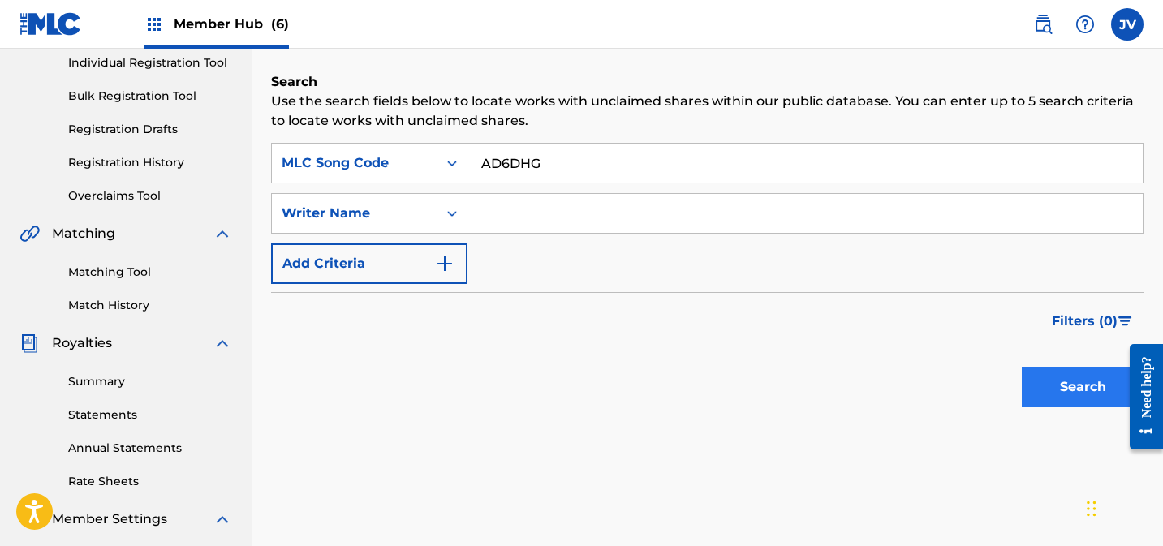
type input "AD6DHG"
click at [1048, 381] on button "Search" at bounding box center [1083, 387] width 122 height 41
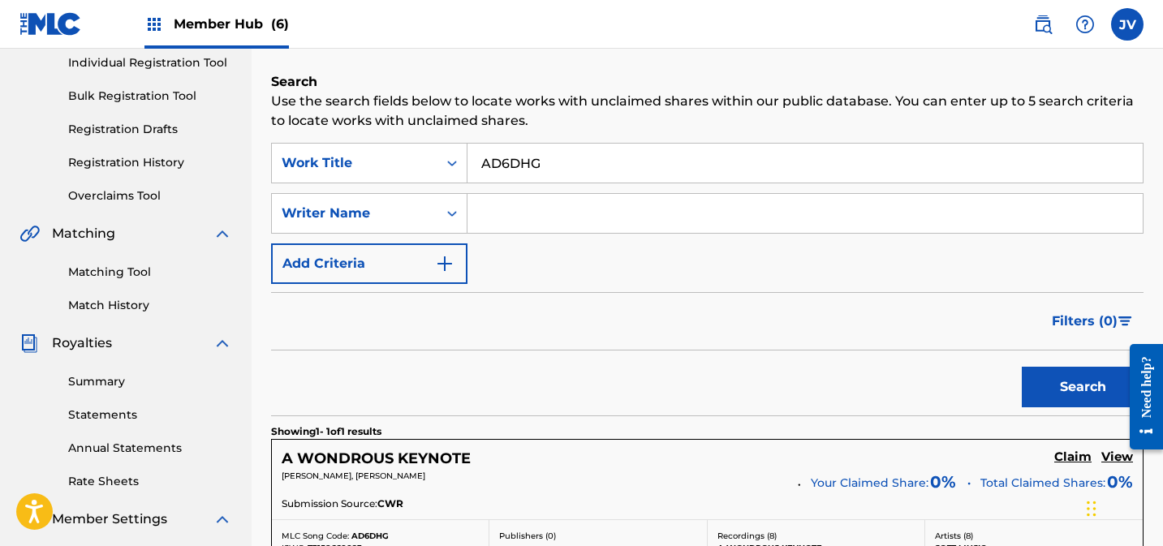
scroll to position [432, 0]
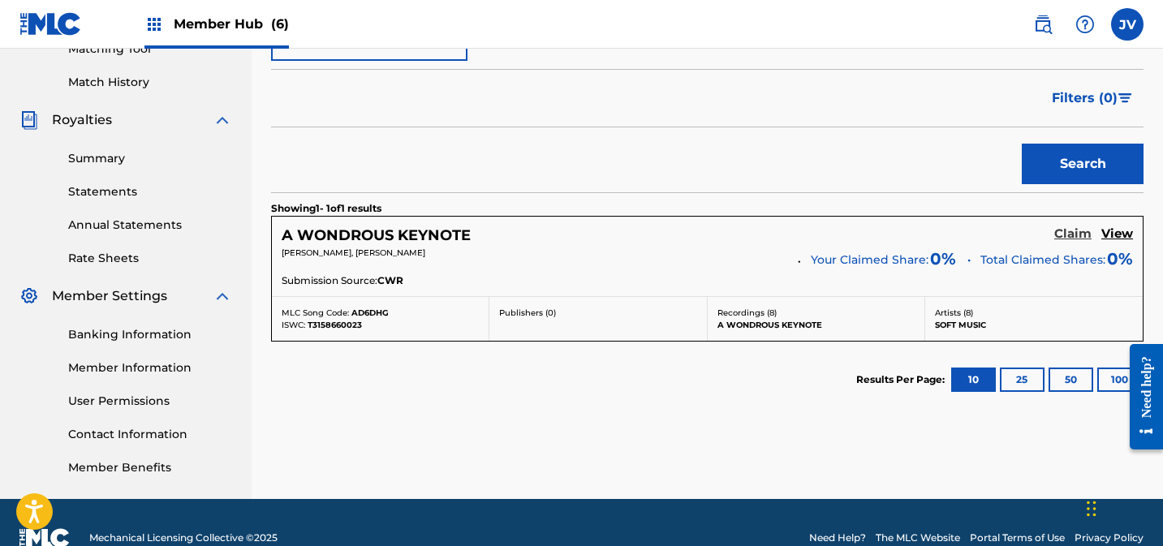
click at [1070, 230] on h5 "Claim" at bounding box center [1072, 233] width 37 height 15
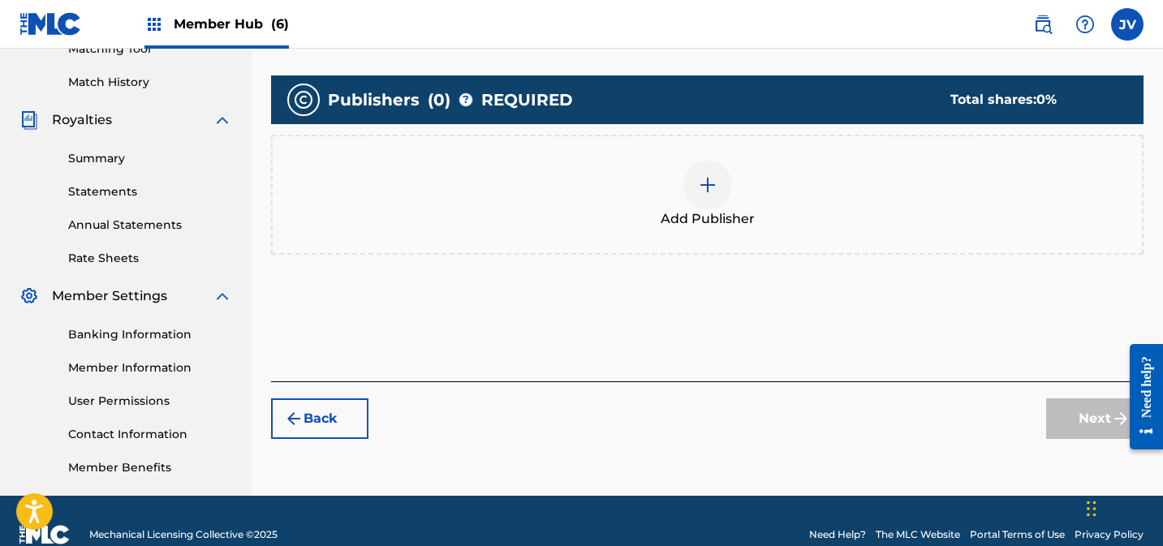
click at [717, 194] on div at bounding box center [707, 185] width 49 height 49
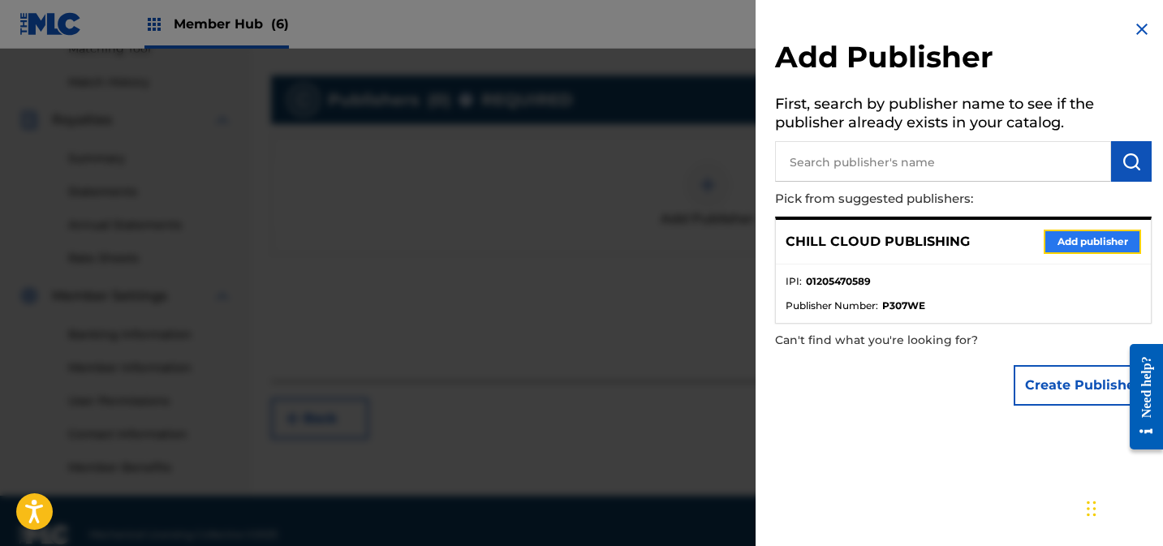
click at [1079, 244] on button "Add publisher" at bounding box center [1092, 242] width 97 height 24
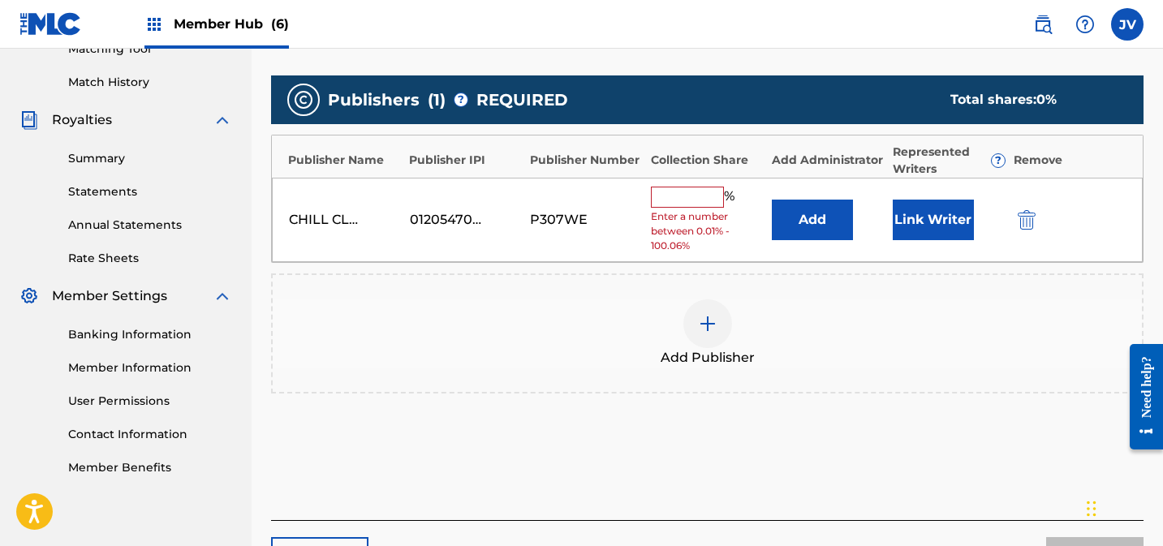
click at [700, 196] on input "text" at bounding box center [687, 197] width 73 height 21
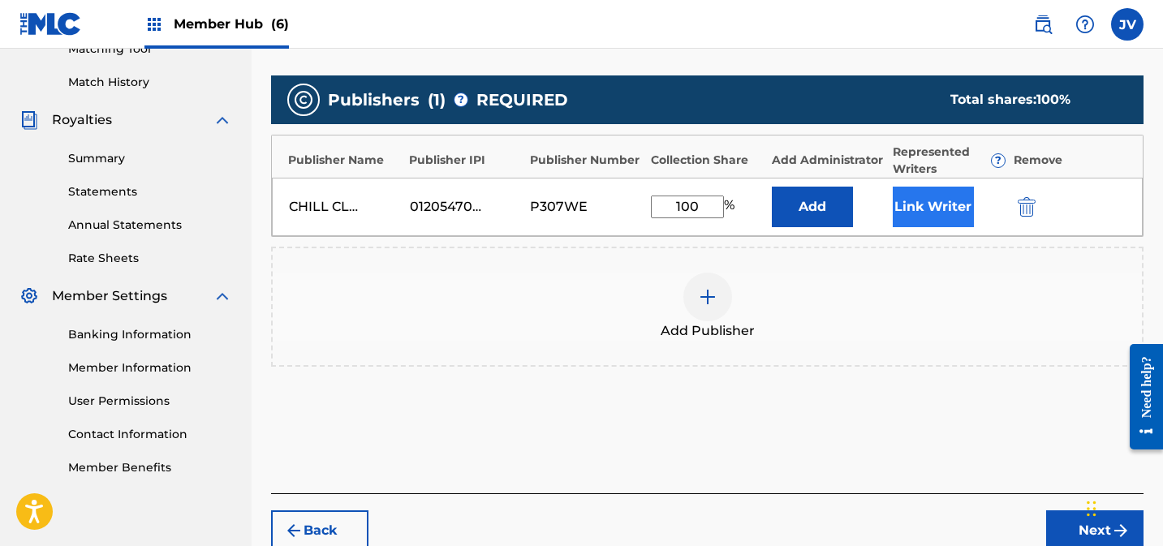
type input "100"
click at [919, 203] on button "Link Writer" at bounding box center [933, 207] width 81 height 41
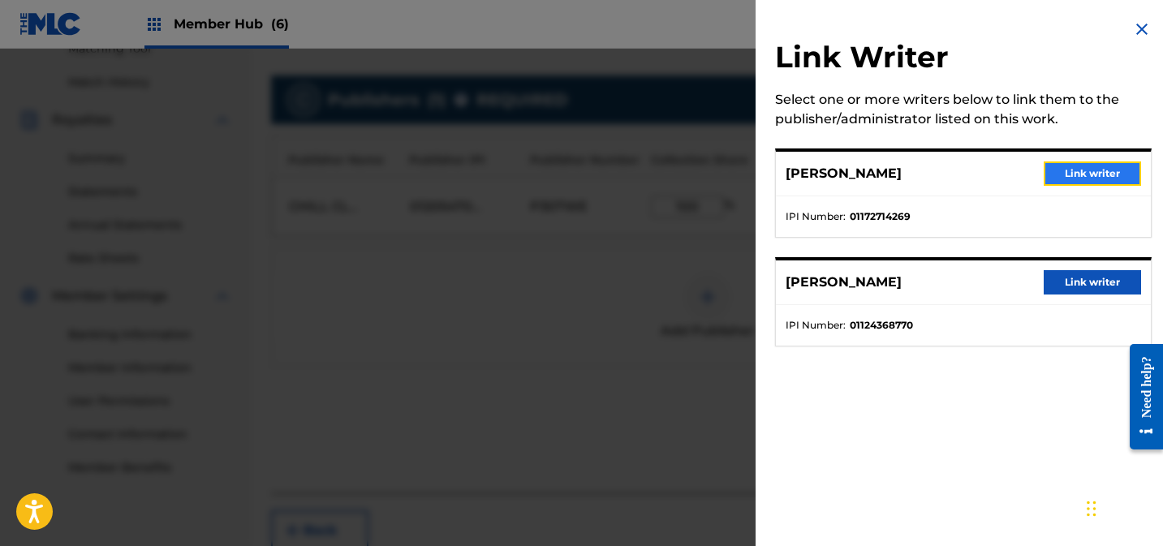
click at [1088, 178] on button "Link writer" at bounding box center [1092, 173] width 97 height 24
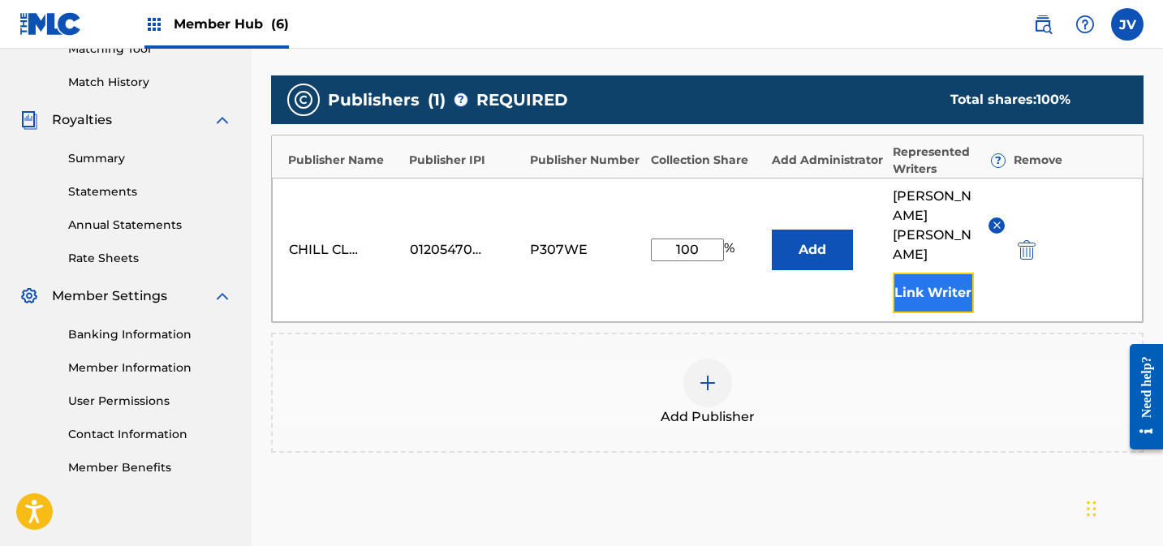
click at [930, 273] on button "Link Writer" at bounding box center [933, 293] width 81 height 41
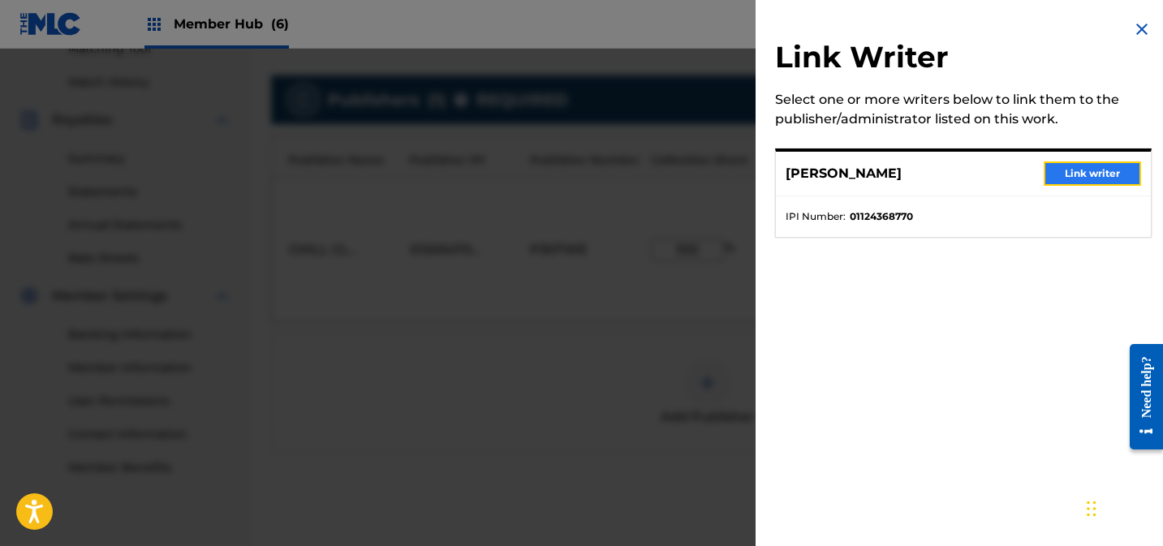
click at [1062, 171] on button "Link writer" at bounding box center [1092, 173] width 97 height 24
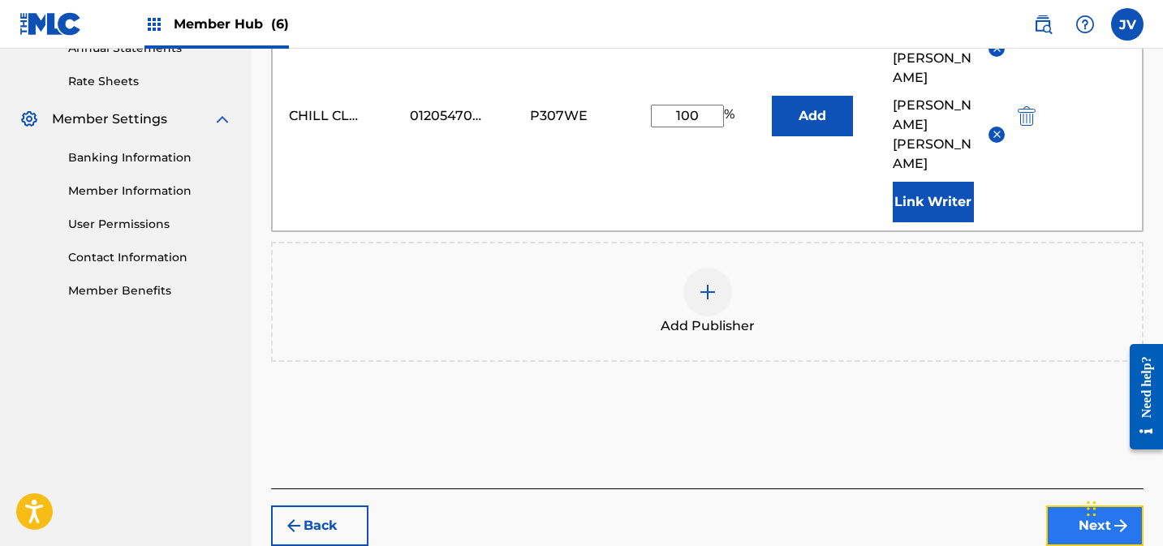
click at [1069, 506] on button "Next" at bounding box center [1094, 526] width 97 height 41
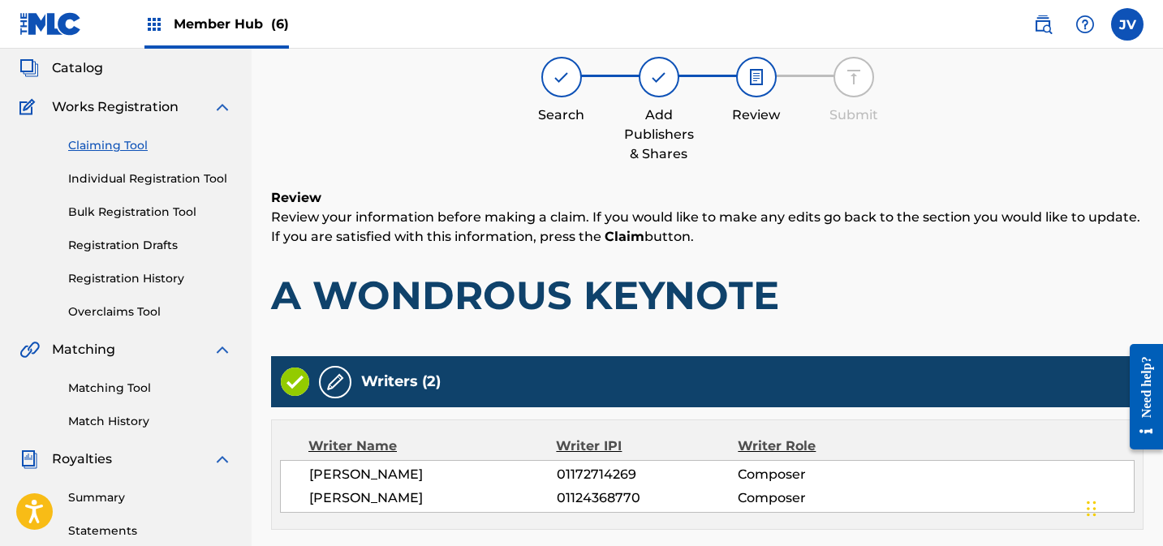
scroll to position [465, 0]
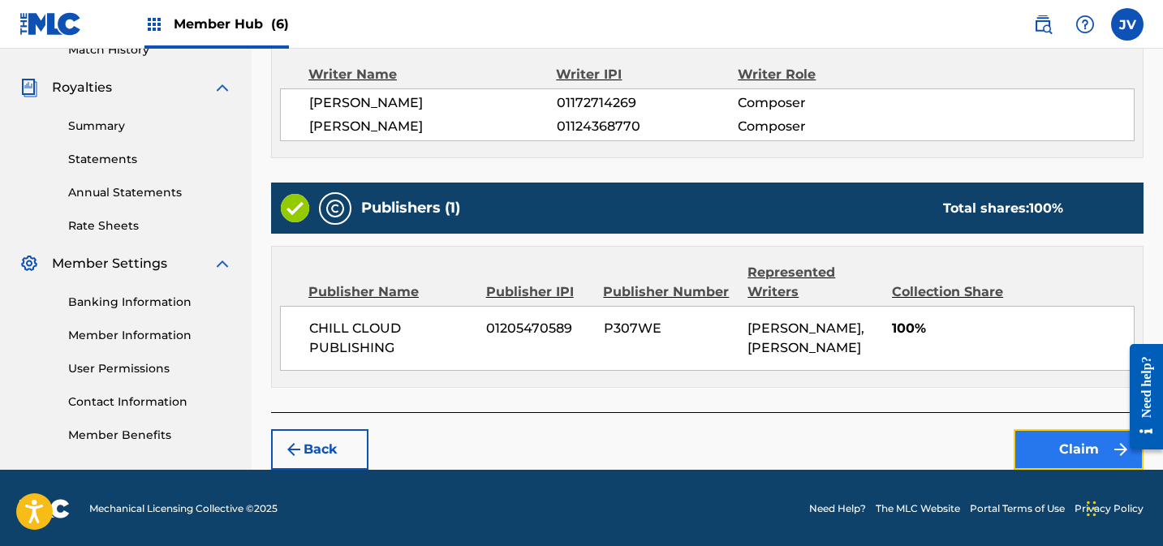
click at [1054, 447] on button "Claim" at bounding box center [1078, 449] width 130 height 41
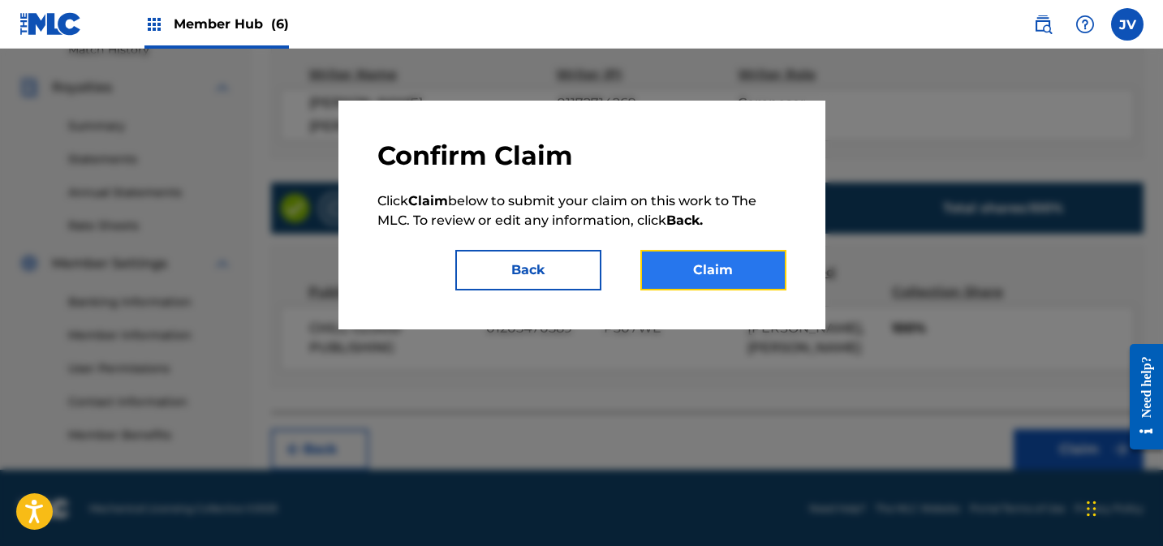
click at [749, 254] on button "Claim" at bounding box center [713, 270] width 146 height 41
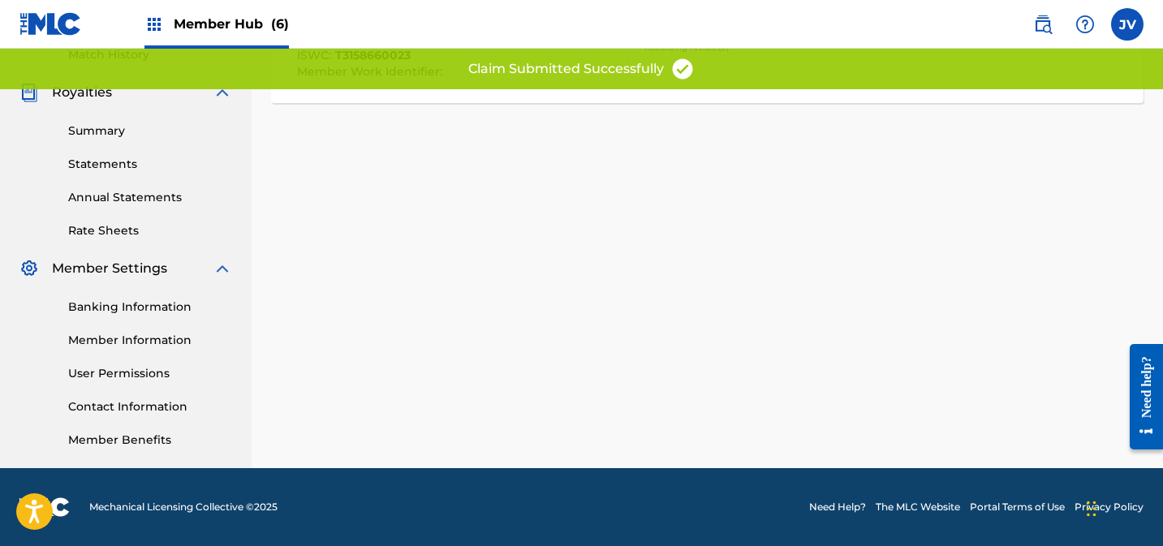
scroll to position [0, 0]
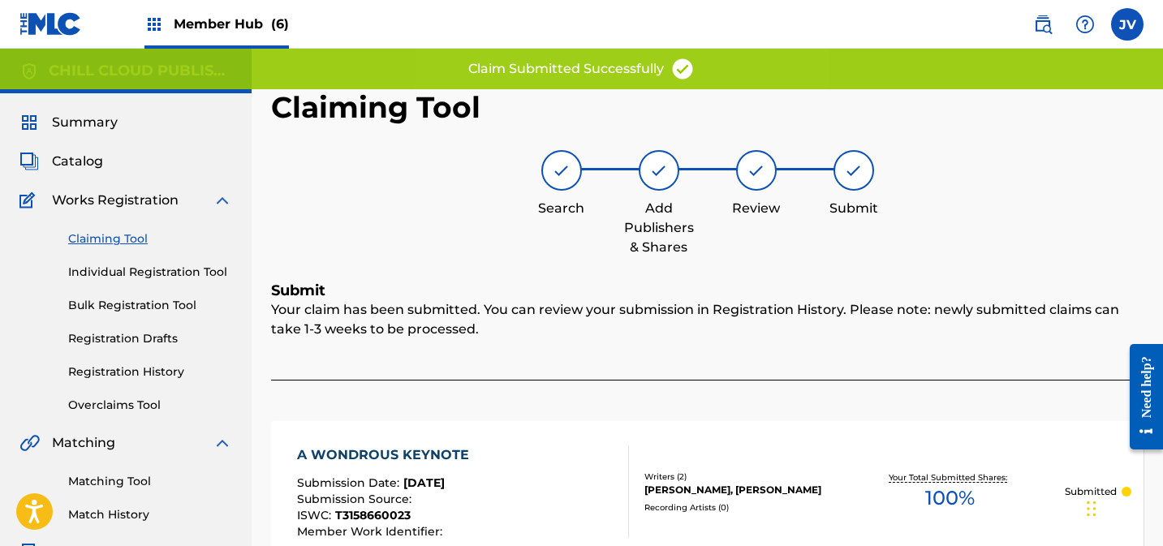
click at [108, 236] on link "Claiming Tool" at bounding box center [150, 238] width 164 height 17
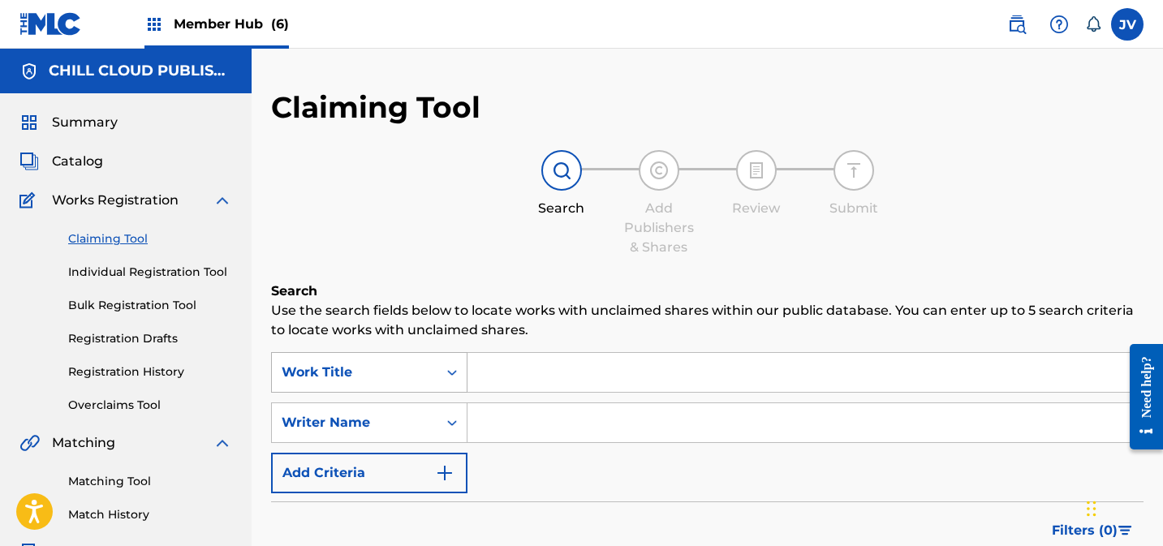
click at [354, 373] on div "Work Title" at bounding box center [369, 372] width 196 height 41
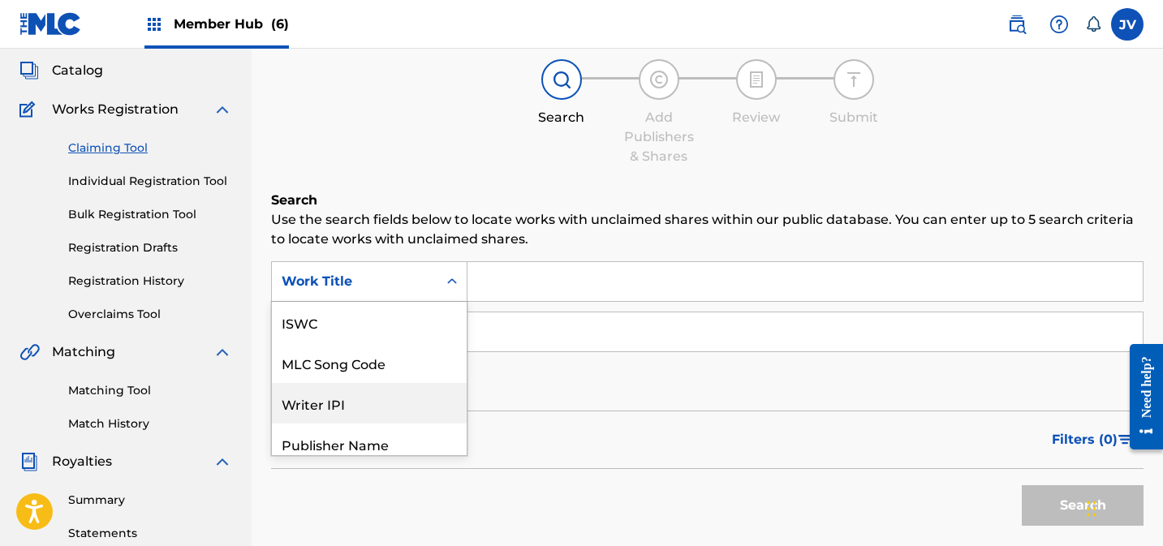
scroll to position [41, 0]
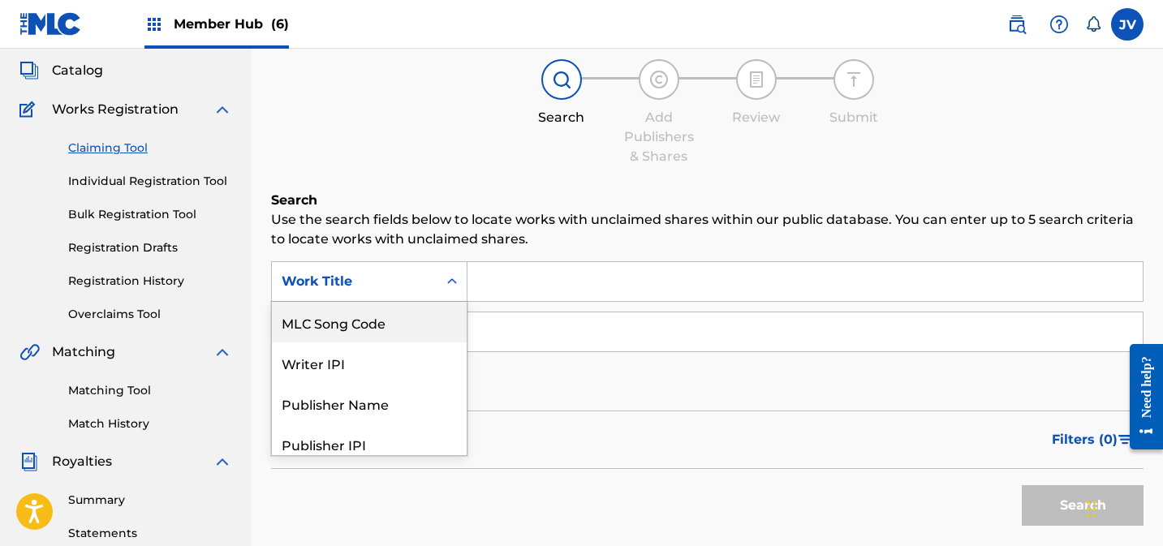
click at [349, 333] on div "MLC Song Code" at bounding box center [369, 322] width 195 height 41
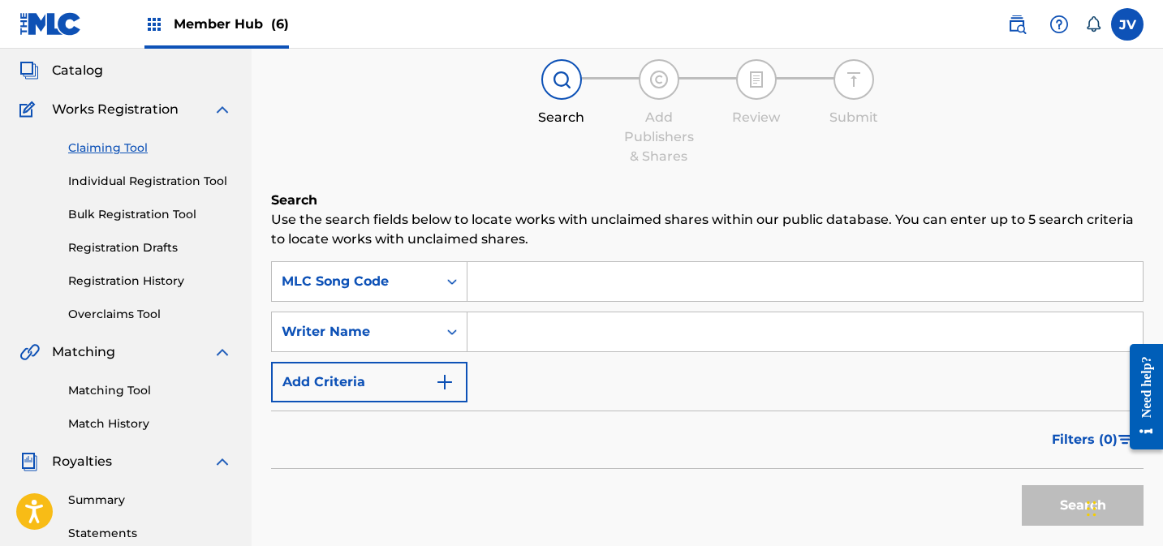
click at [584, 287] on input "Search Form" at bounding box center [804, 281] width 675 height 39
paste input "AD84CH"
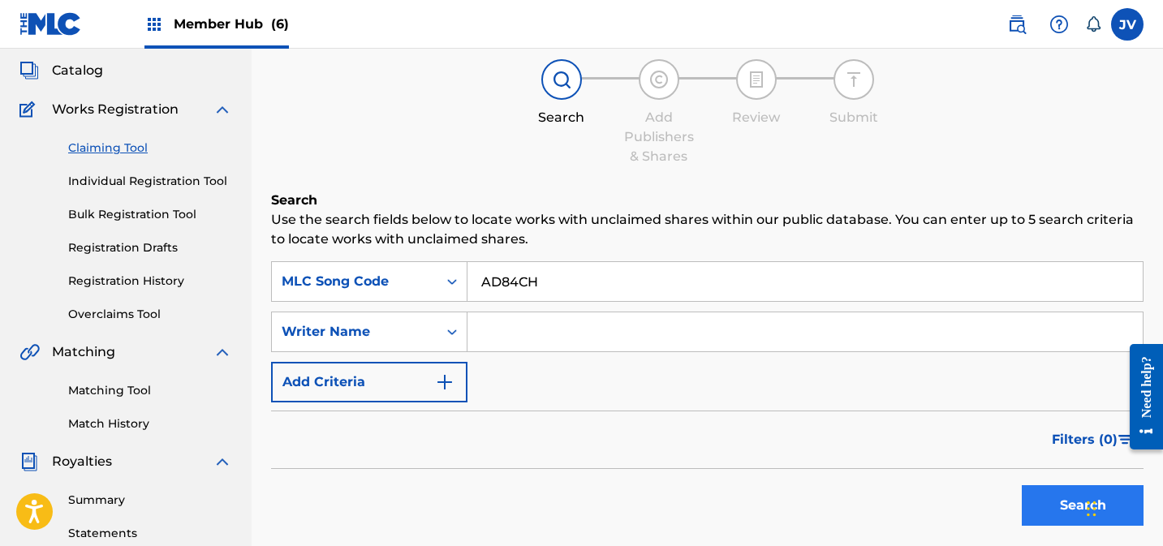
type input "AD84CH"
click at [1064, 506] on button "Search" at bounding box center [1083, 505] width 122 height 41
